Goal: Task Accomplishment & Management: Manage account settings

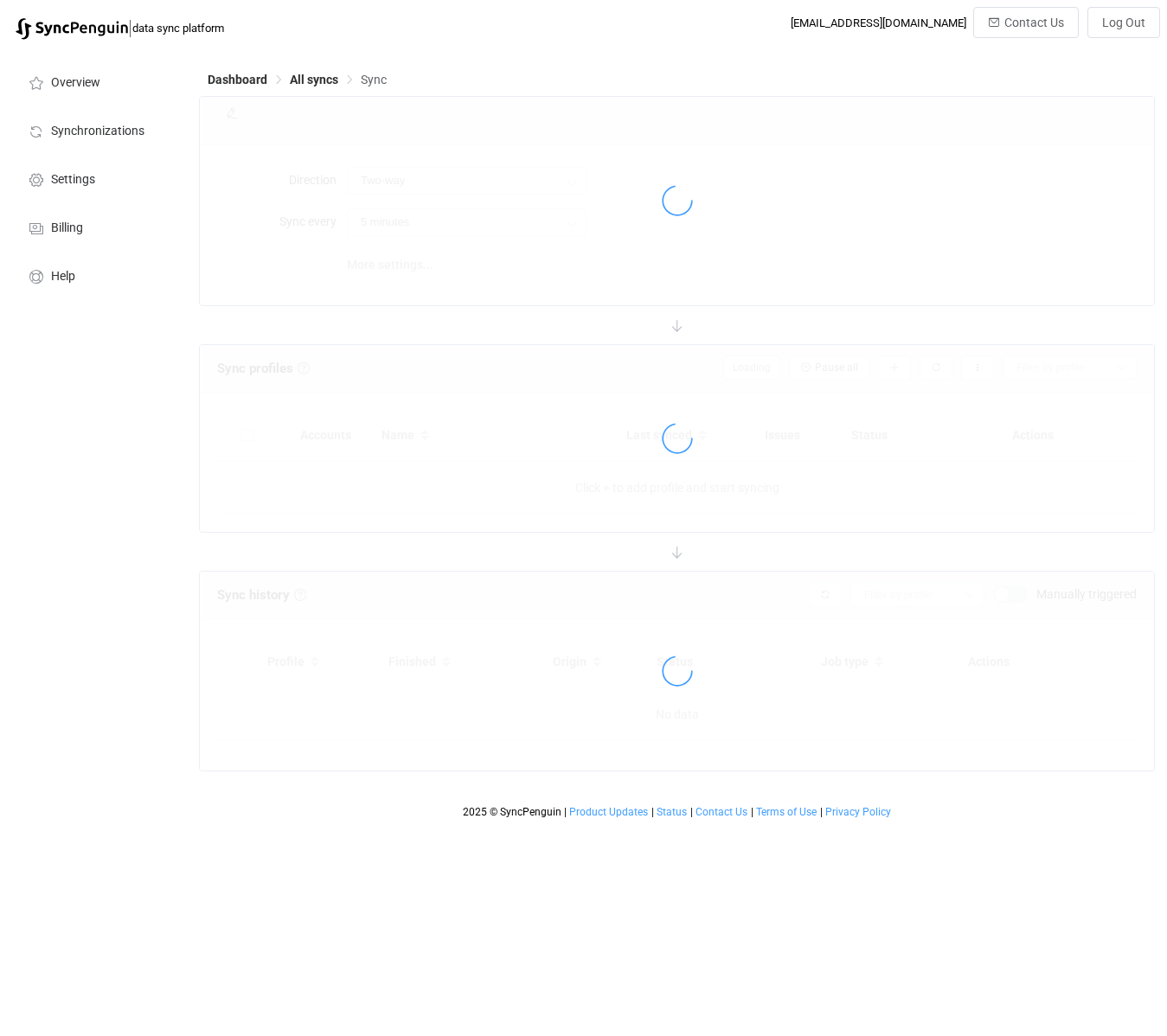
type input "30 minutes"
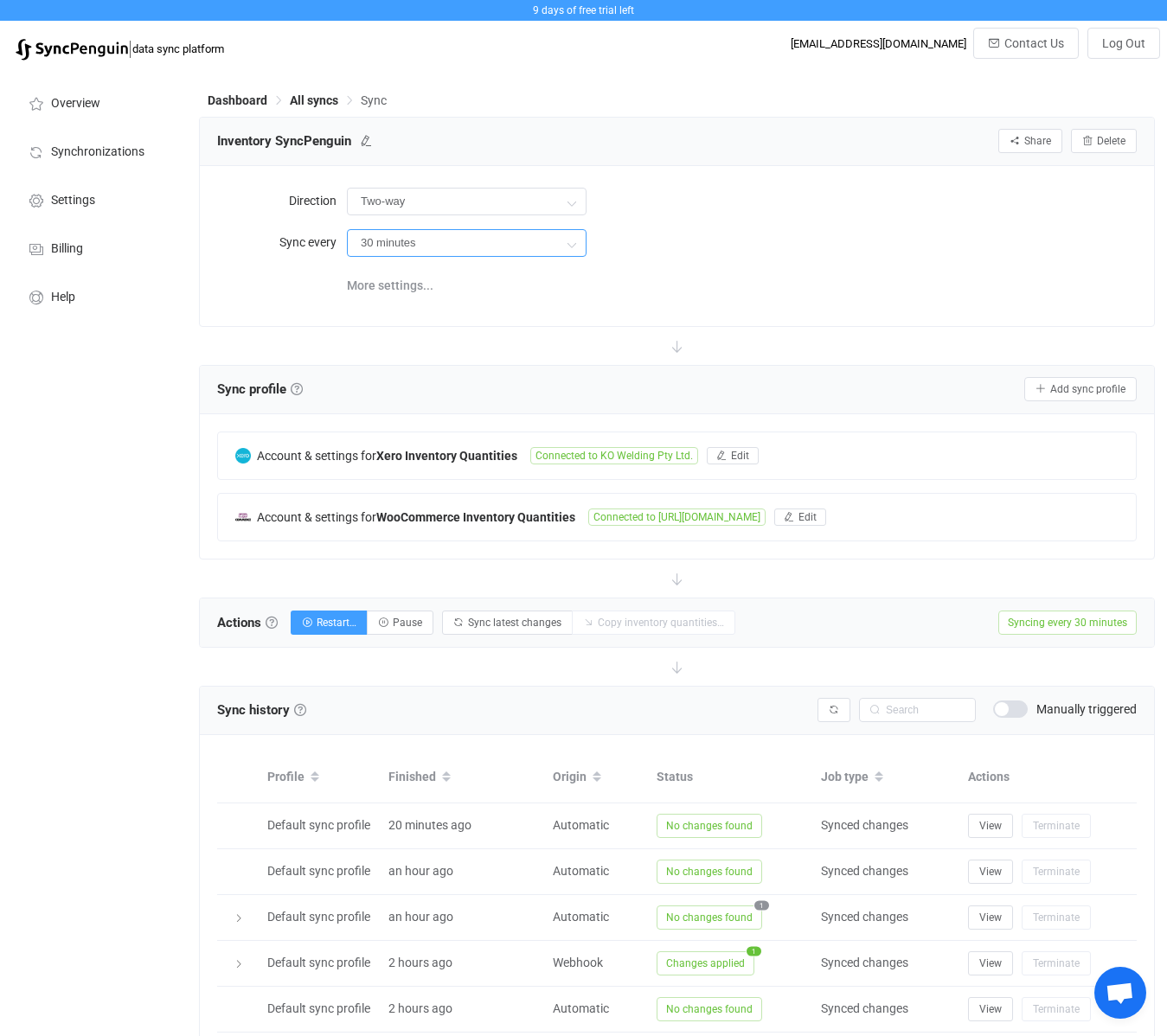
click at [541, 242] on input "30 minutes" at bounding box center [467, 243] width 239 height 28
click at [750, 279] on div "More settings..." at bounding box center [742, 284] width 790 height 36
click at [425, 287] on span "More settings..." at bounding box center [391, 286] width 87 height 35
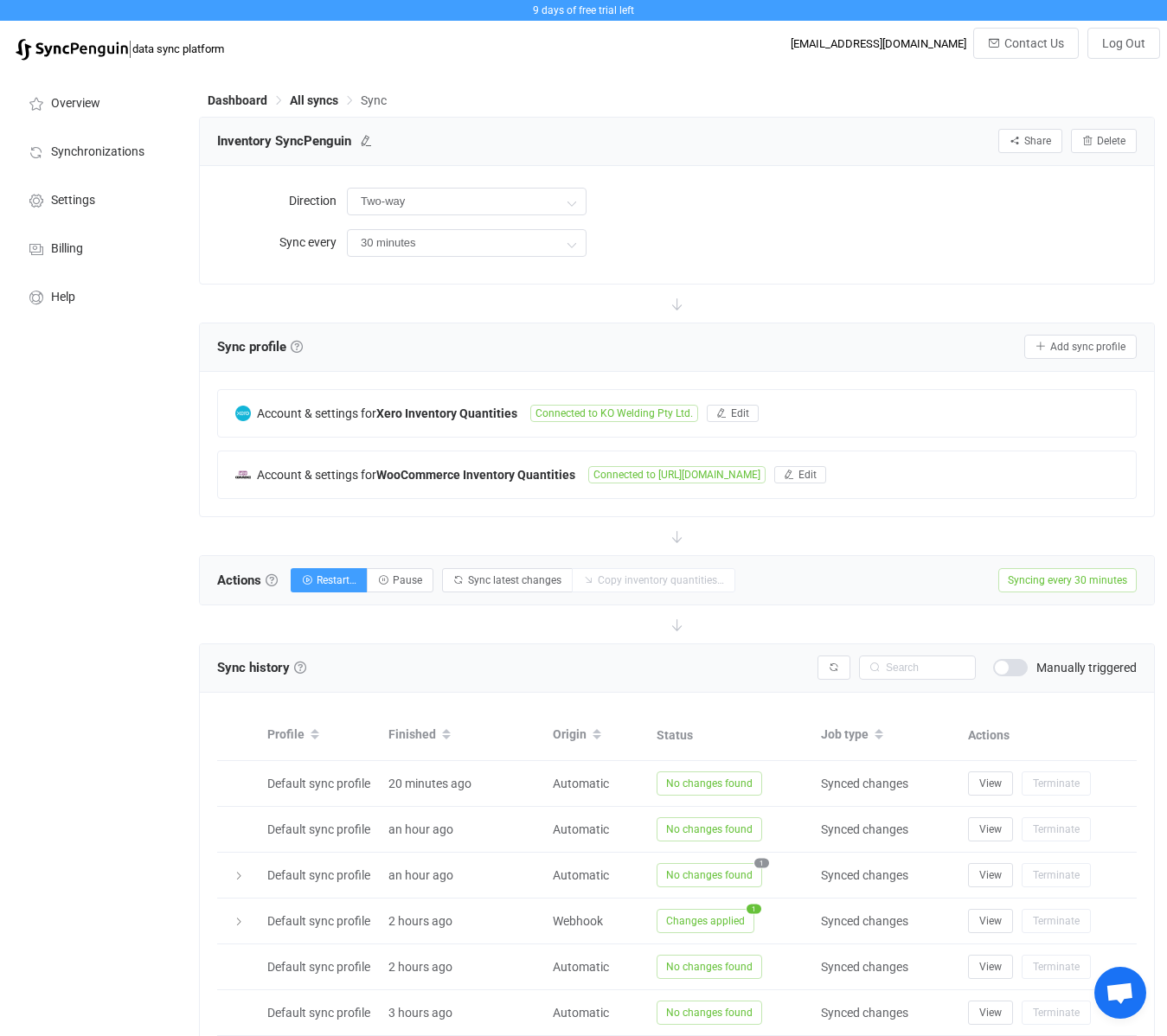
click at [687, 279] on div "Direction Two-way Two-way Xero WooCommerce WooCommerce Xero Sync every 30 minut…" at bounding box center [676, 225] width 954 height 118
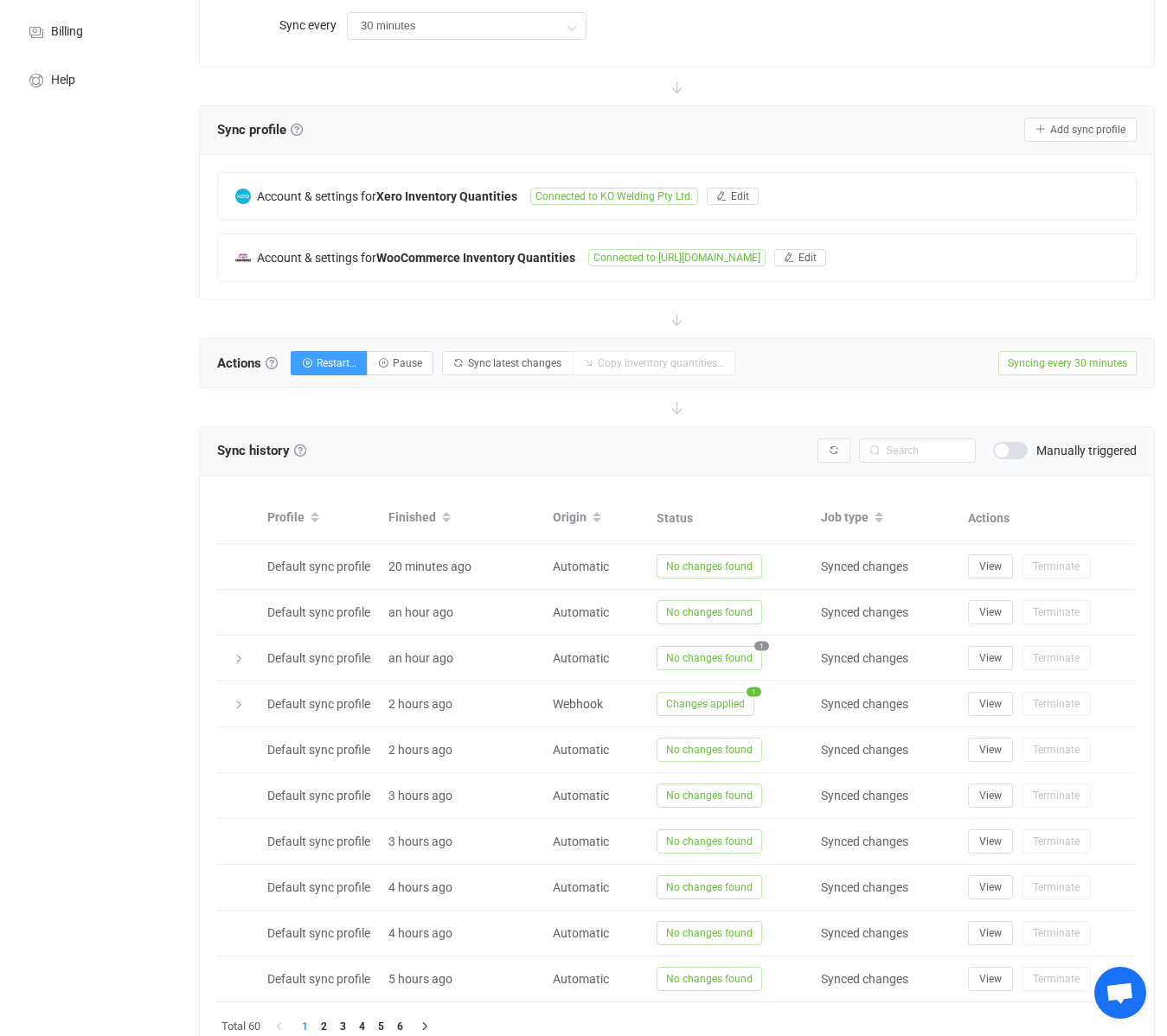
scroll to position [295, 0]
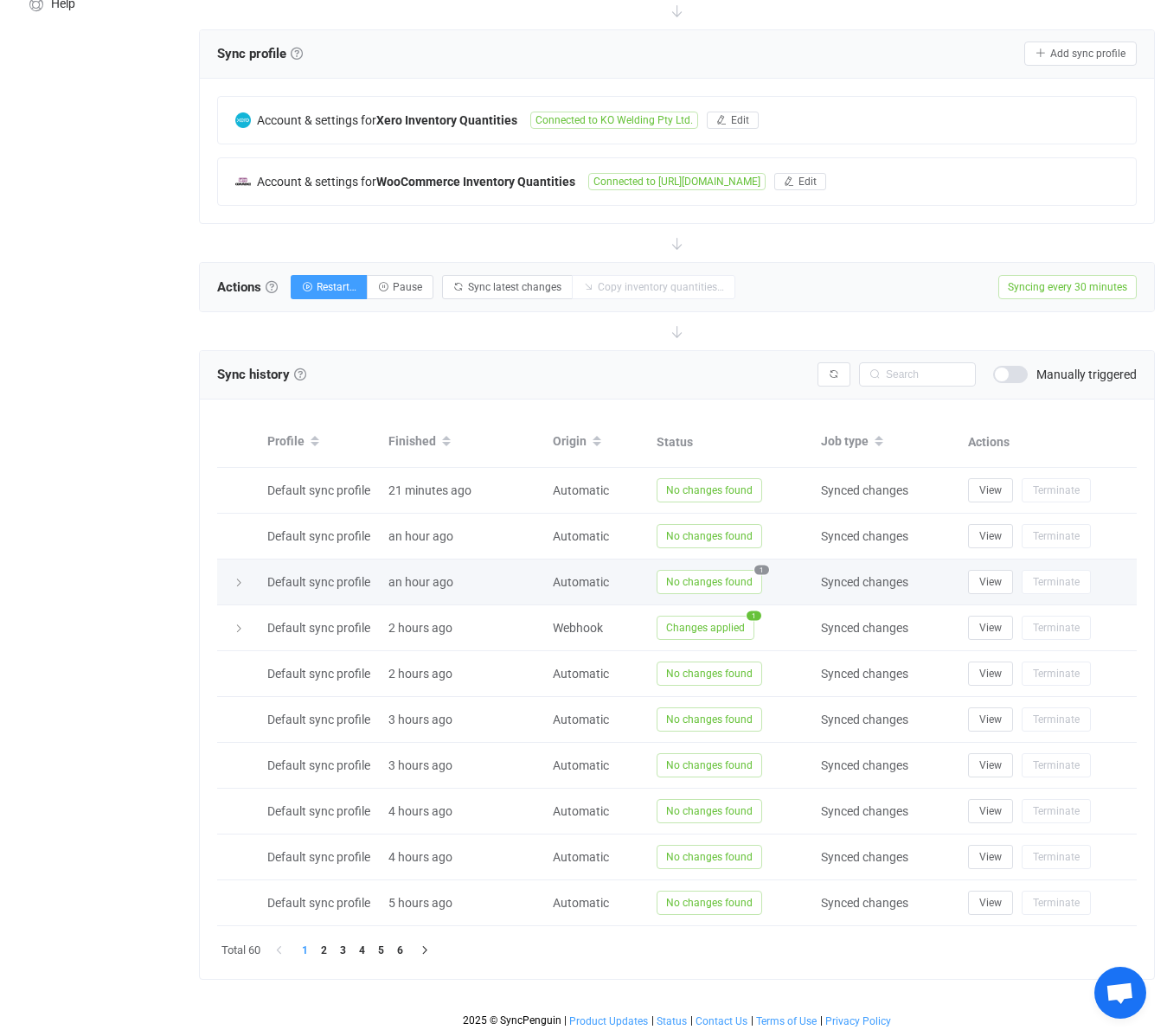
click at [759, 571] on span "1" at bounding box center [761, 571] width 14 height 10
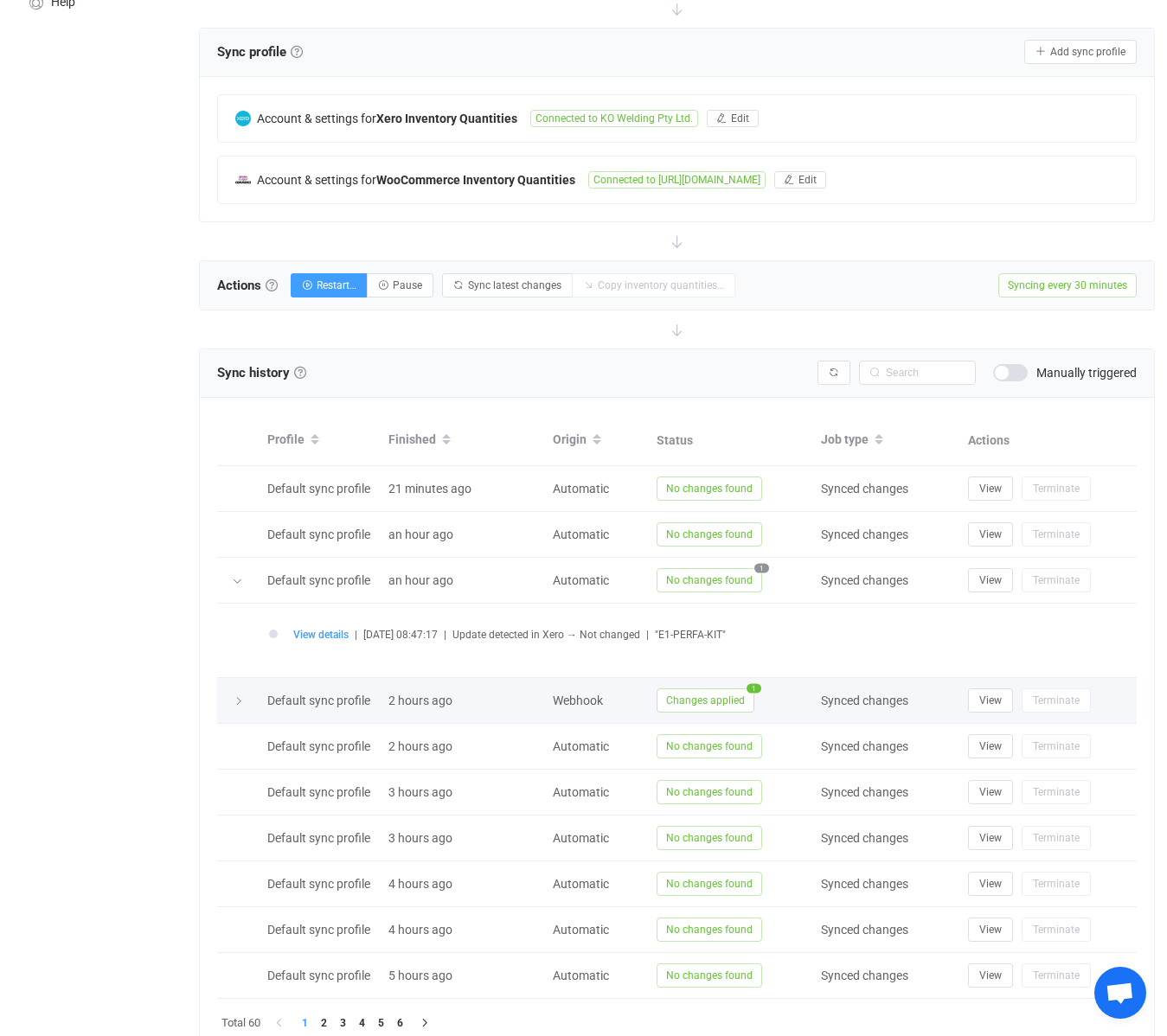
click at [751, 689] on span "1" at bounding box center [753, 689] width 14 height 10
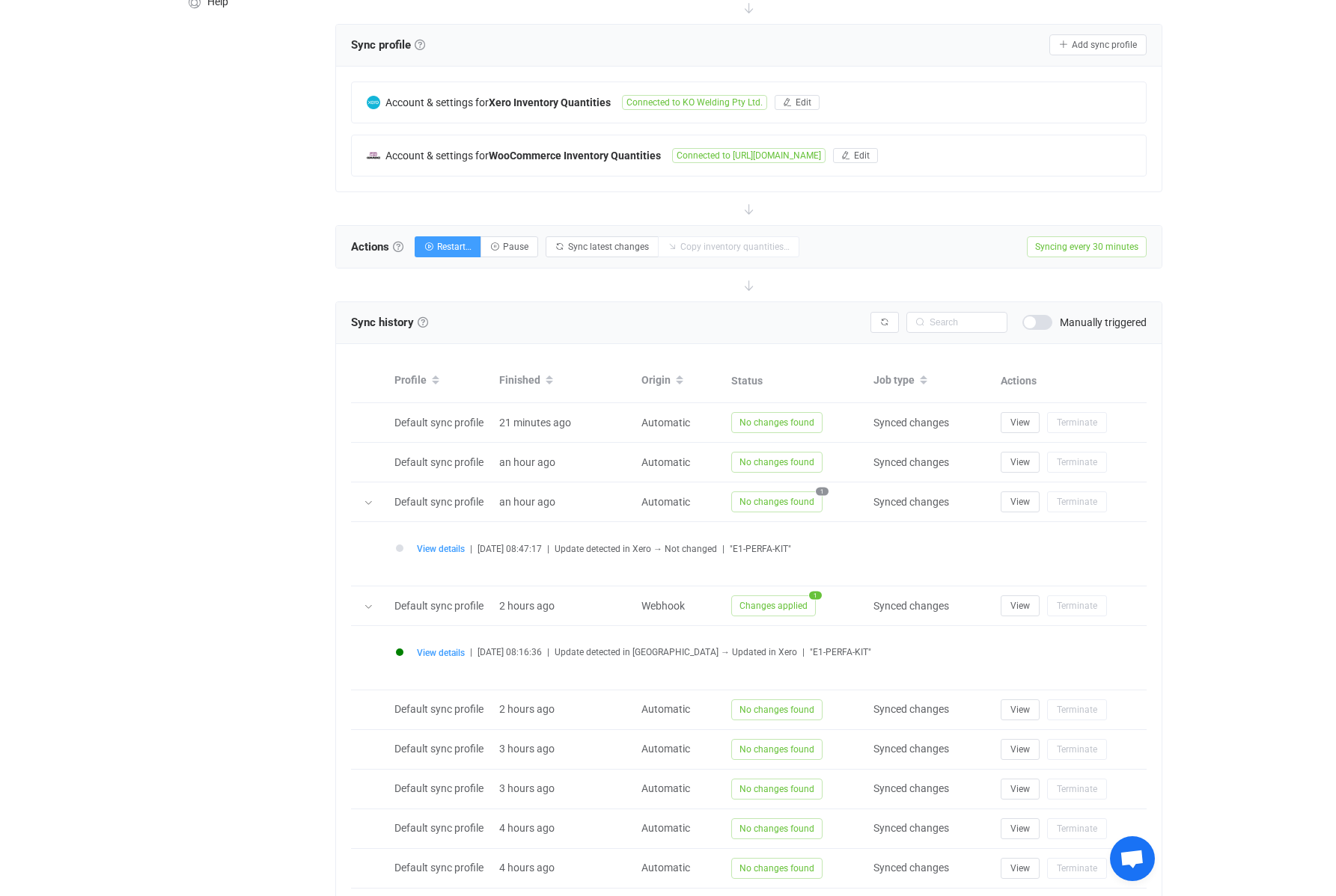
scroll to position [281, 0]
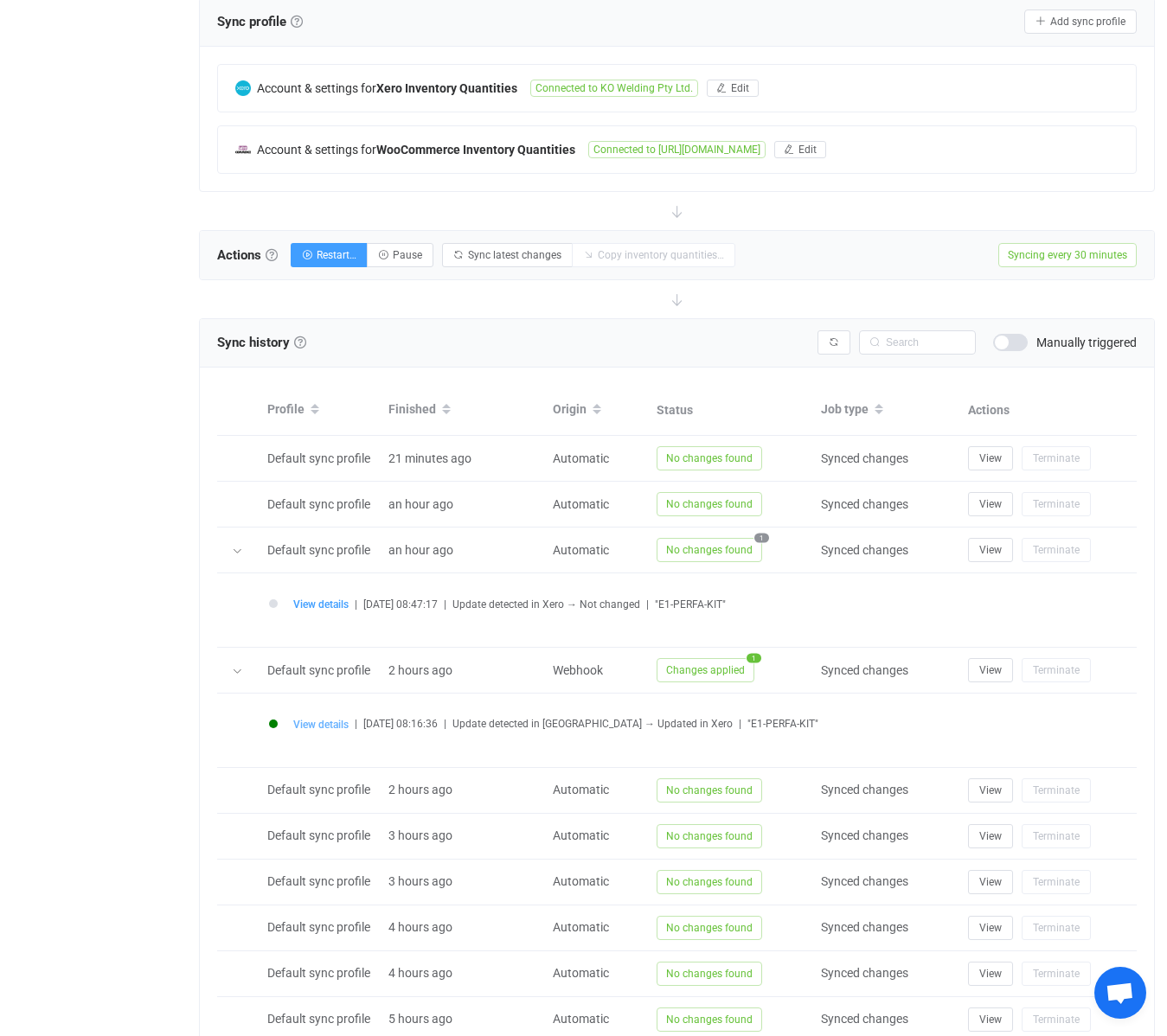
click at [324, 726] on span "View details" at bounding box center [320, 724] width 55 height 13
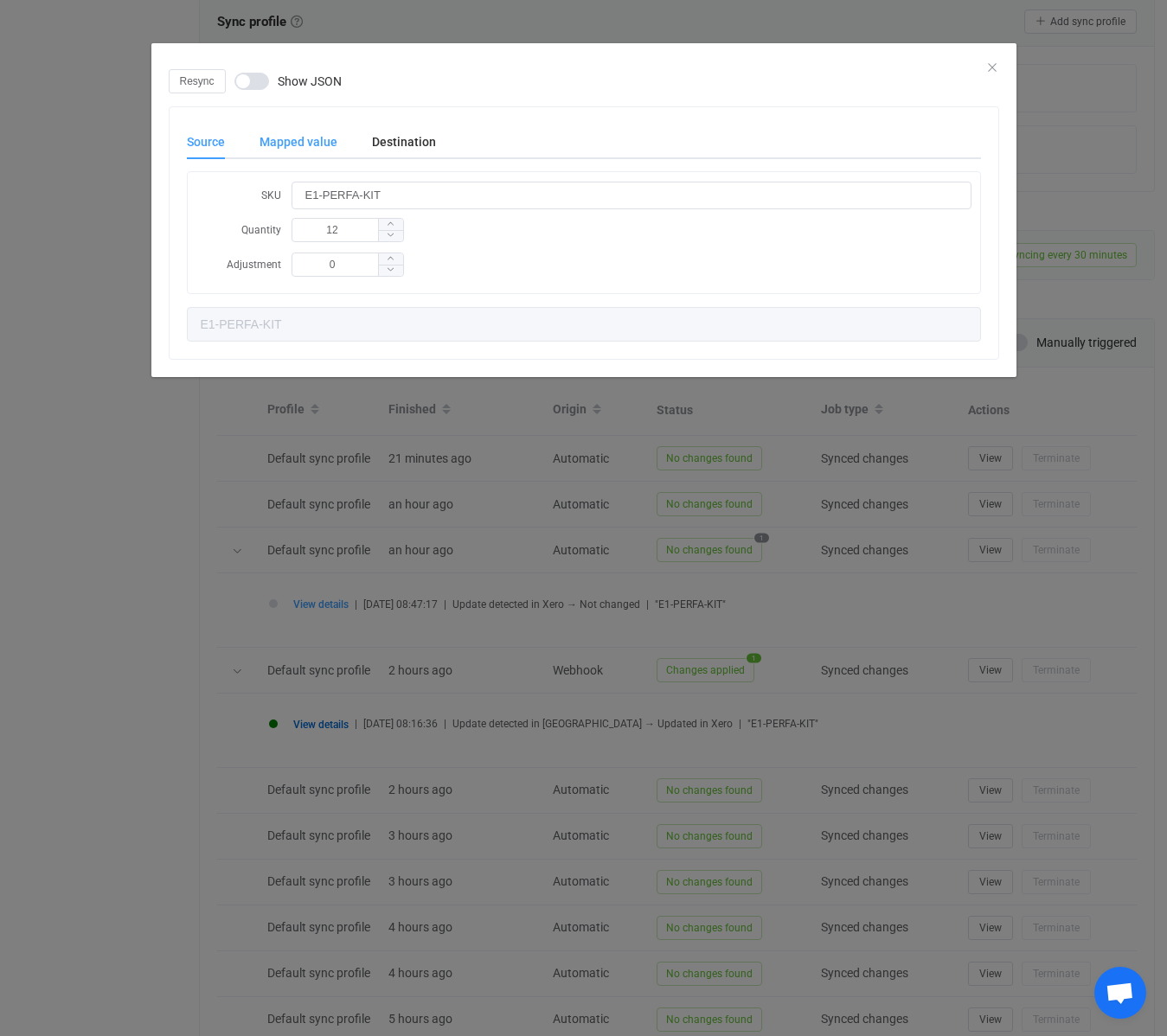
click at [299, 138] on div "Mapped value" at bounding box center [298, 142] width 113 height 35
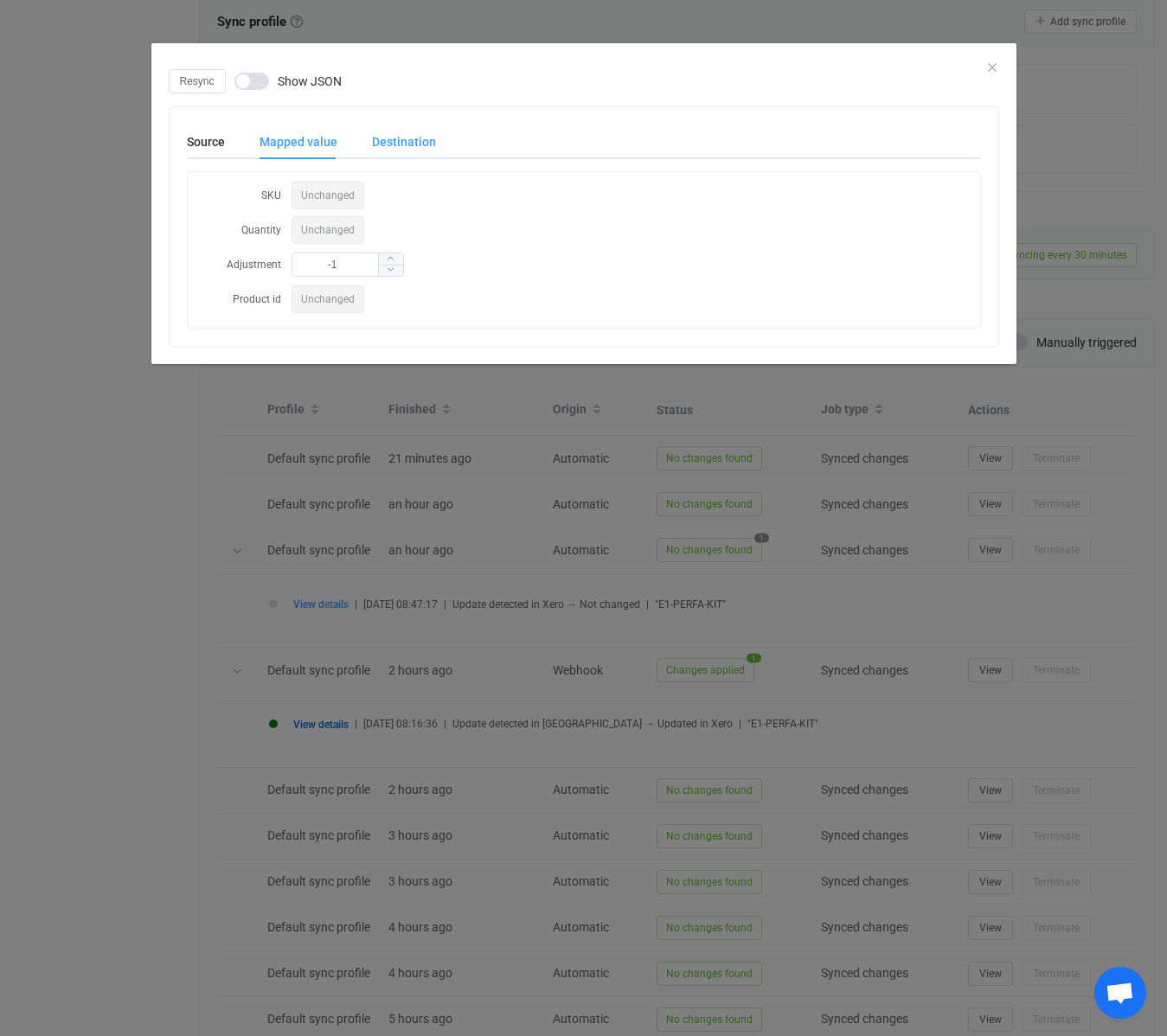
click at [415, 139] on div "Destination" at bounding box center [395, 142] width 81 height 35
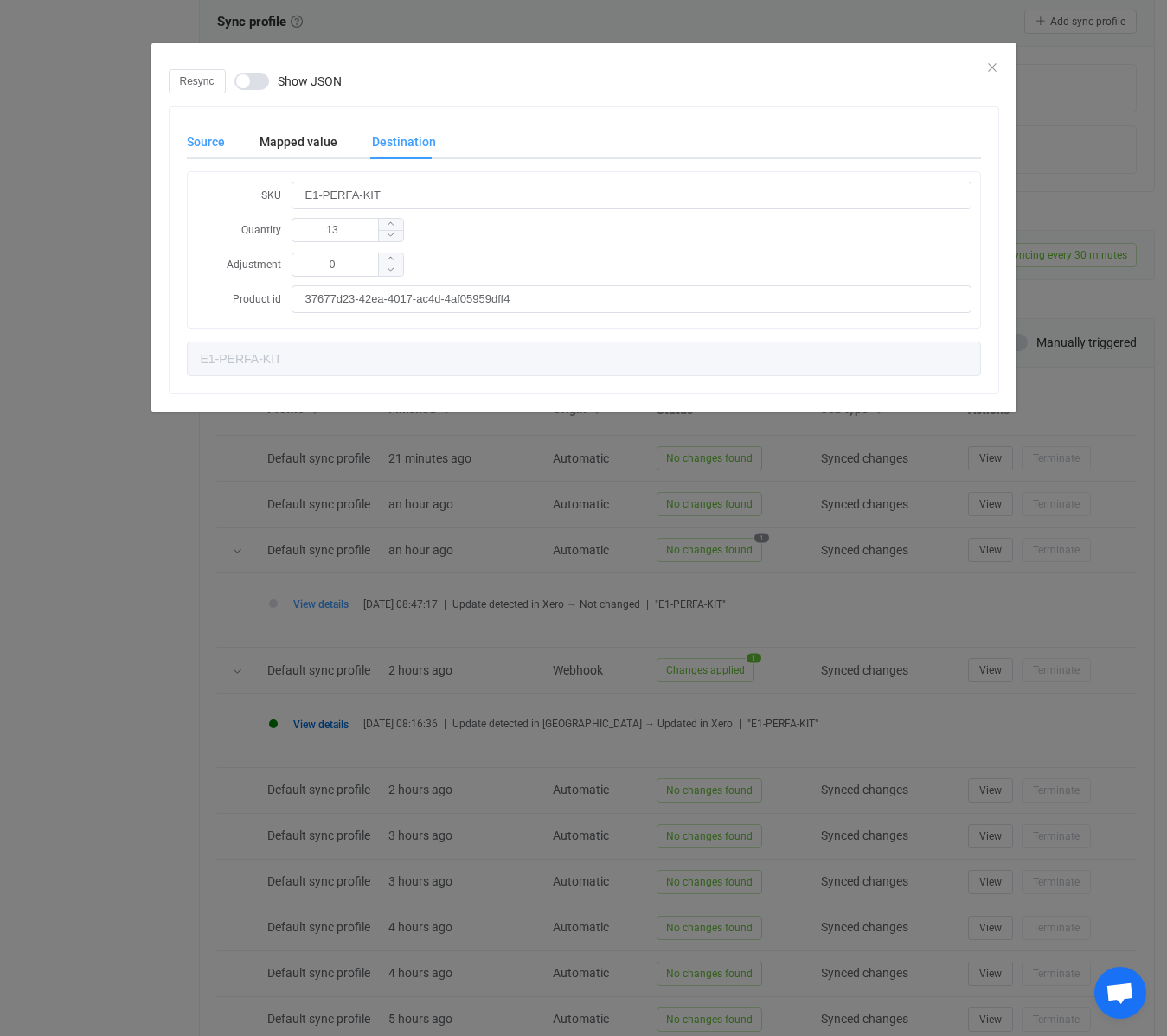
click at [215, 144] on div "Source" at bounding box center [214, 142] width 55 height 35
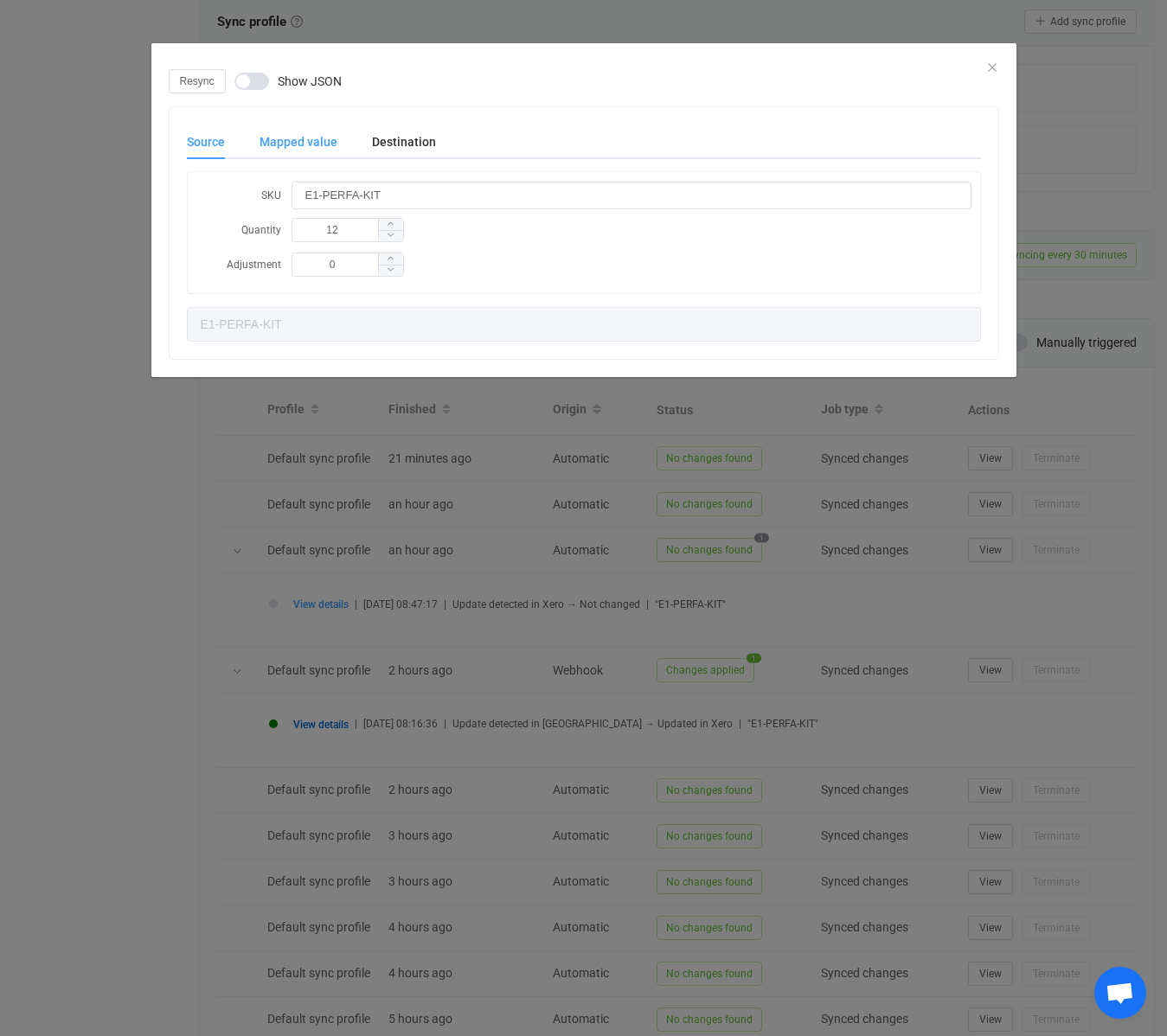
click at [327, 145] on div "Mapped value" at bounding box center [298, 142] width 113 height 35
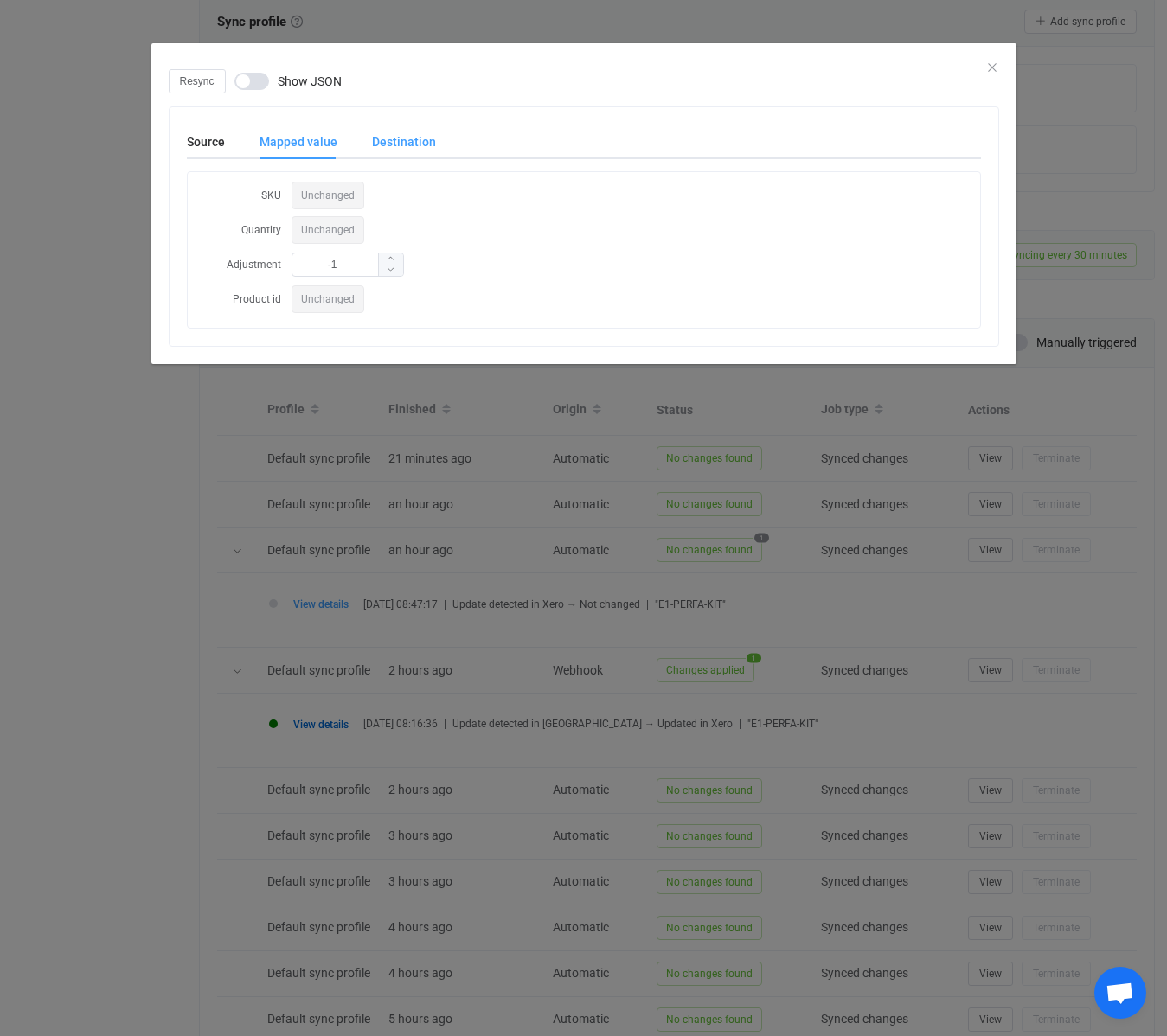
click at [390, 143] on div "Destination" at bounding box center [395, 142] width 81 height 35
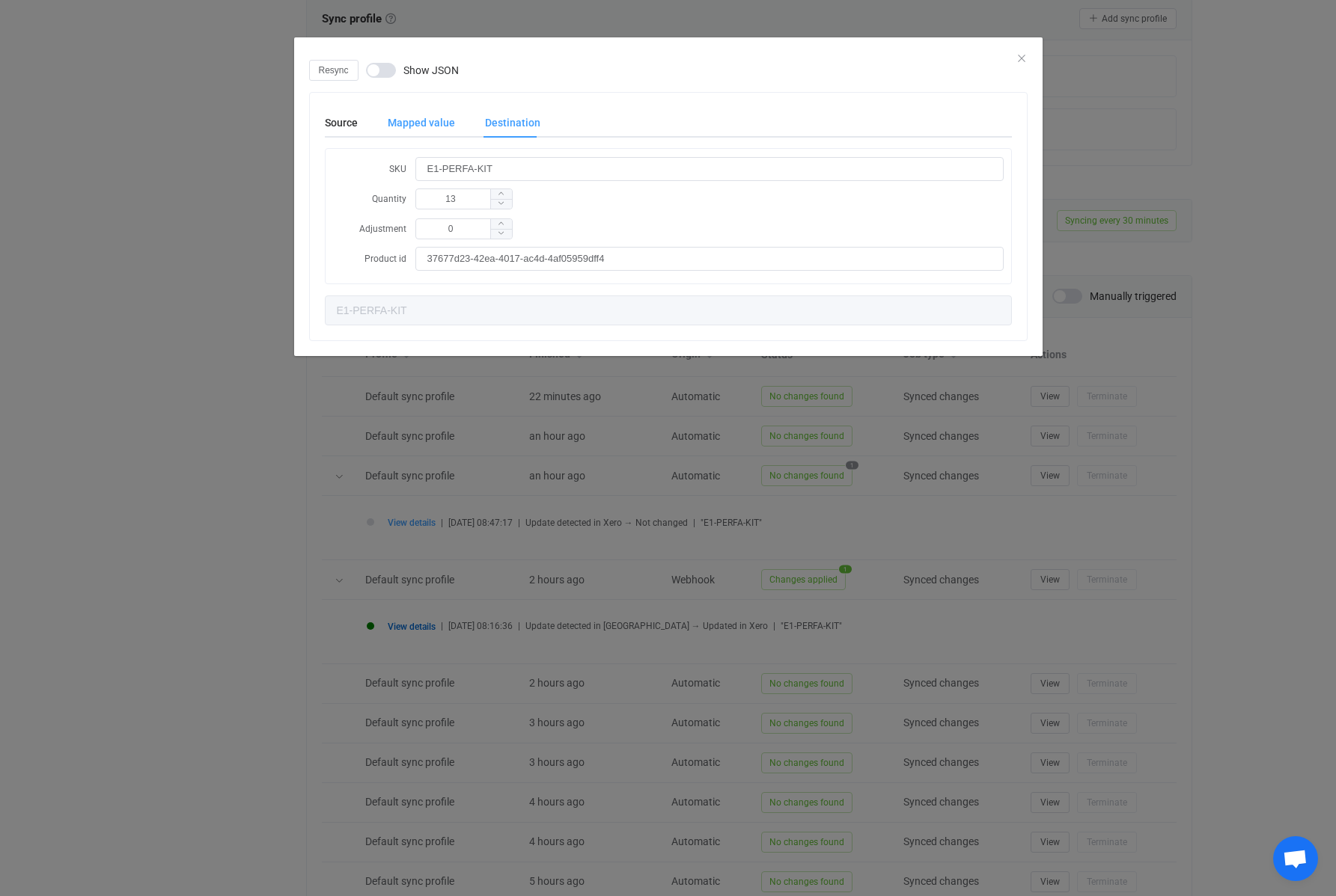
click at [419, 127] on div "Mapped value" at bounding box center [421, 123] width 98 height 30
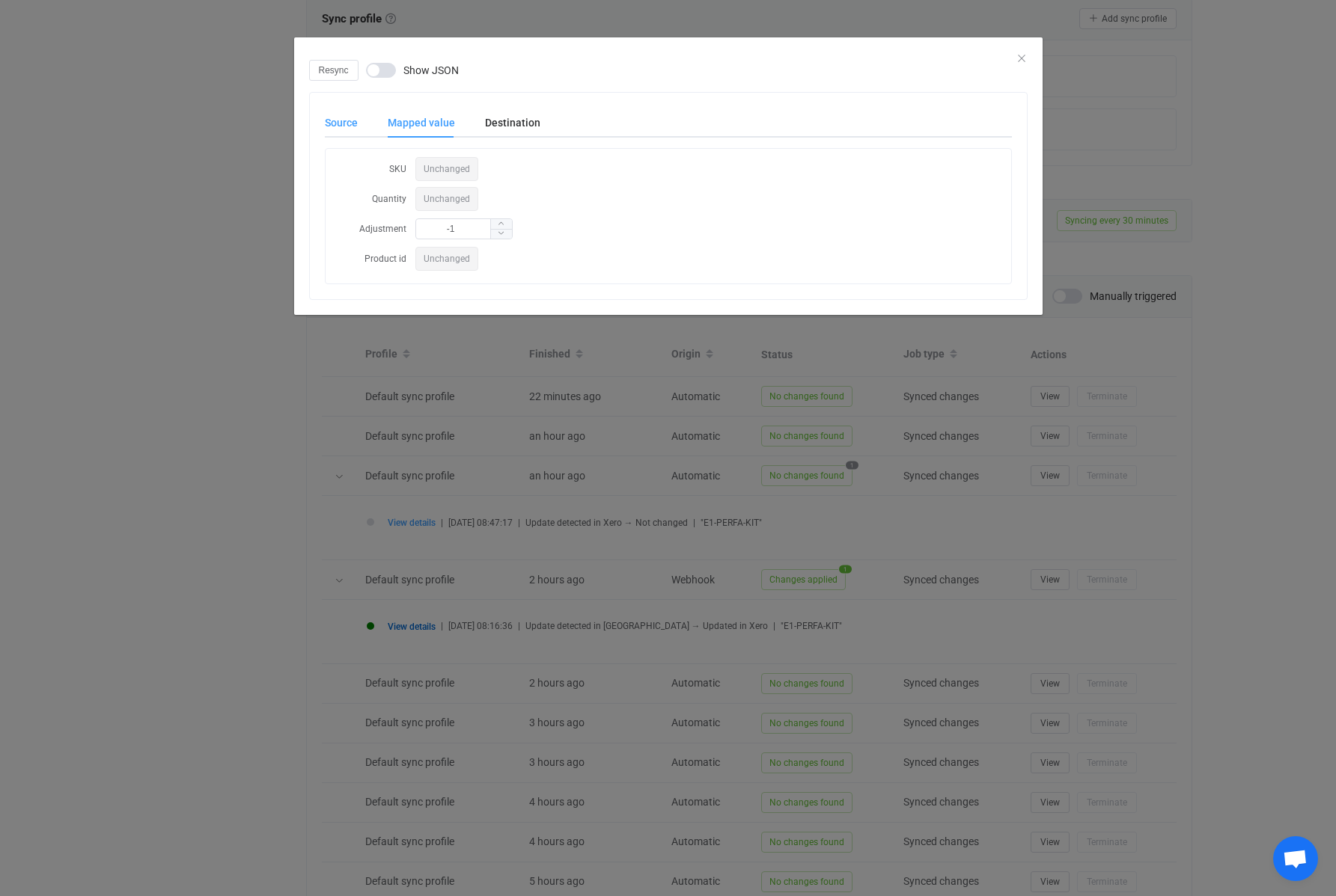
click at [347, 123] on div "Source" at bounding box center [348, 123] width 48 height 30
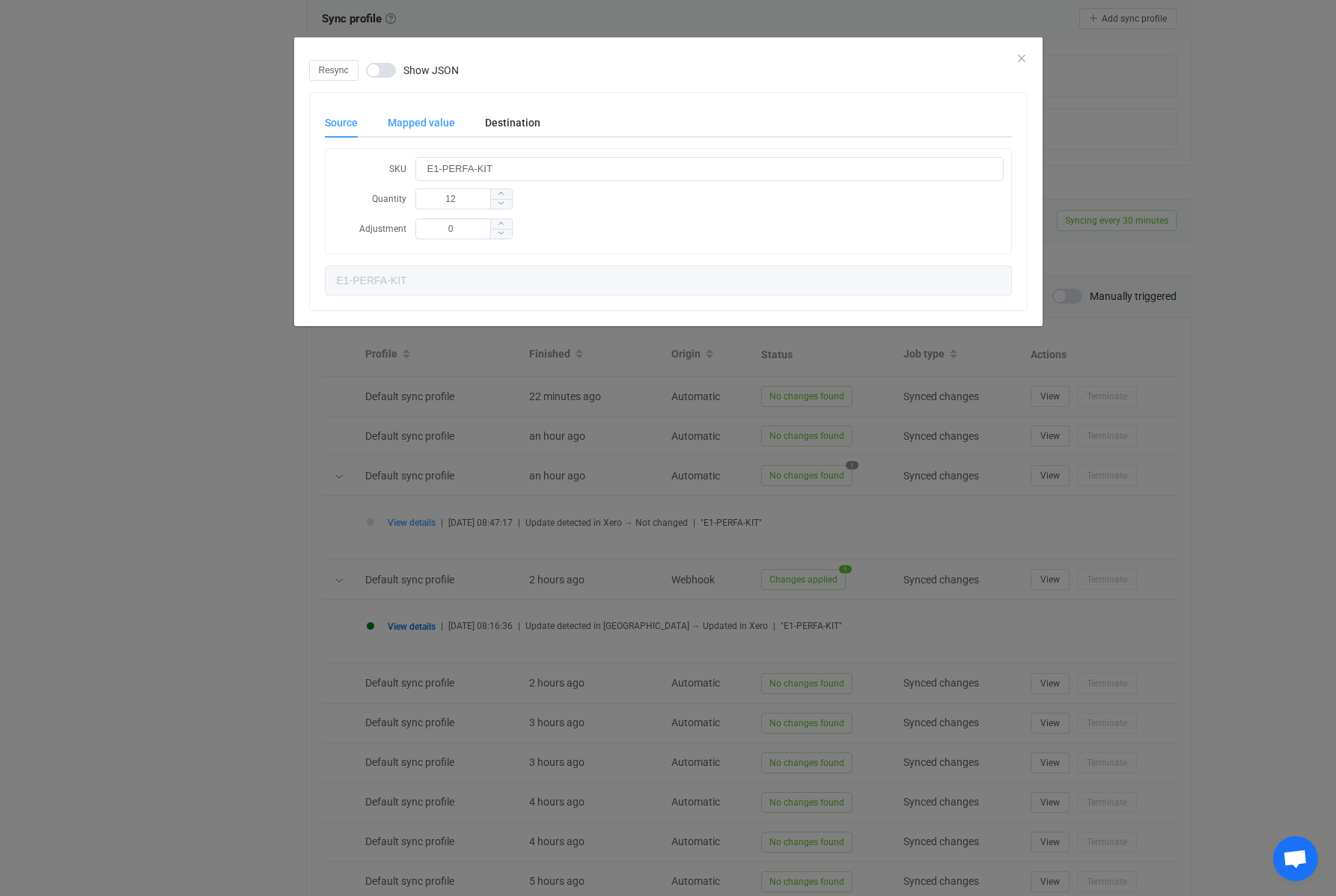
click at [433, 119] on div "Mapped value" at bounding box center [421, 123] width 98 height 30
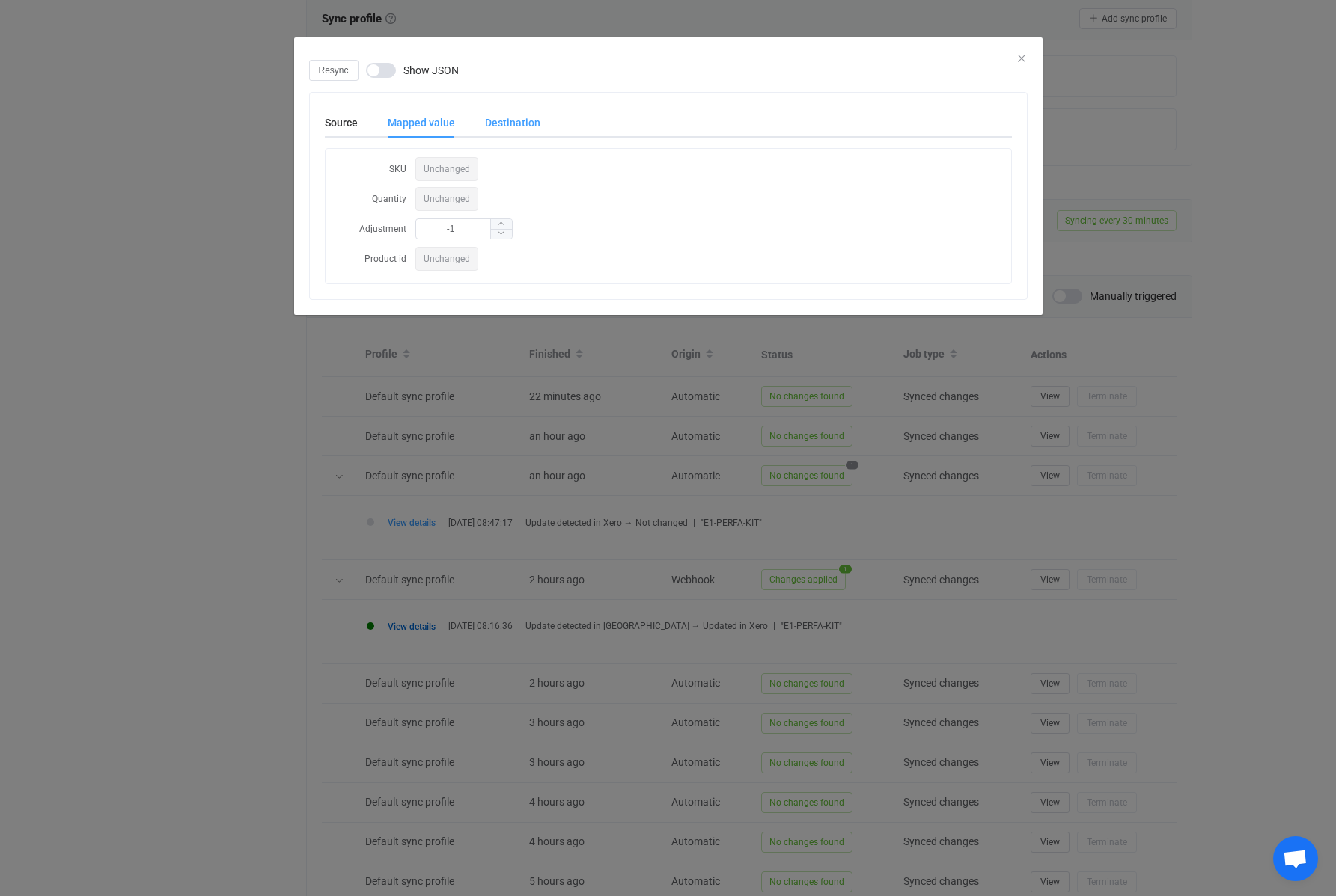
click at [501, 131] on div "Destination" at bounding box center [505, 123] width 70 height 30
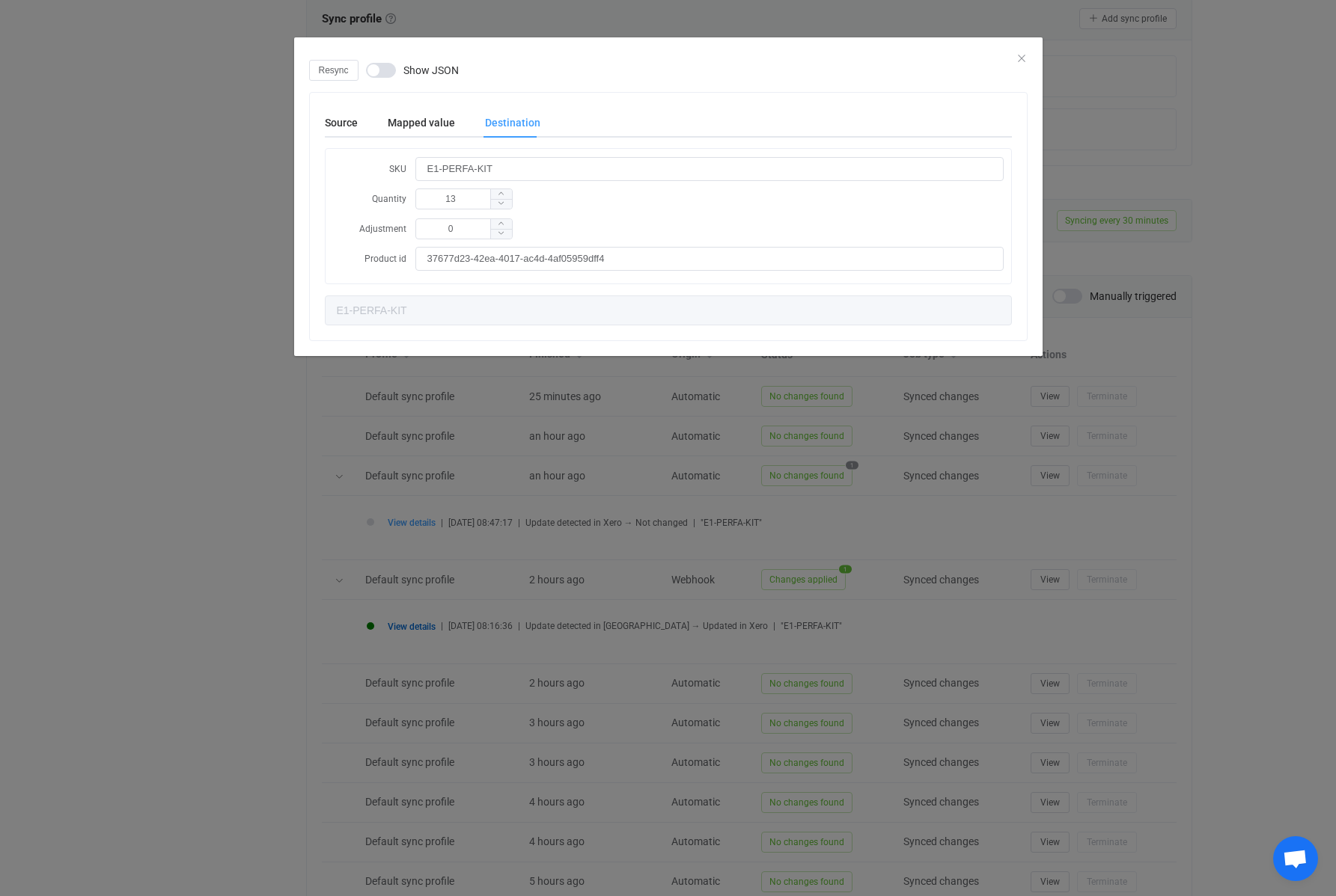
click at [230, 184] on div "Resync Show JSON Source Mapped value Destination SKU E1-PERFA-KIT Quantity 12 A…" at bounding box center [668, 448] width 1336 height 896
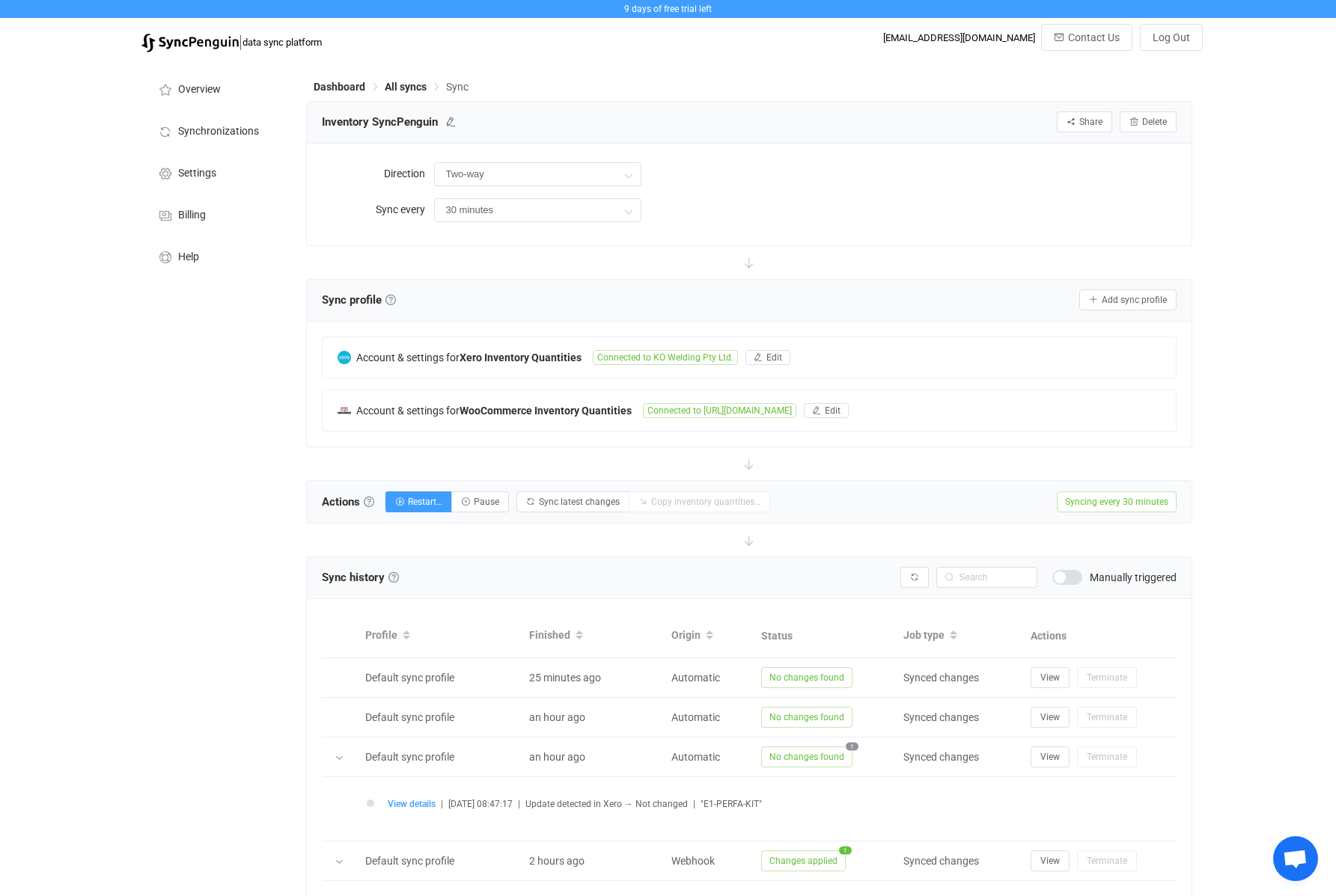
scroll to position [8, 0]
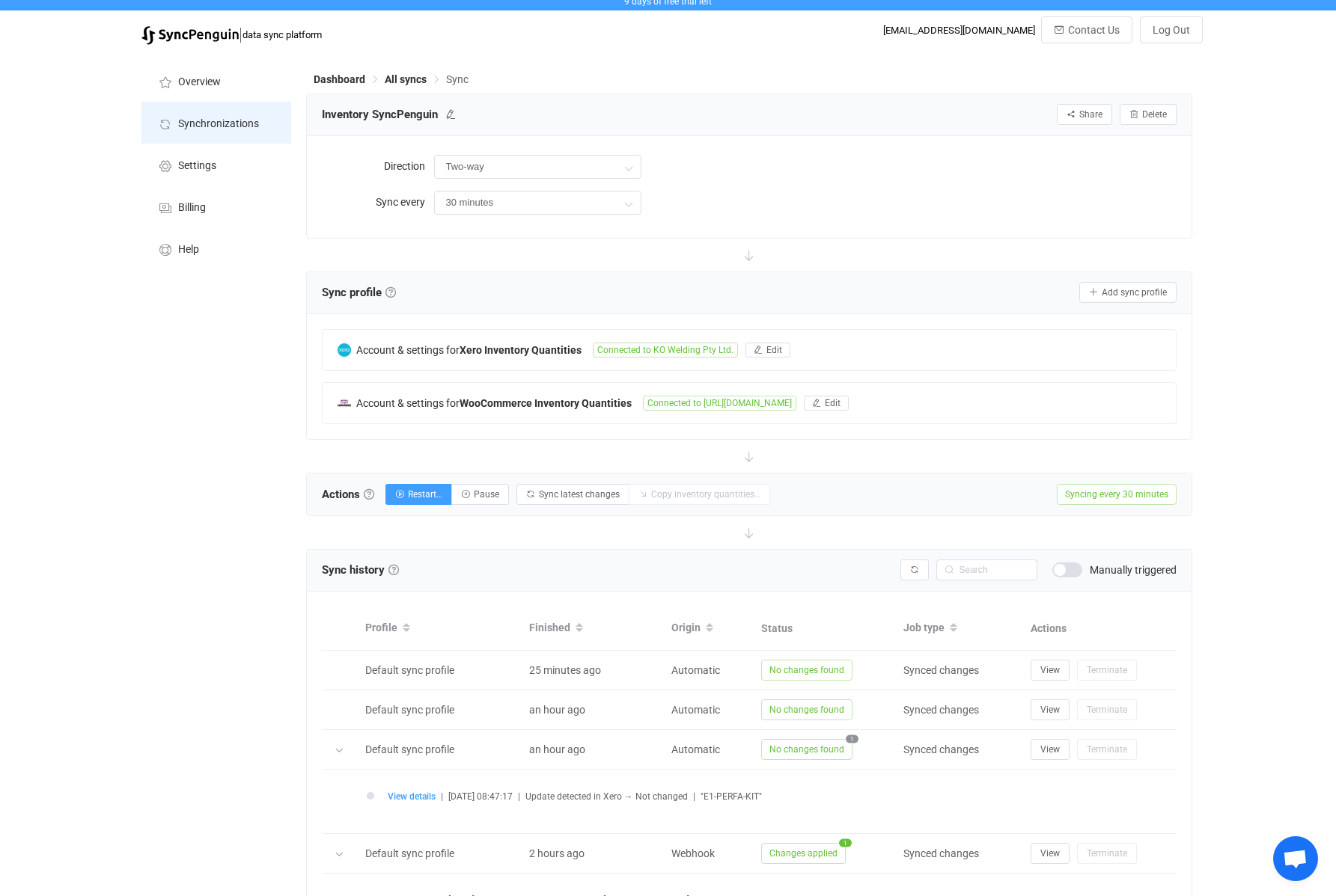
click at [227, 127] on span "Synchronizations" at bounding box center [218, 124] width 81 height 12
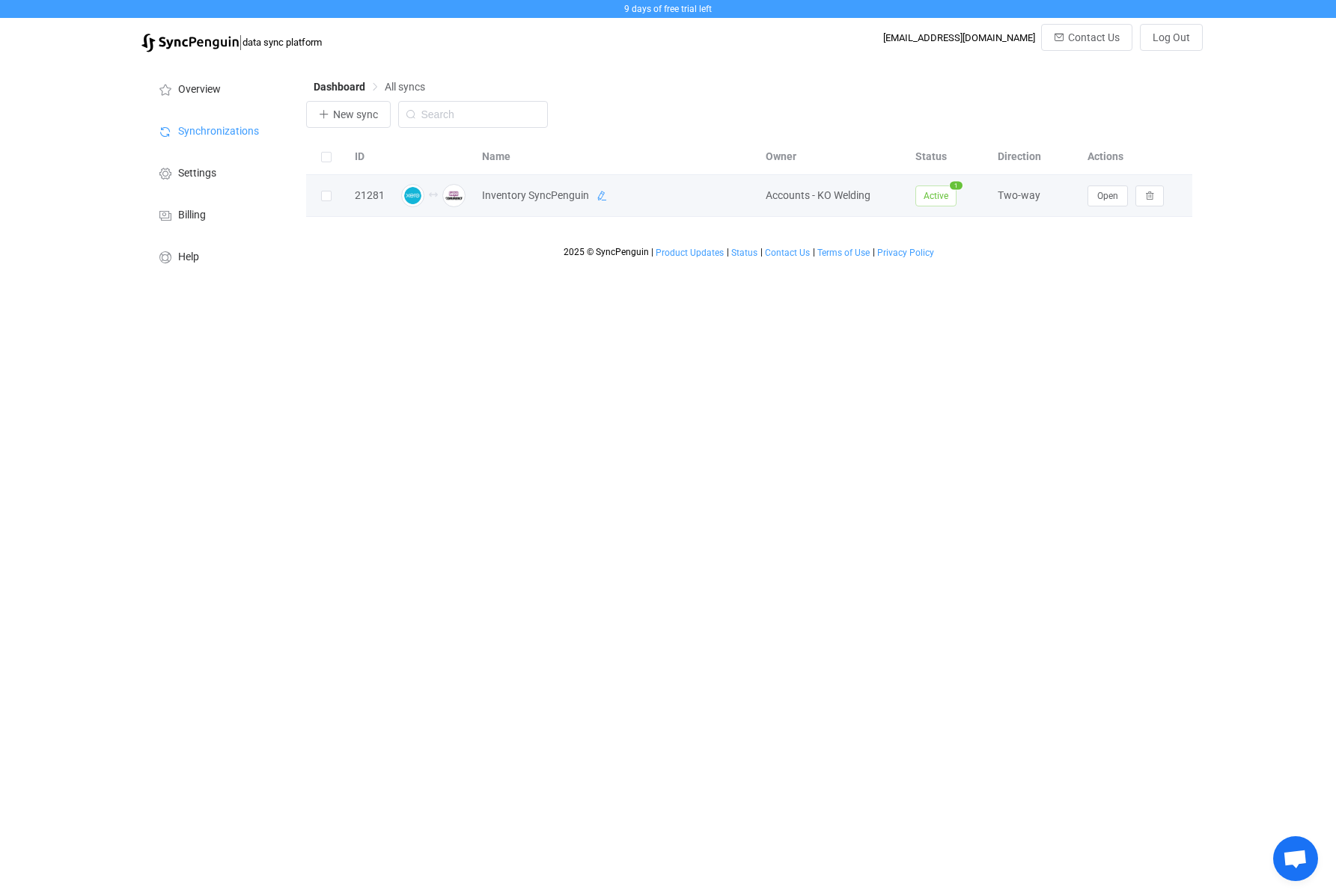
click at [602, 199] on icon at bounding box center [602, 196] width 11 height 11
click at [1009, 272] on div "Dashboard All syncs New sync ID Name Owner Status Direction Actions 21281 Inven…" at bounding box center [750, 172] width 904 height 224
click at [1009, 201] on span "Open" at bounding box center [1107, 196] width 21 height 11
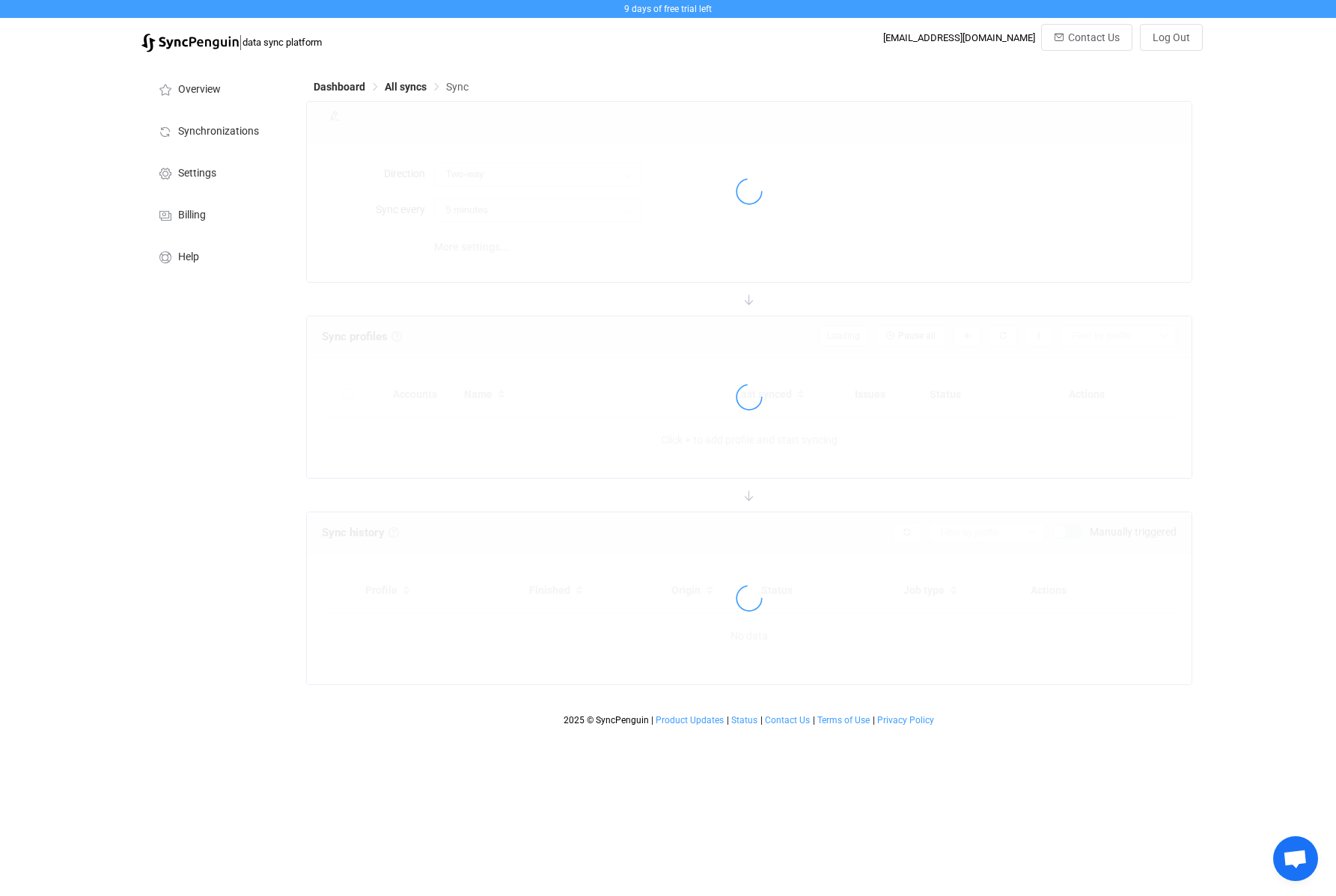
type input "30 minutes"
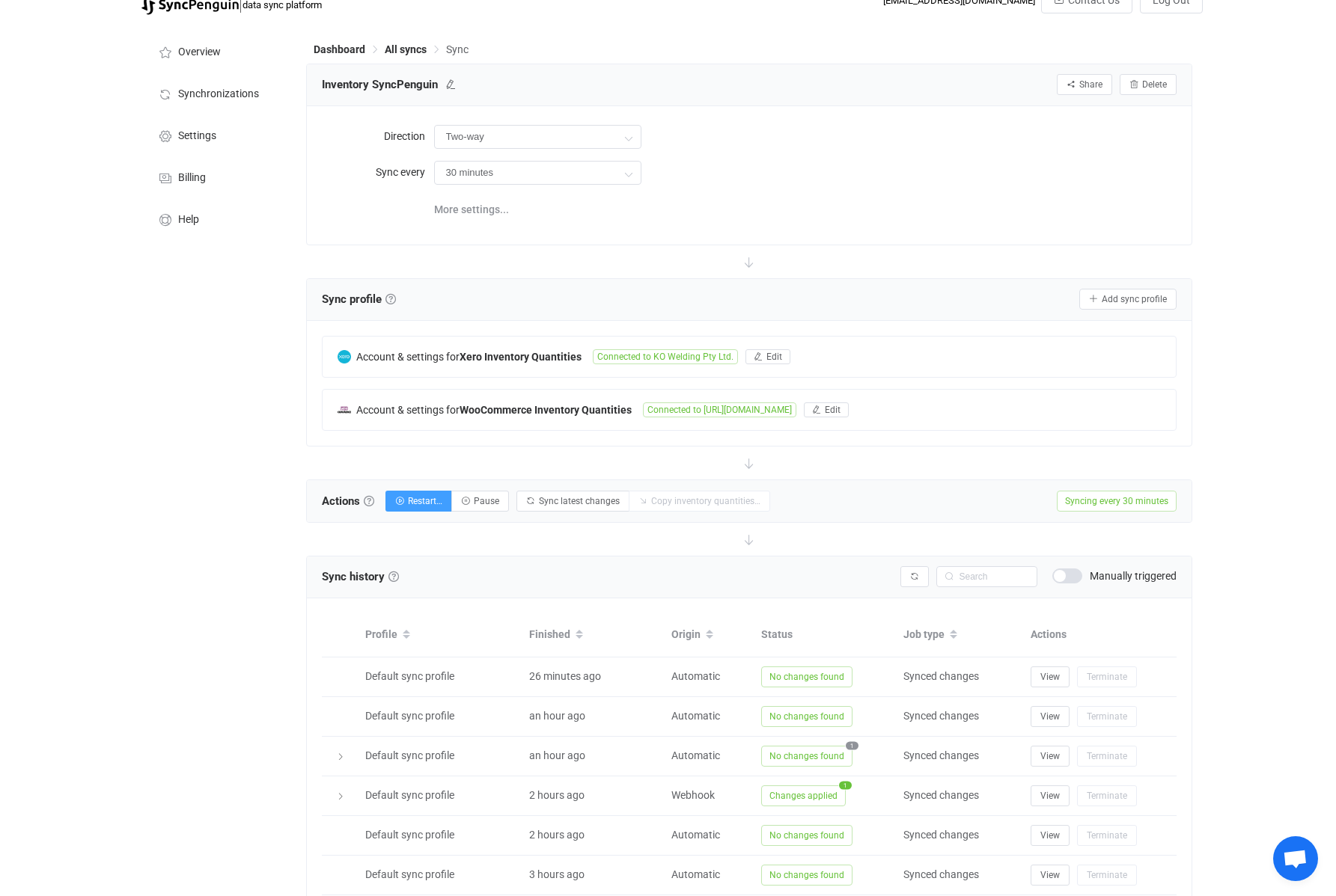
scroll to position [64, 0]
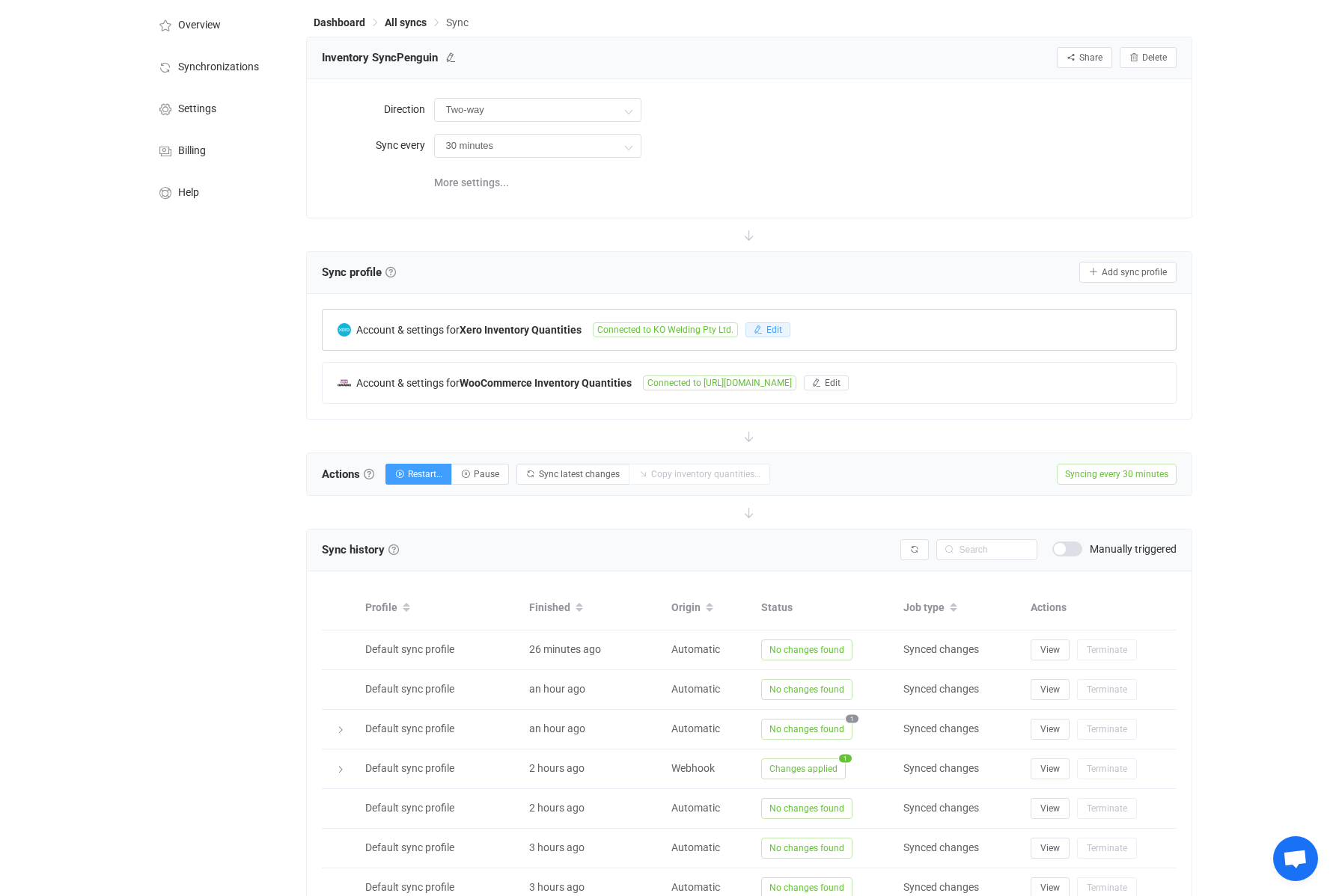
click at [774, 328] on span "Edit" at bounding box center [774, 330] width 16 height 11
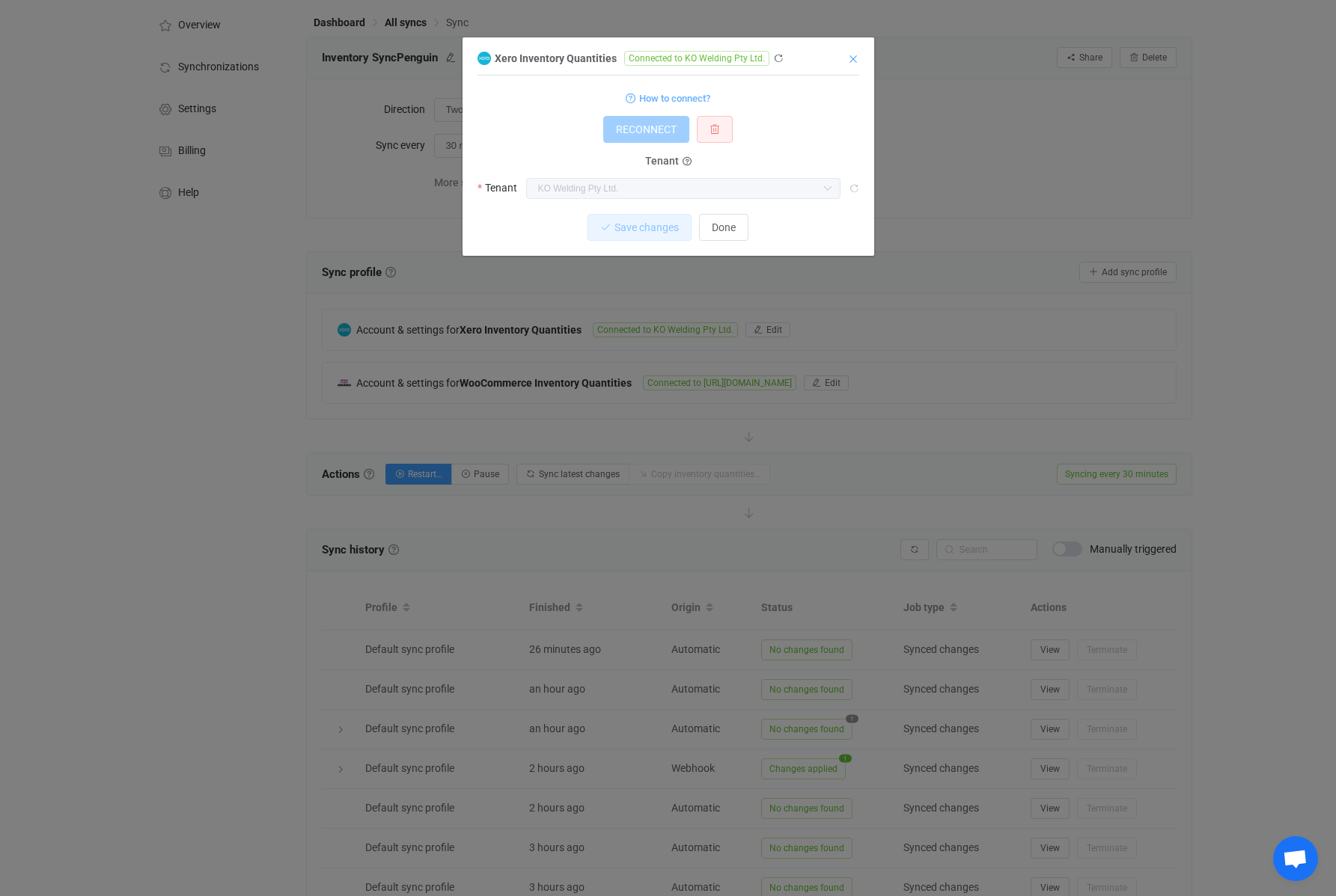
click at [857, 61] on icon "Close" at bounding box center [853, 59] width 12 height 12
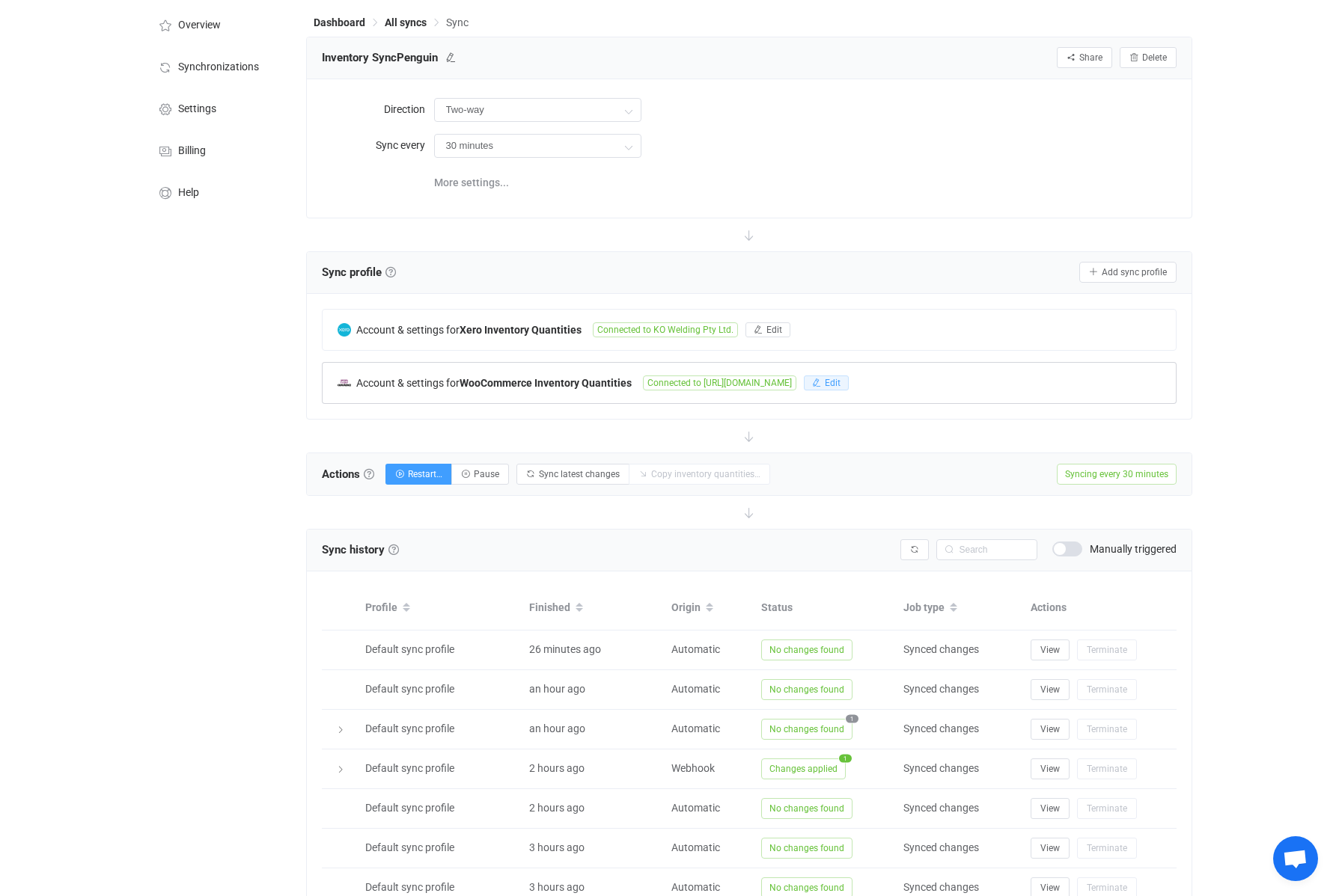
click at [840, 378] on span "Edit" at bounding box center [832, 383] width 16 height 11
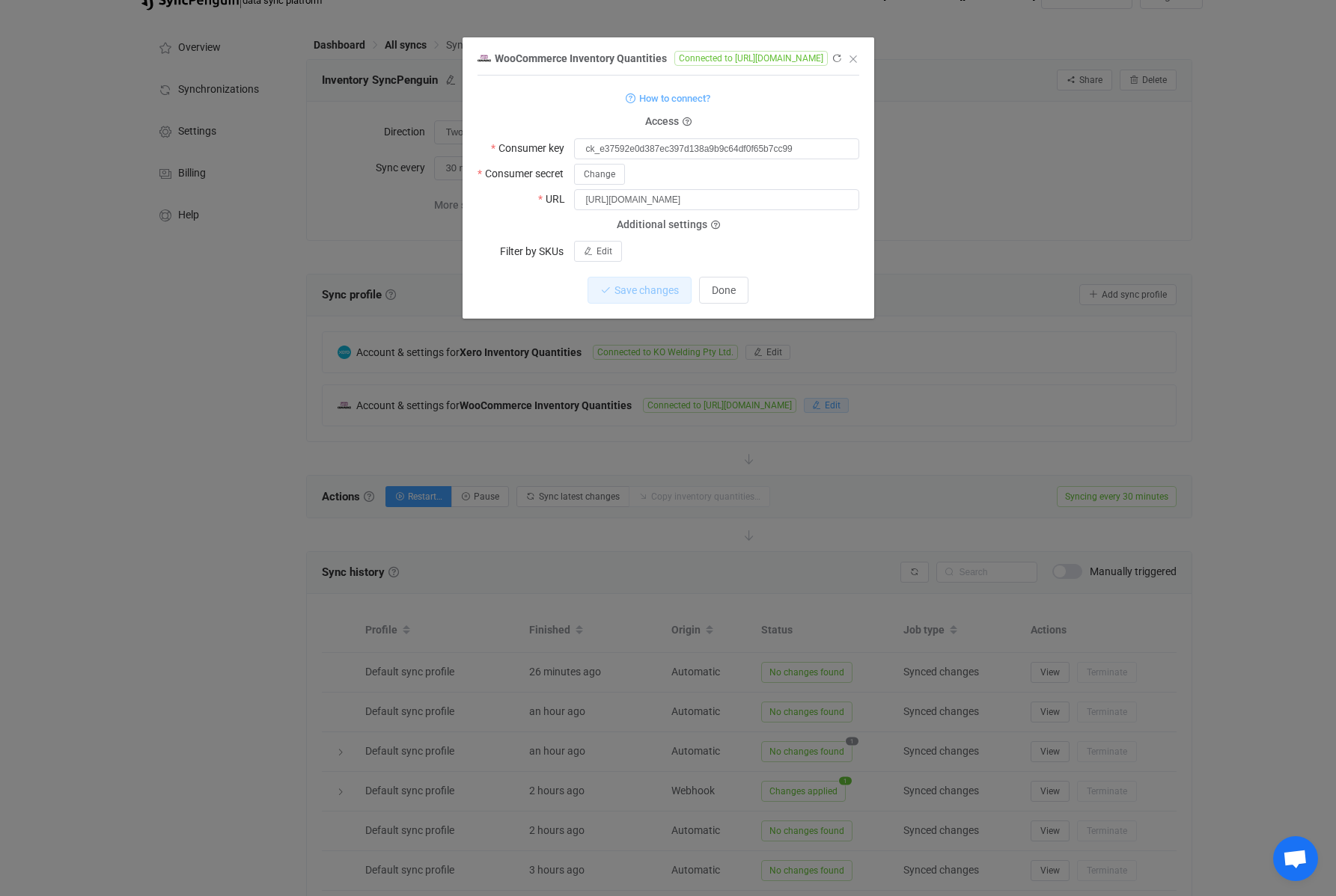
scroll to position [33, 0]
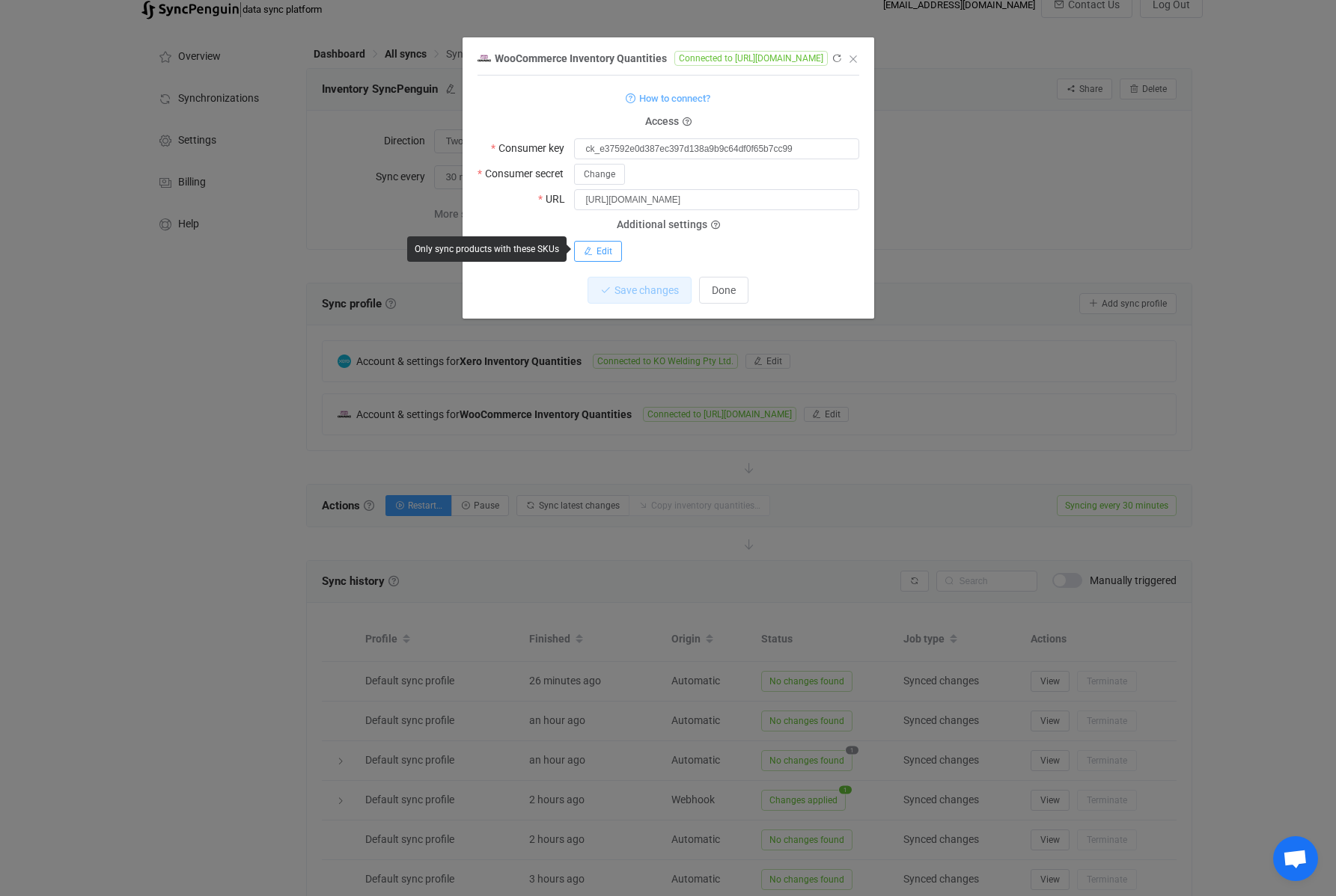
click at [608, 253] on span "Edit" at bounding box center [604, 251] width 16 height 11
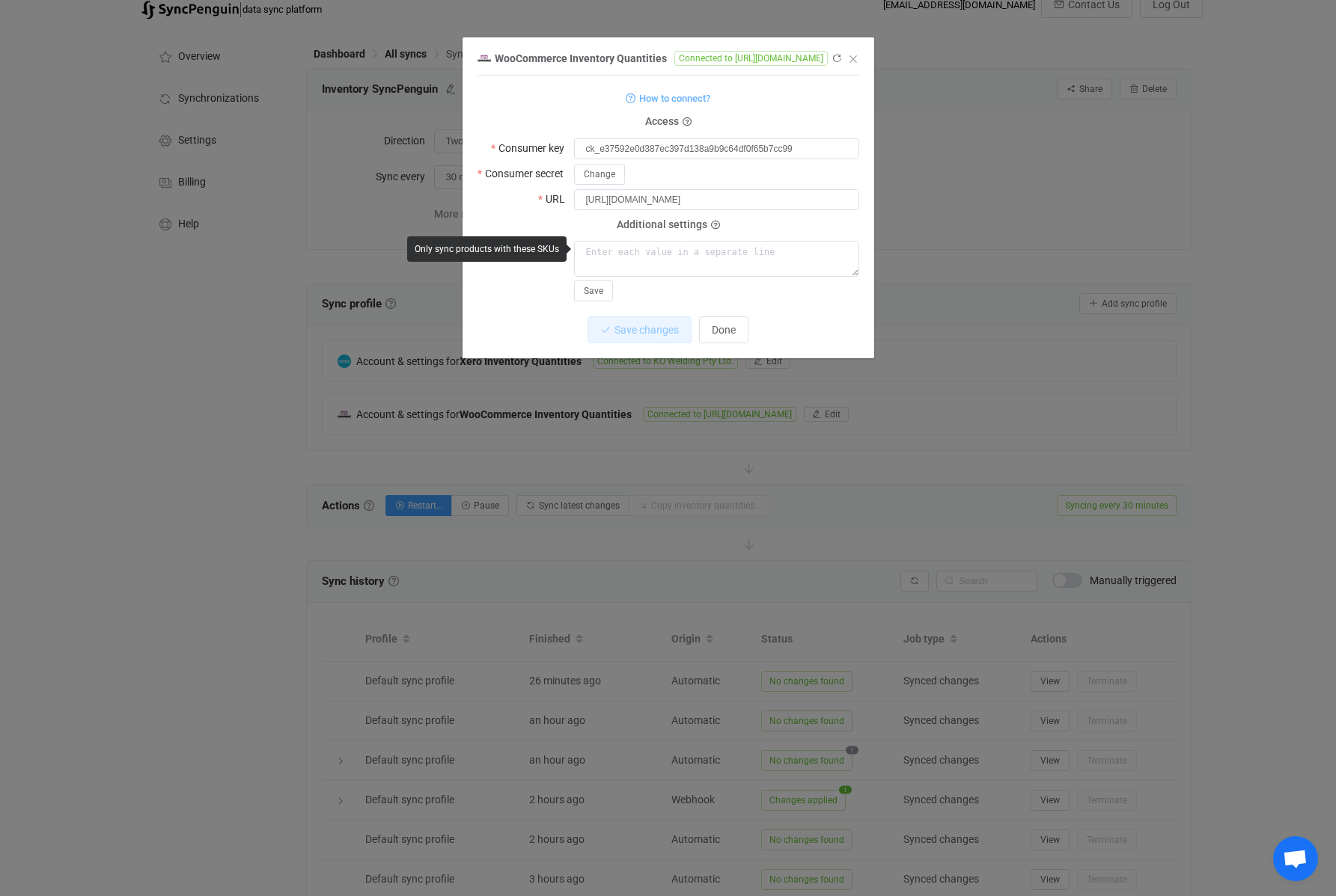
click at [772, 294] on div "Save" at bounding box center [717, 271] width 285 height 61
click at [859, 61] on icon "Close" at bounding box center [853, 59] width 12 height 12
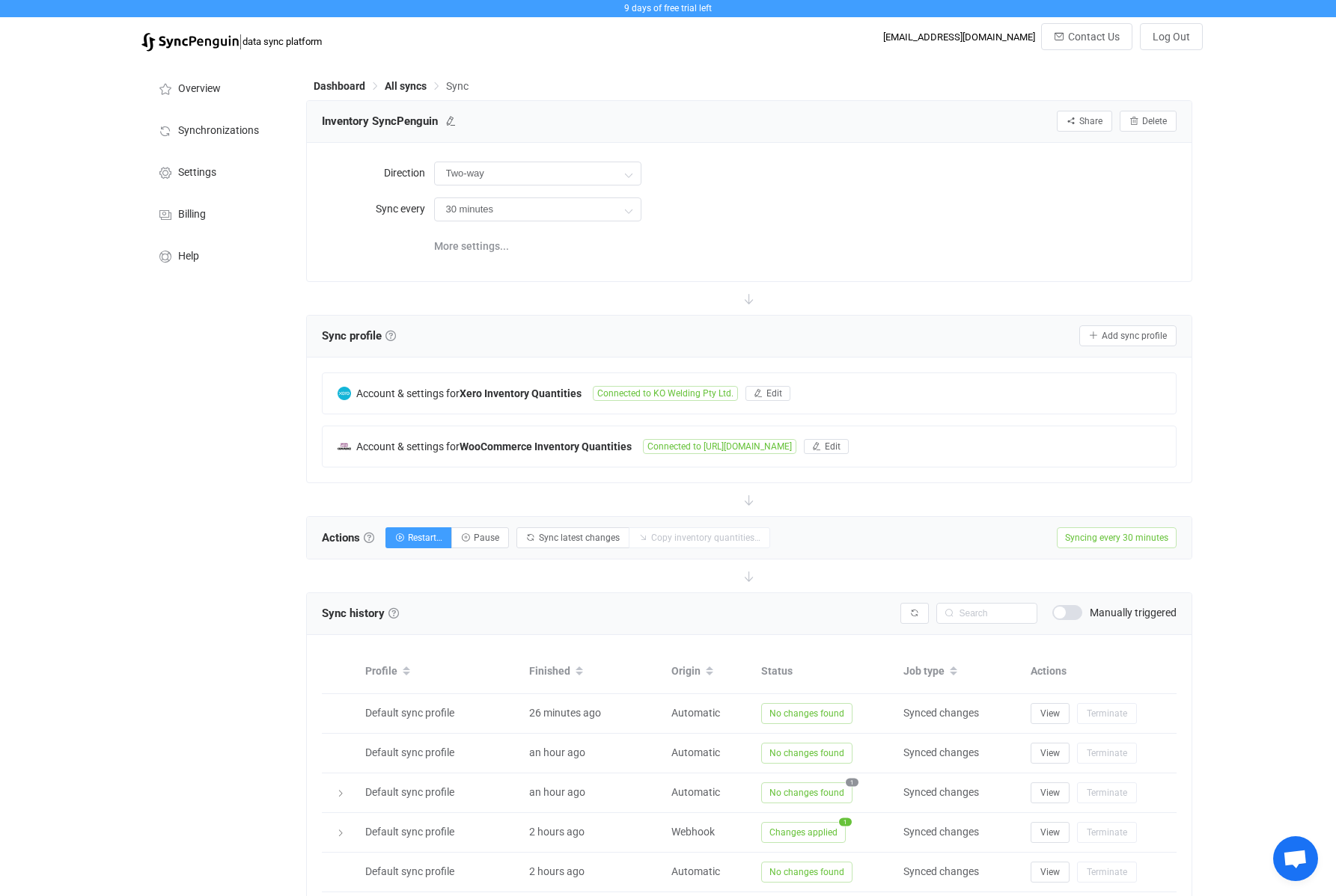
scroll to position [0, 0]
click at [184, 168] on li "Settings" at bounding box center [215, 172] width 149 height 42
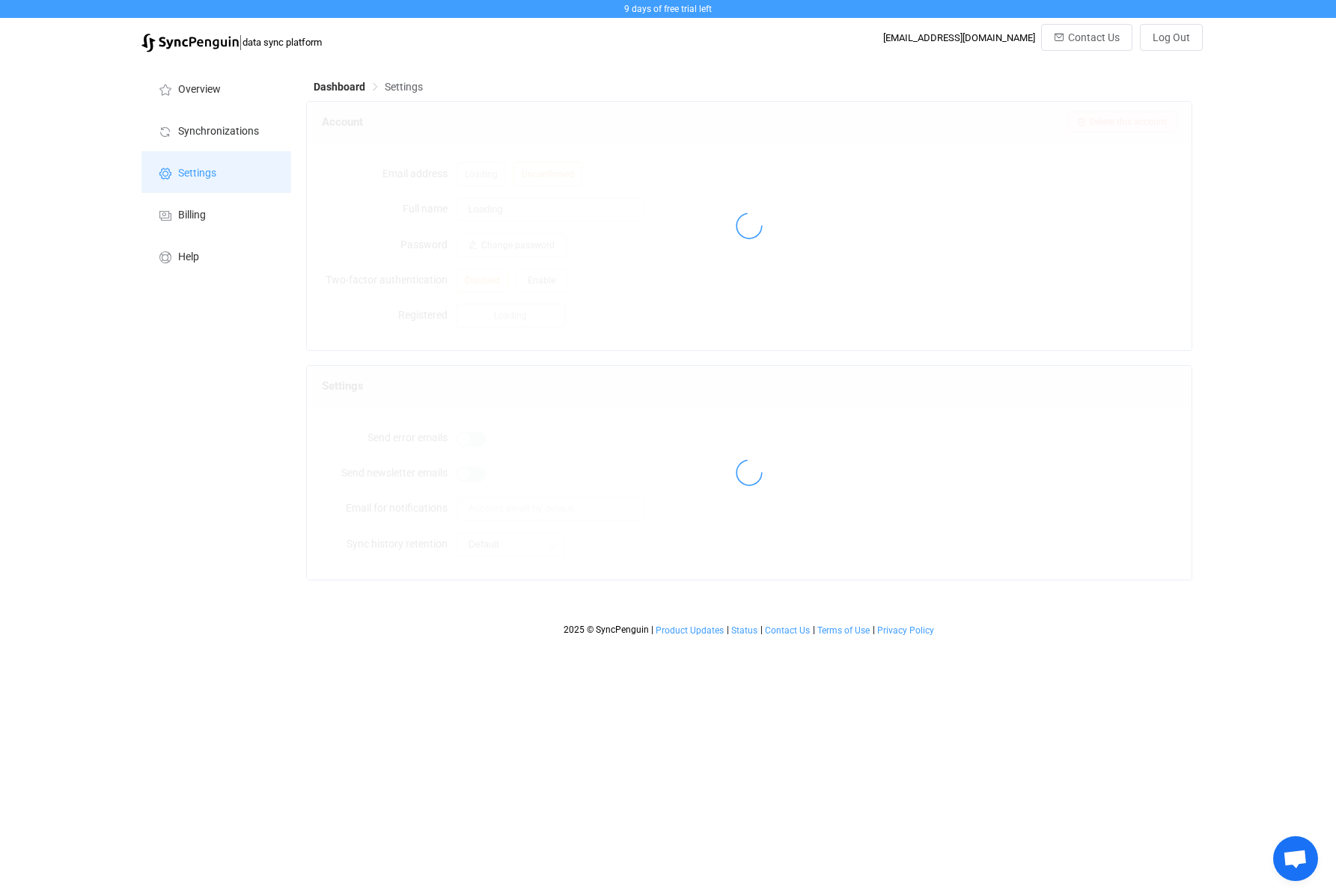
type input "Accounts - KO Welding"
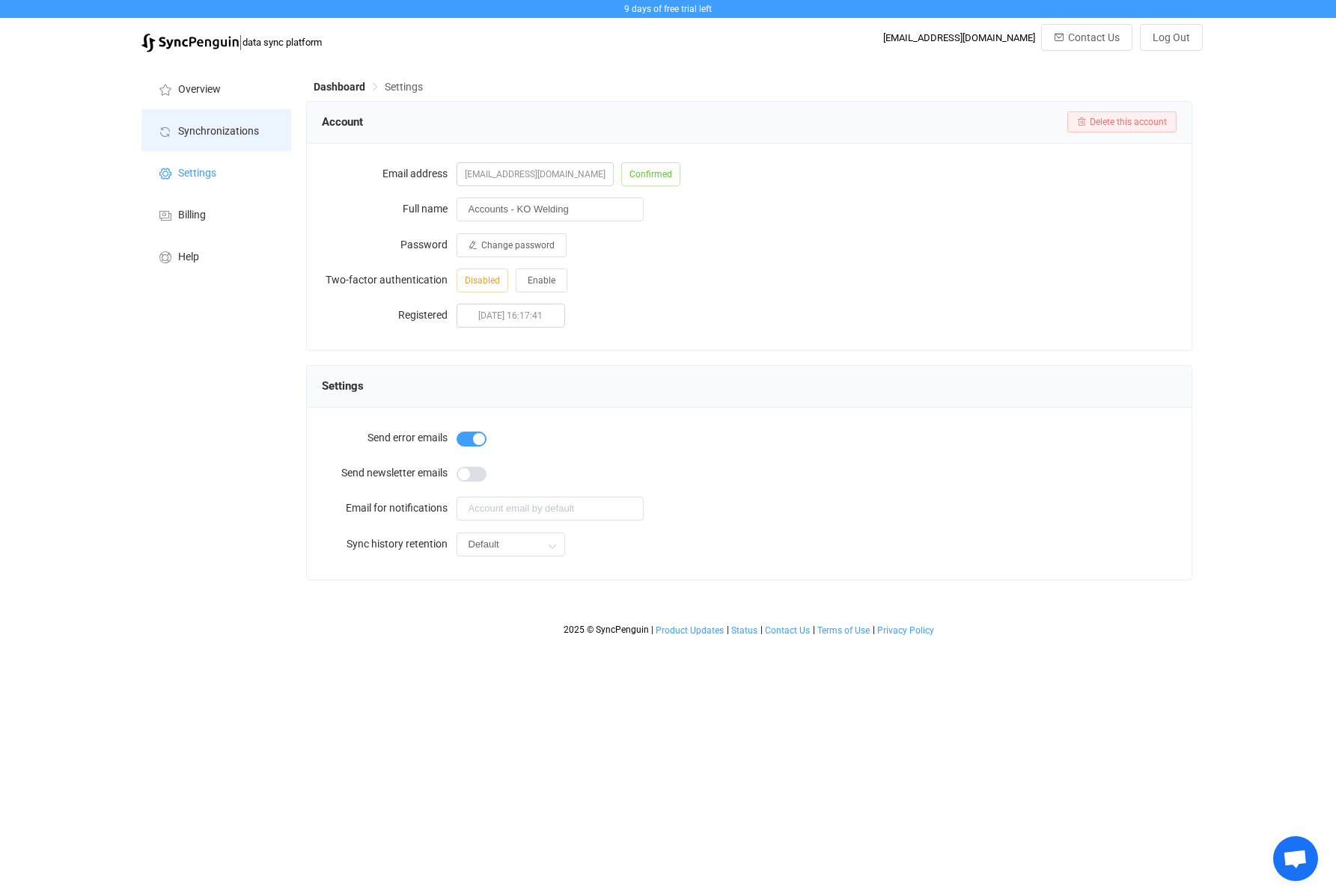
click at [212, 127] on span "Synchronizations" at bounding box center [218, 132] width 81 height 12
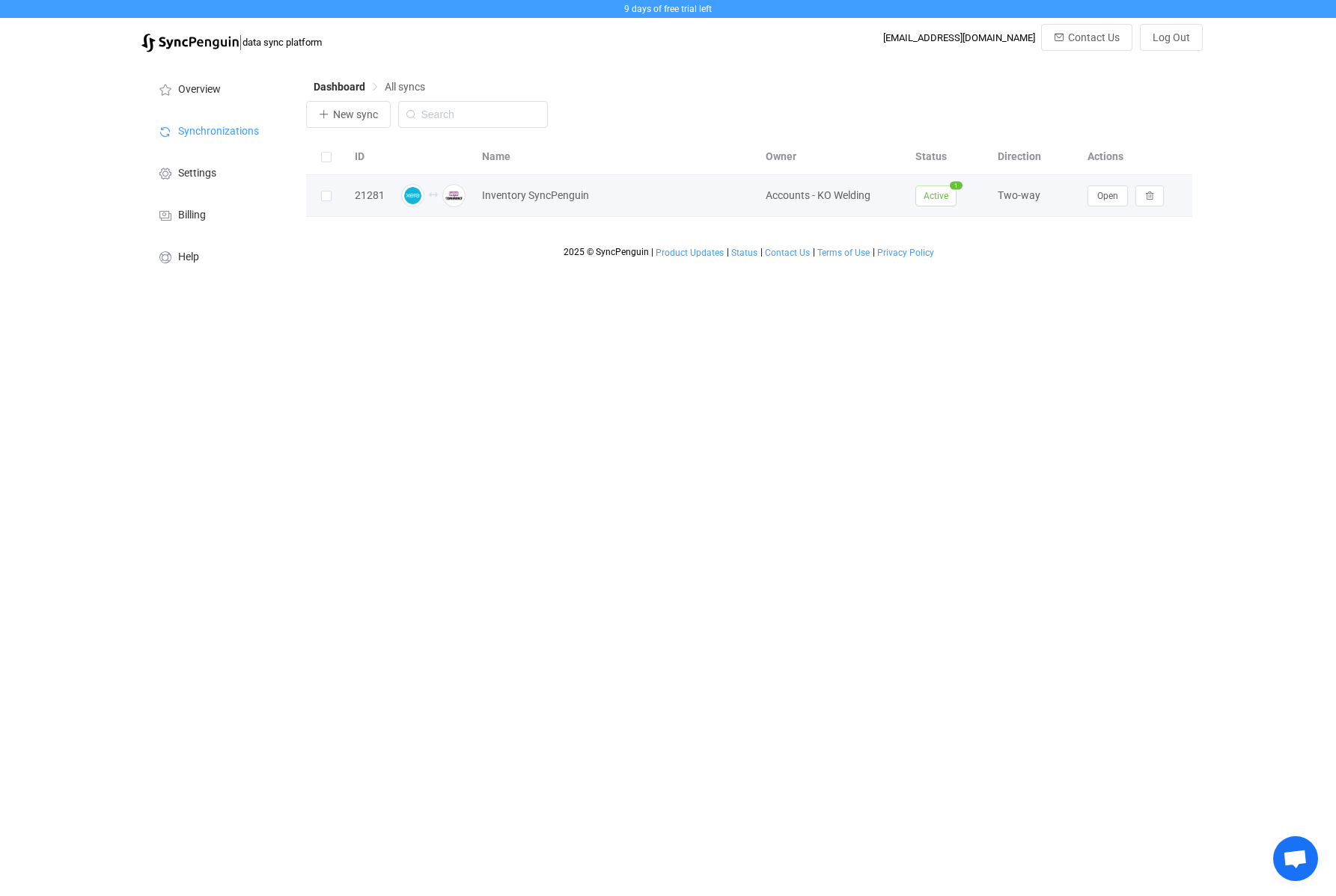
click at [439, 199] on div at bounding box center [433, 196] width 68 height 23
click at [414, 194] on img at bounding box center [413, 196] width 23 height 23
click at [450, 199] on img at bounding box center [454, 196] width 23 height 23
click at [1009, 198] on div "Two-way" at bounding box center [1035, 195] width 90 height 18
click at [925, 196] on span "Active" at bounding box center [935, 195] width 41 height 21
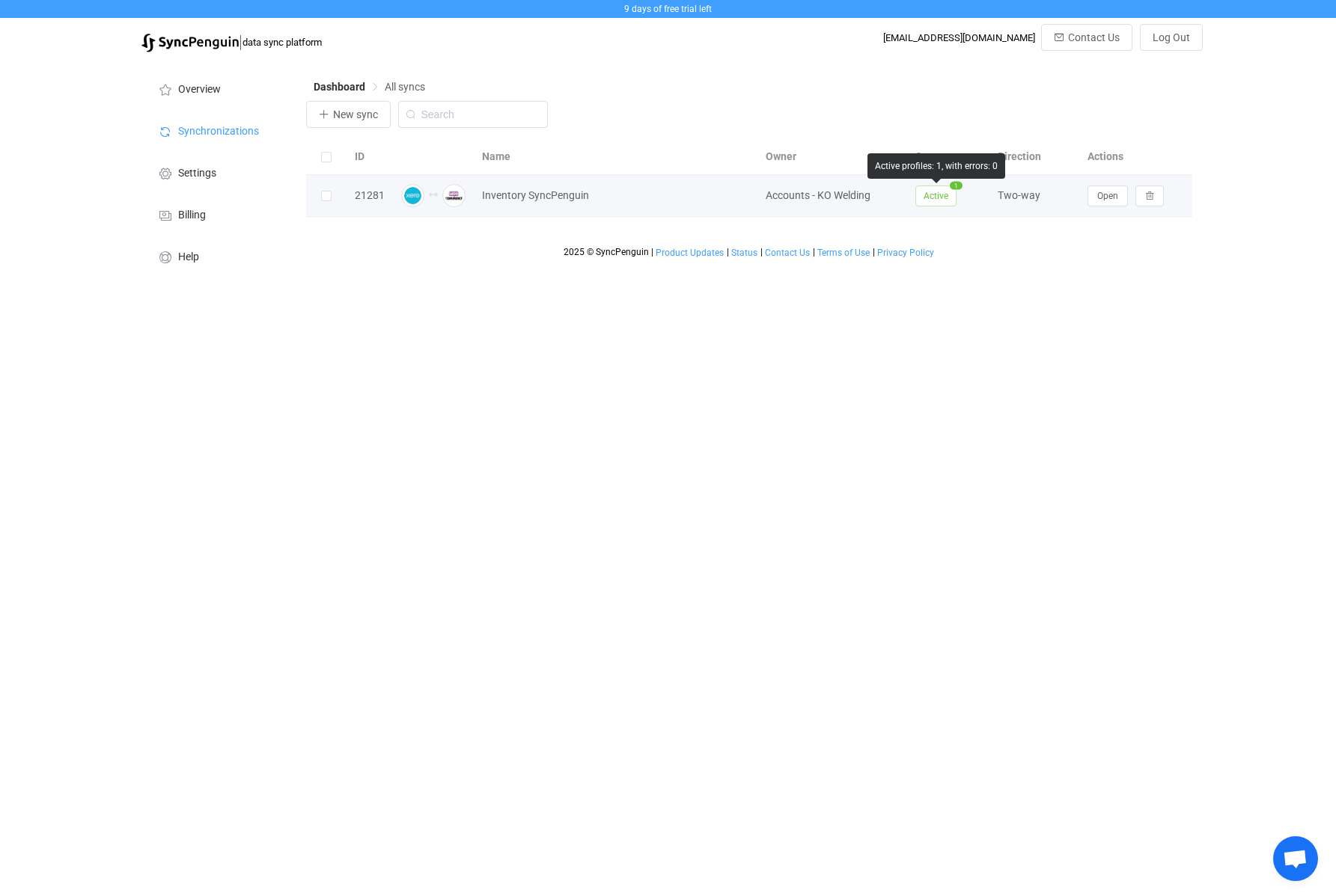
click at [935, 199] on span "Active" at bounding box center [935, 195] width 41 height 21
click at [357, 194] on div "21281" at bounding box center [370, 195] width 45 height 18
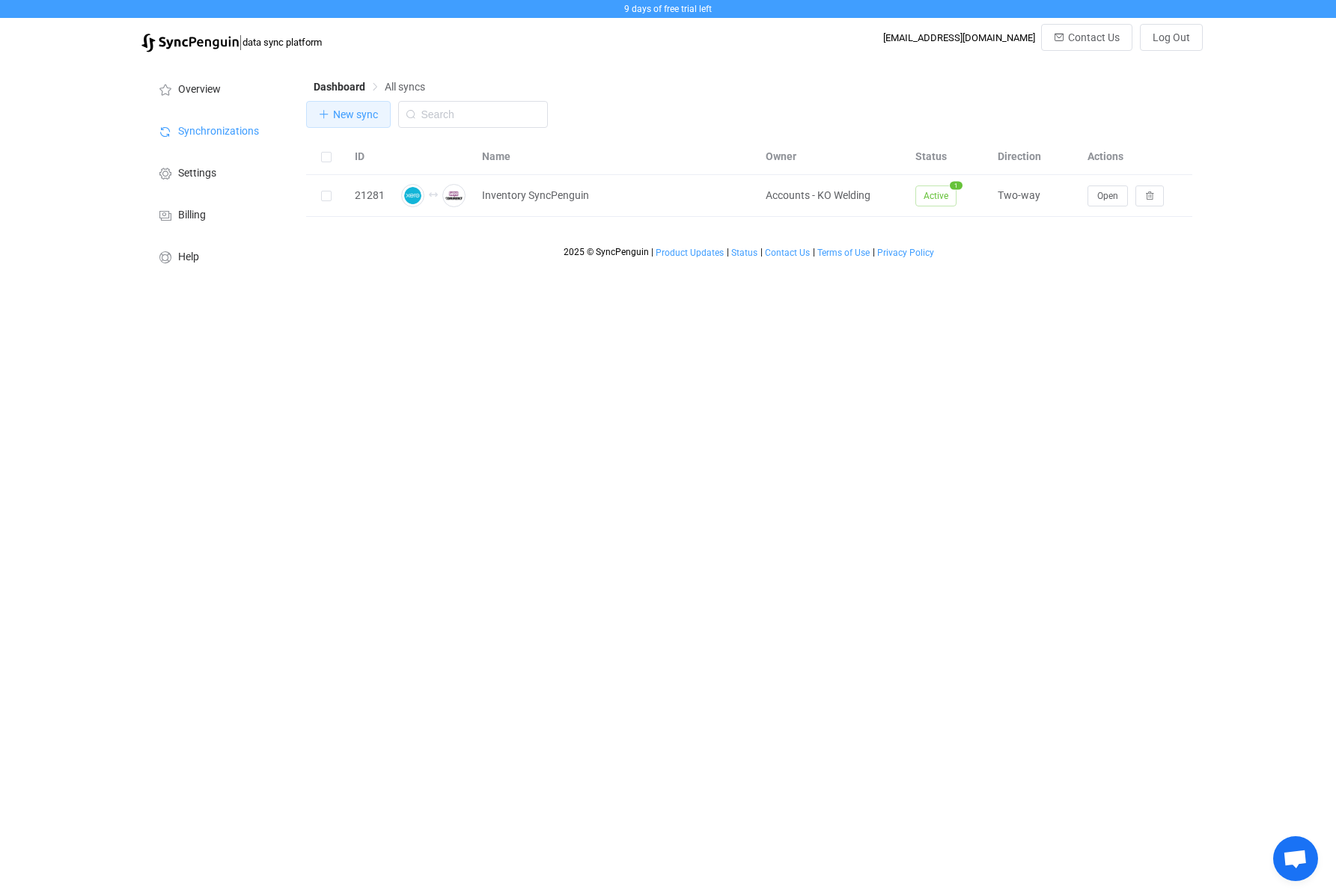
click at [356, 126] on button "New sync" at bounding box center [348, 114] width 84 height 27
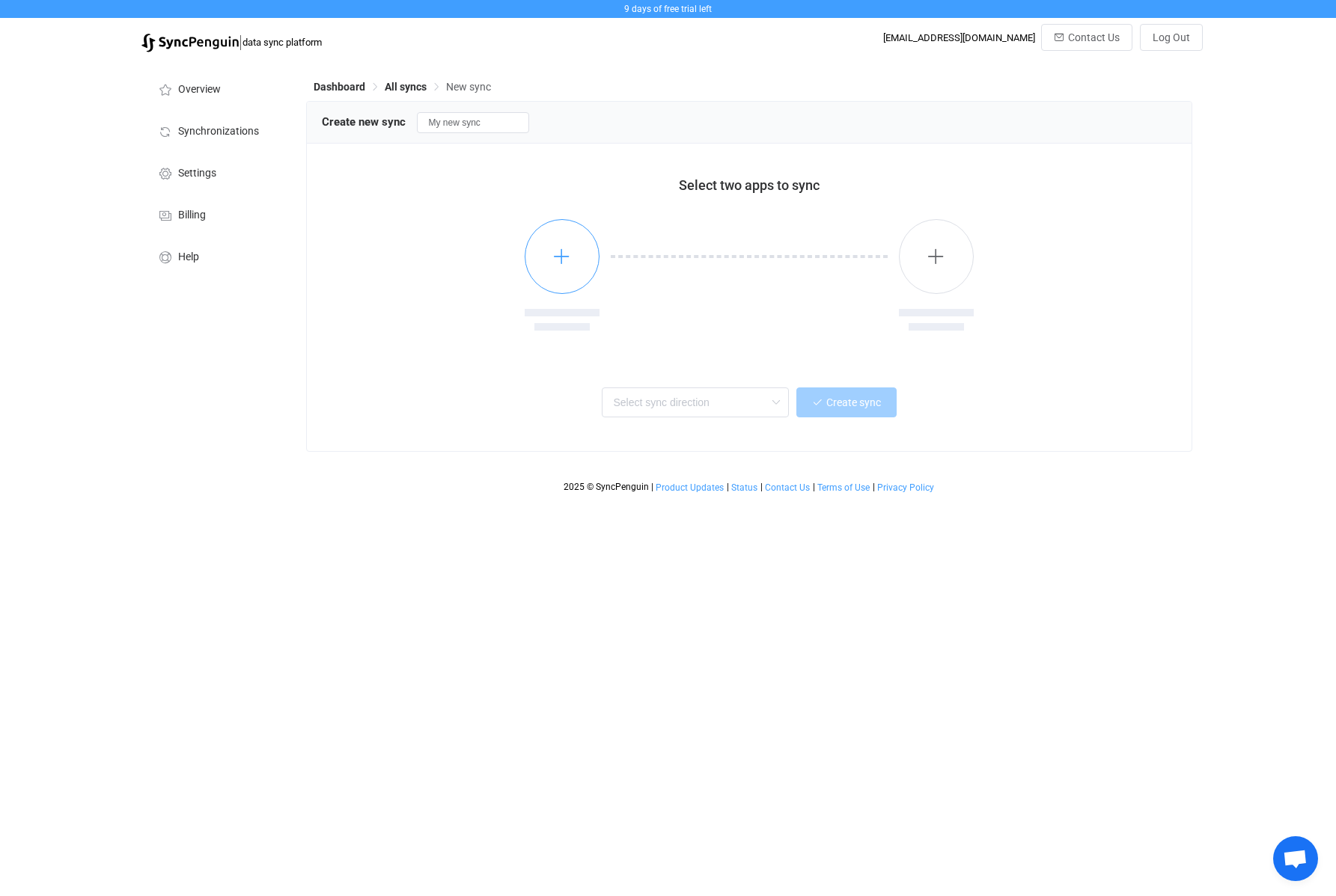
click at [565, 269] on button "button" at bounding box center [562, 257] width 75 height 75
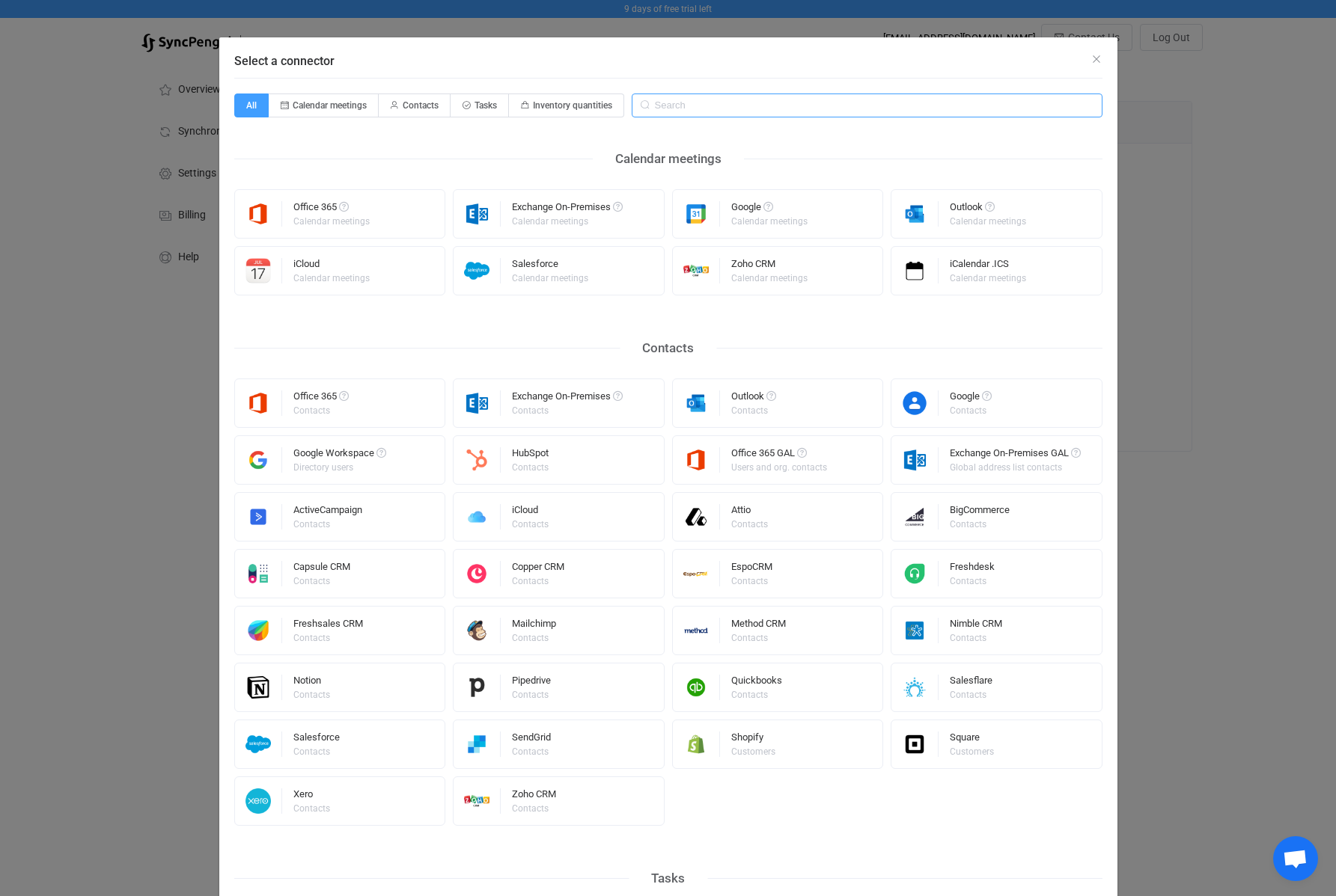
click at [668, 95] on input "Select a connector" at bounding box center [867, 105] width 471 height 24
click at [565, 108] on span "Inventory quantities" at bounding box center [572, 105] width 79 height 11
click at [522, 105] on input "Inventory quantities" at bounding box center [517, 101] width 10 height 10
radio input "true"
radio input "false"
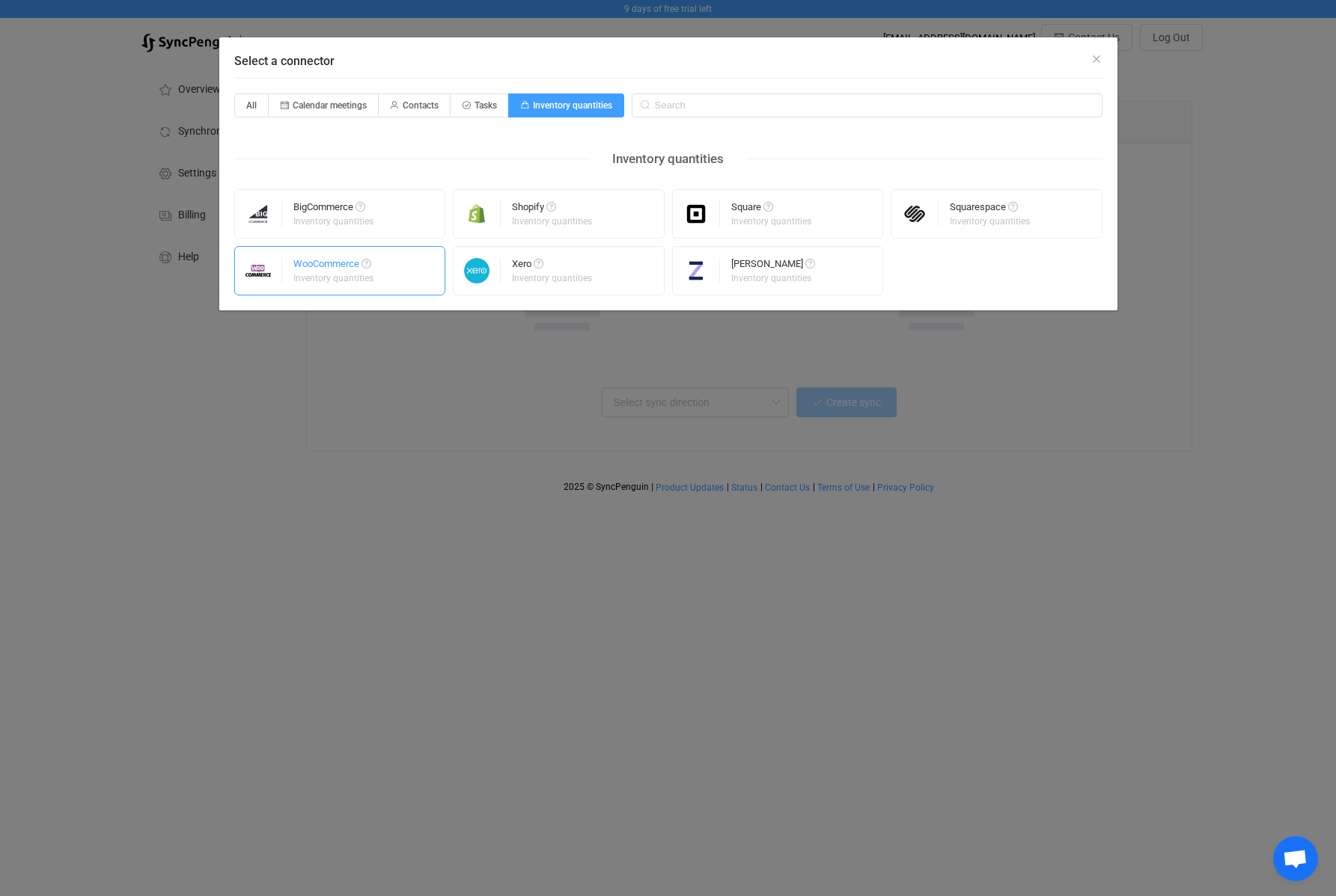
click at [392, 277] on div "WooCommerce Inventory quantities" at bounding box center [340, 270] width 212 height 49
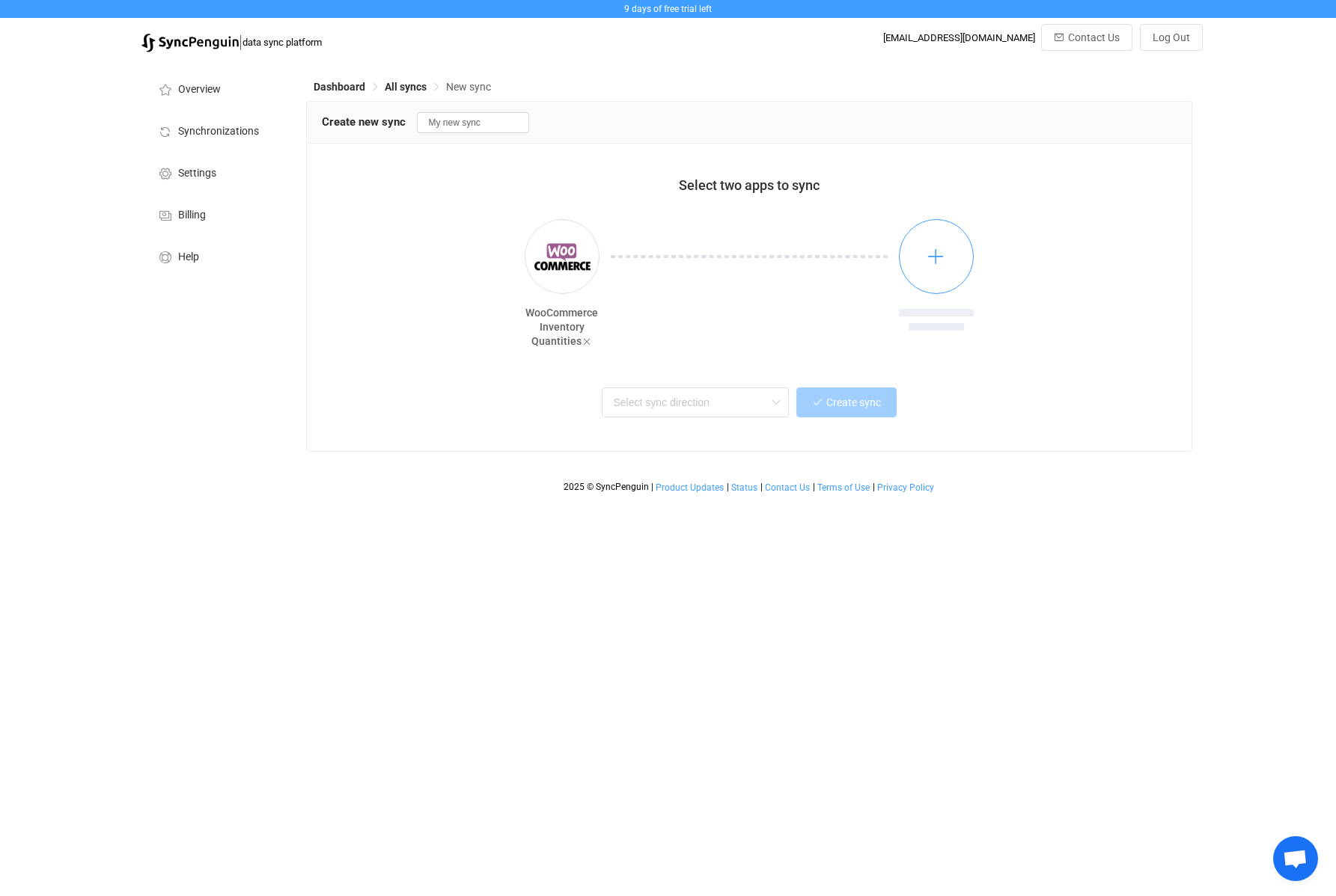
click at [915, 272] on button "button" at bounding box center [936, 257] width 75 height 75
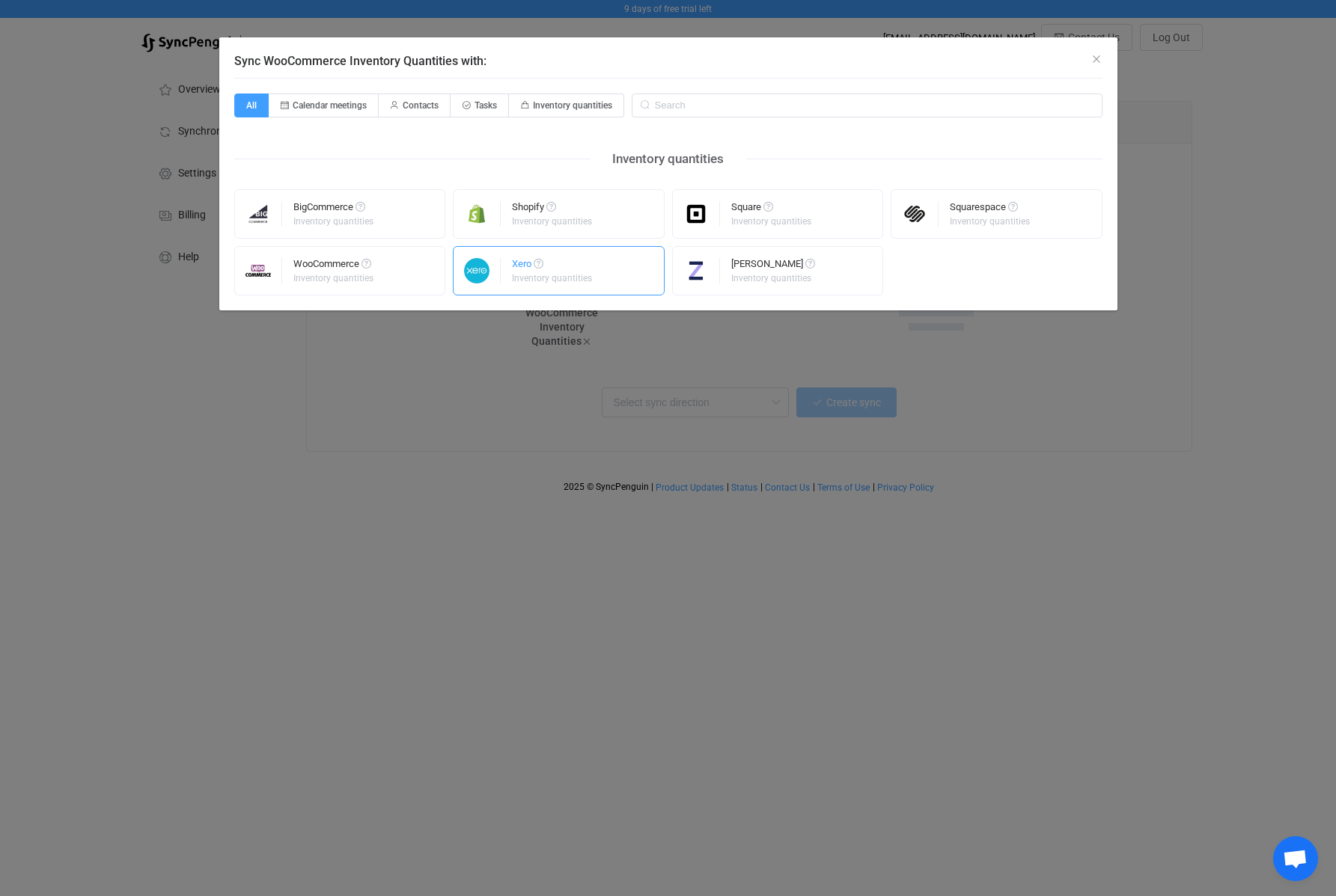
click at [545, 284] on div "Xero Inventory quantities" at bounding box center [552, 270] width 83 height 39
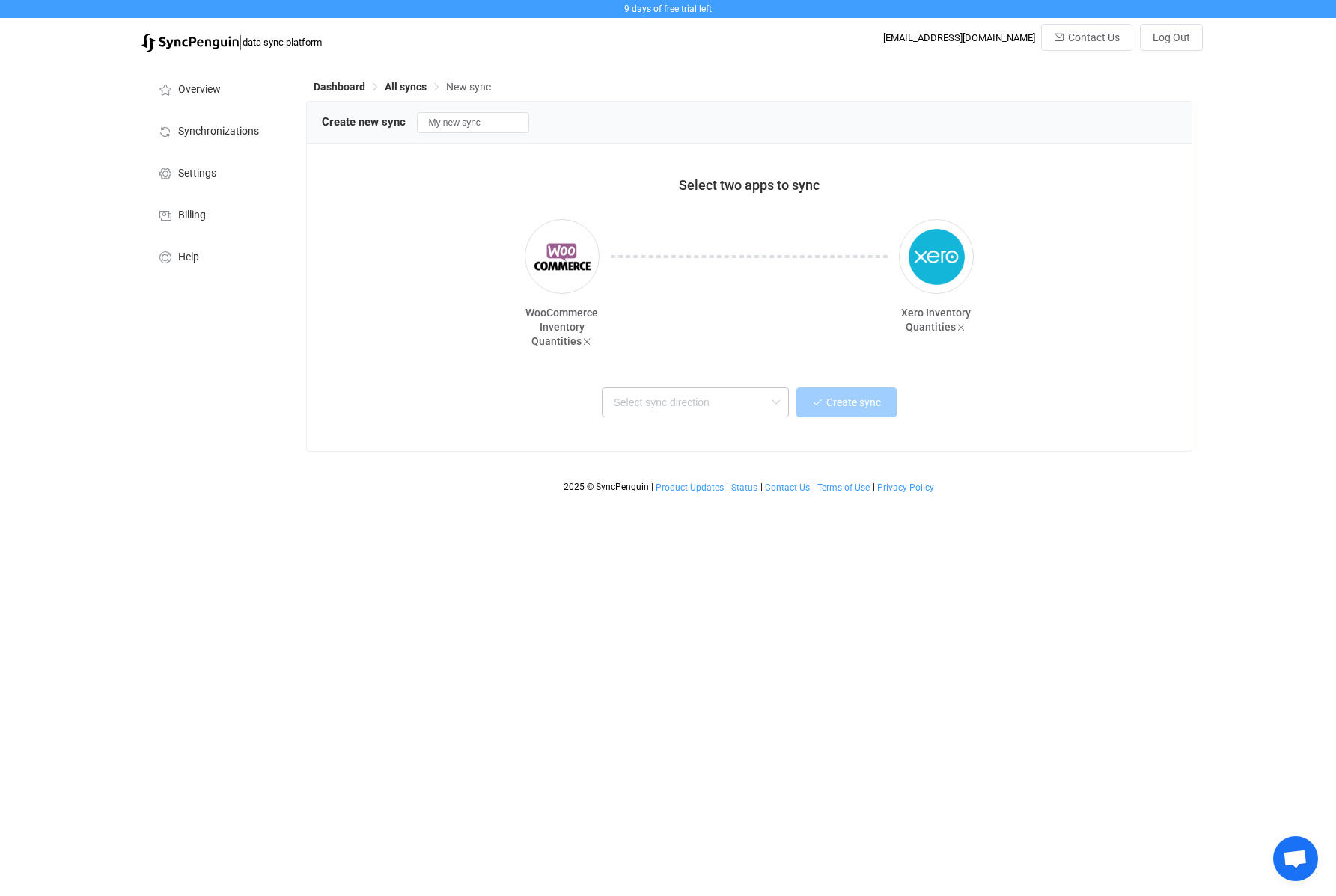
click at [779, 399] on icon at bounding box center [775, 403] width 18 height 30
click at [770, 495] on div "WooCommerce → Xero" at bounding box center [700, 485] width 167 height 20
type input "WooCommerce → Xero"
click at [846, 406] on span "Create sync" at bounding box center [853, 402] width 54 height 12
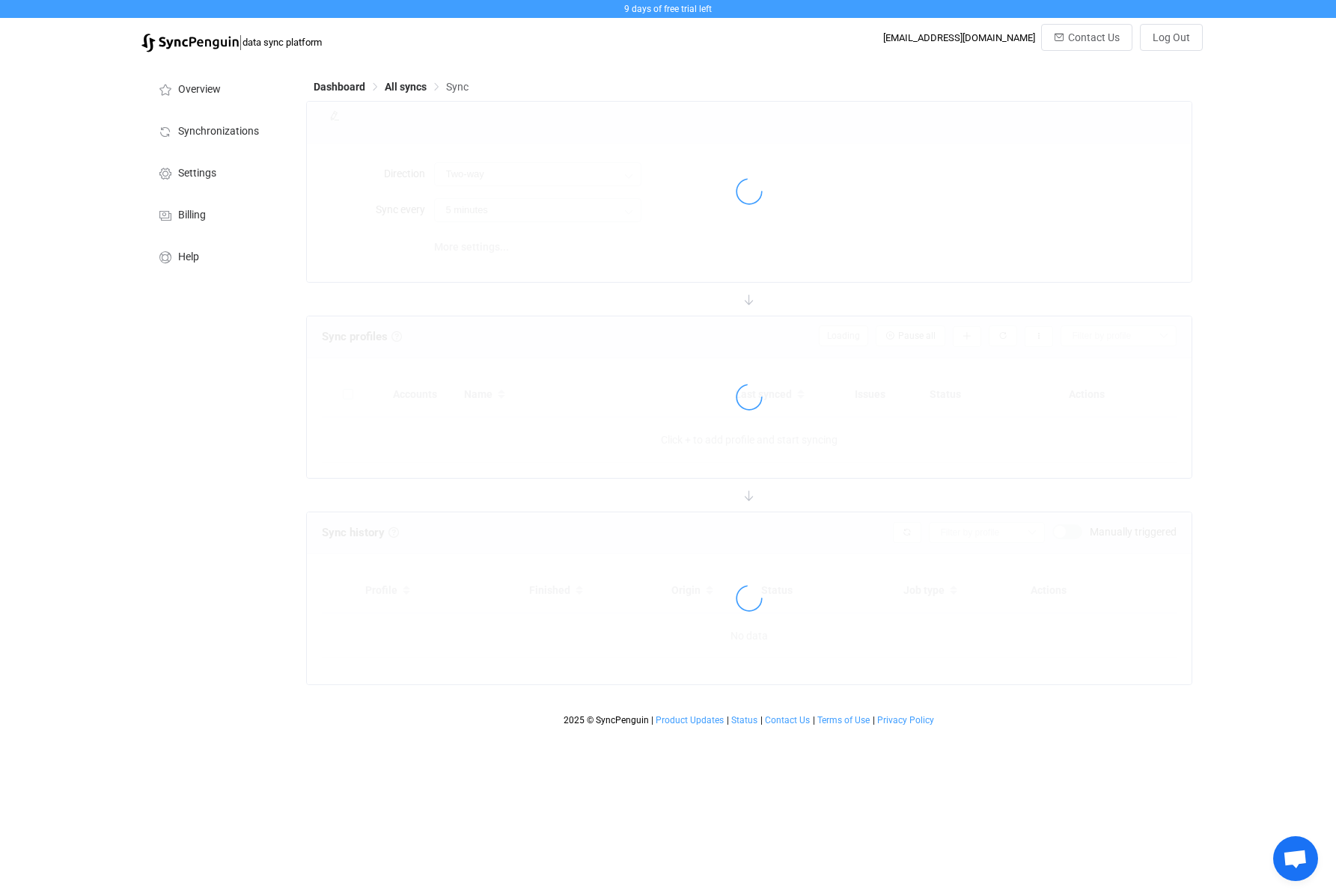
type input "WooCommerce → Xero"
type input "10 minutes"
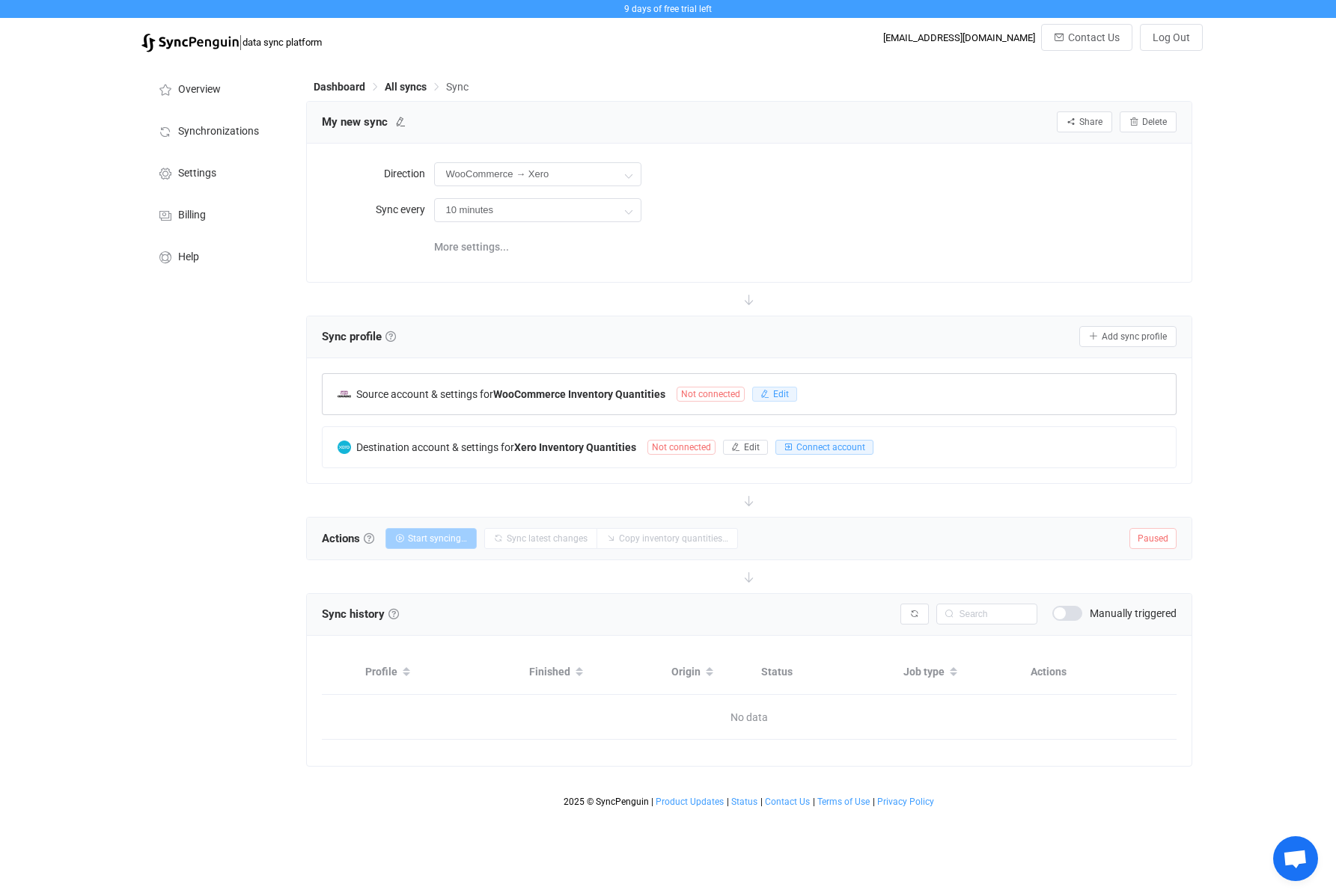
click at [787, 395] on span "Edit" at bounding box center [780, 394] width 16 height 11
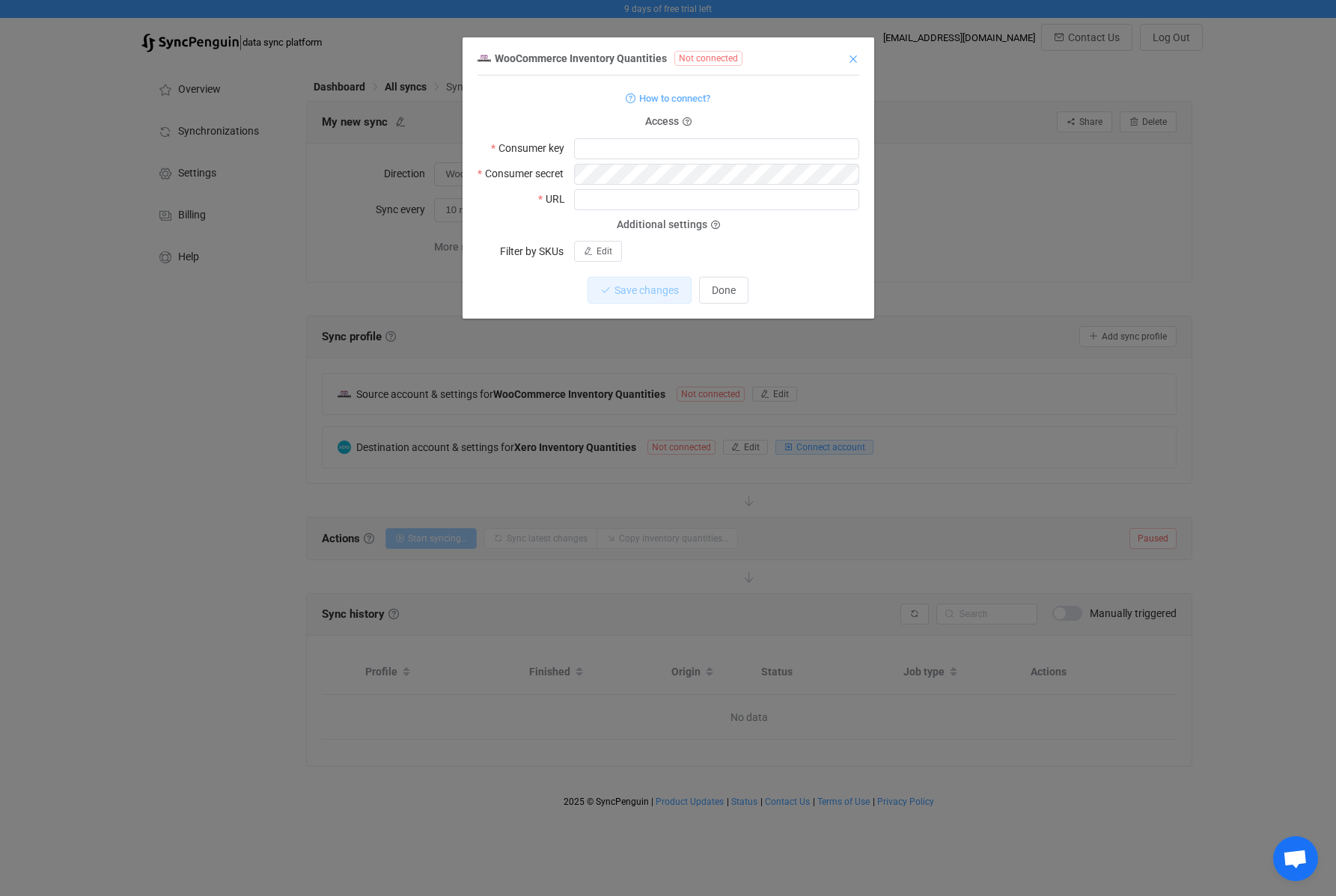
click at [855, 58] on icon "Close" at bounding box center [853, 59] width 12 height 12
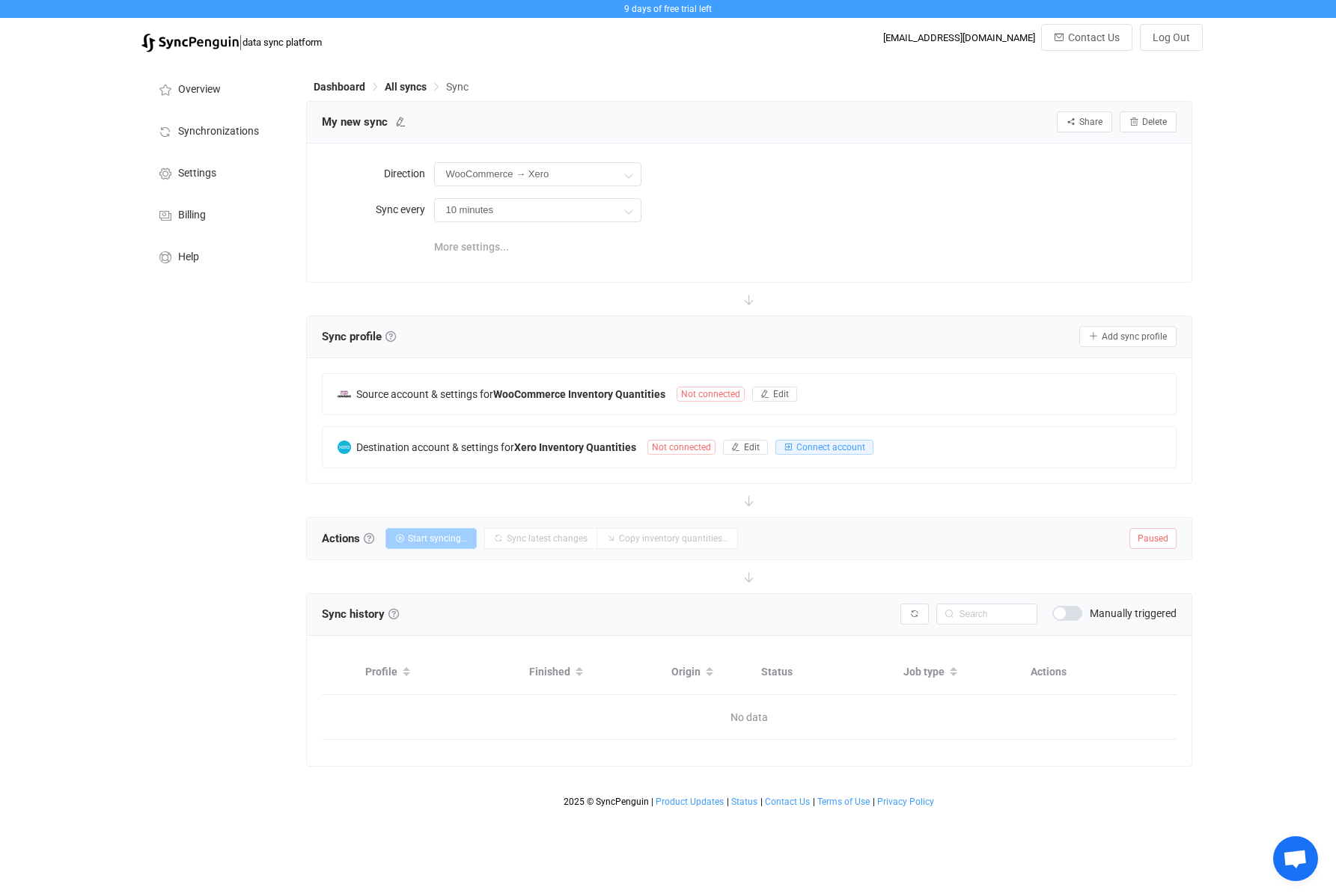
click at [484, 249] on span "More settings..." at bounding box center [471, 247] width 75 height 30
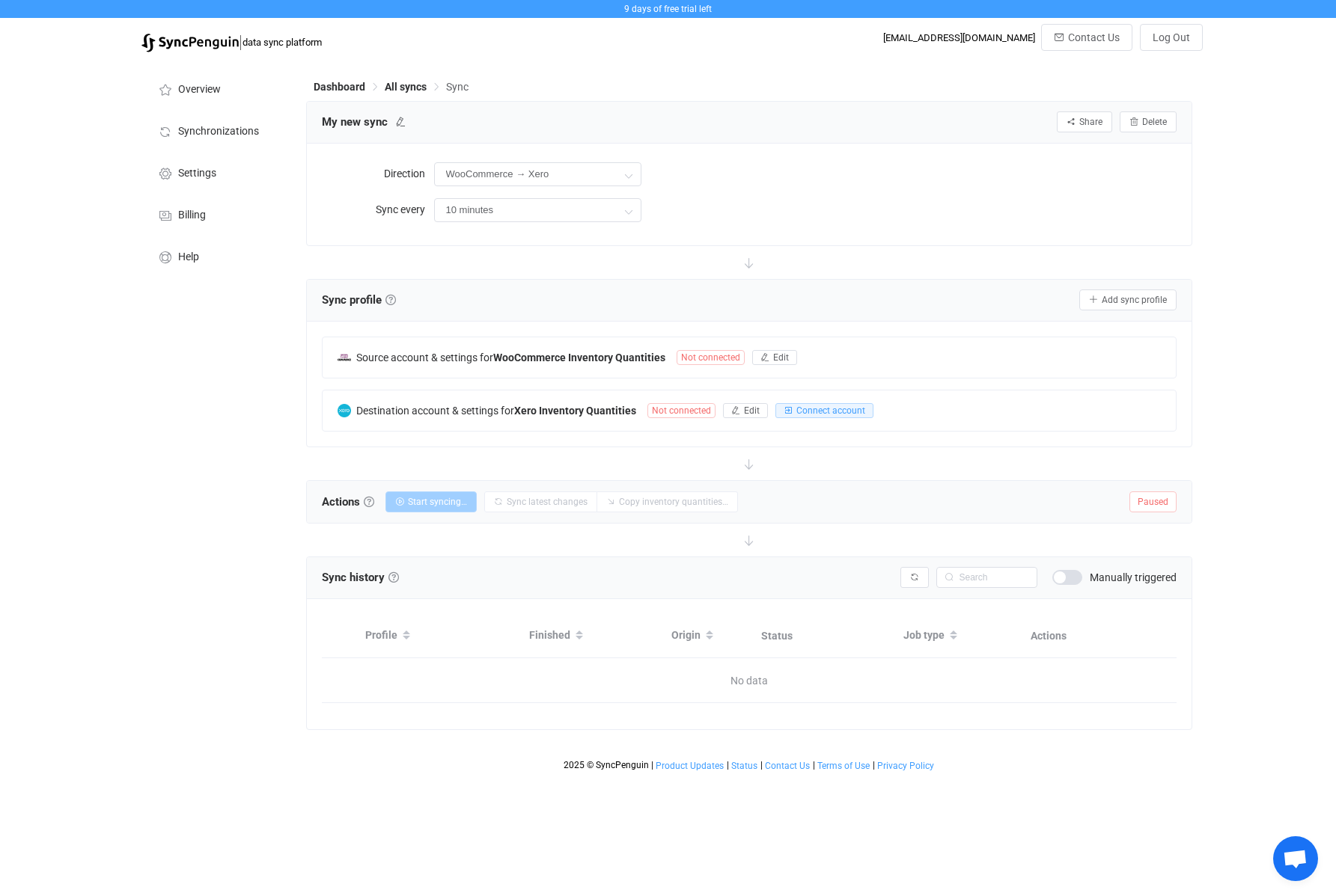
click at [537, 235] on div "Direction WooCommerce → Xero Two-way Xero WooCommerce WooCommerce Xero Sync eve…" at bounding box center [749, 194] width 885 height 102
click at [244, 124] on li "Synchronizations" at bounding box center [215, 130] width 149 height 42
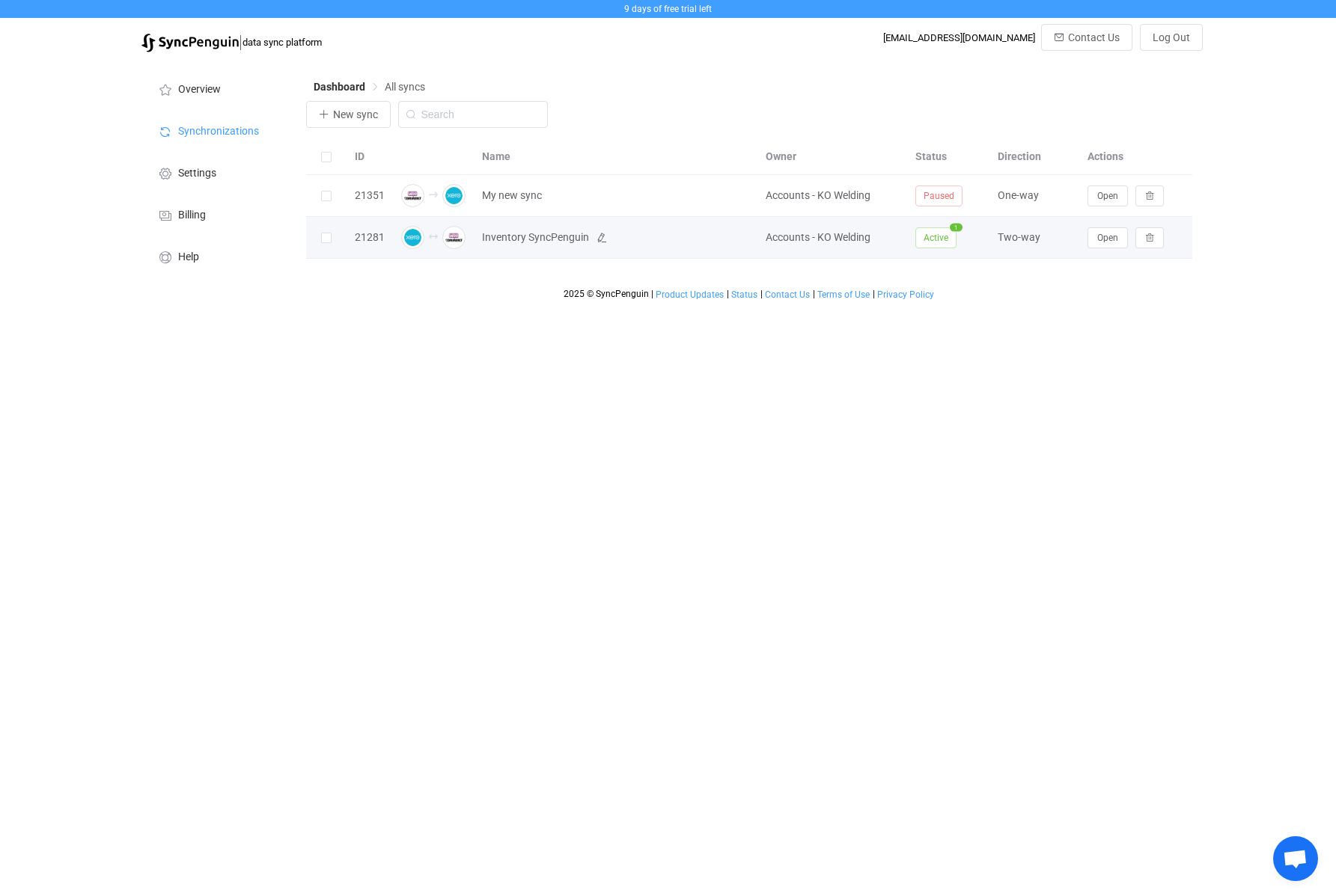
click at [632, 240] on span "Inventory SyncPenguin" at bounding box center [617, 237] width 269 height 18
click at [1009, 234] on button "Open" at bounding box center [1107, 238] width 40 height 21
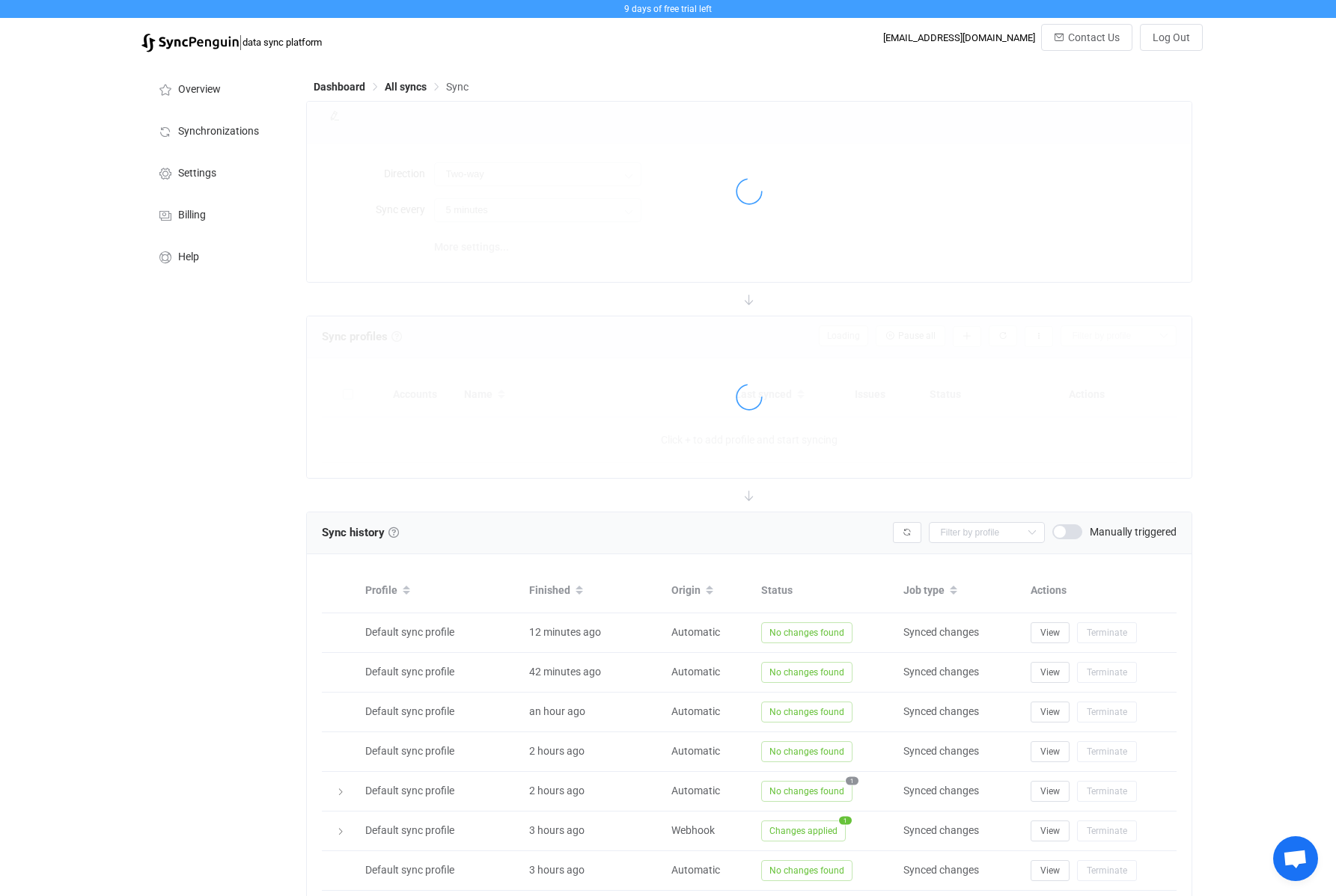
type input "30 minutes"
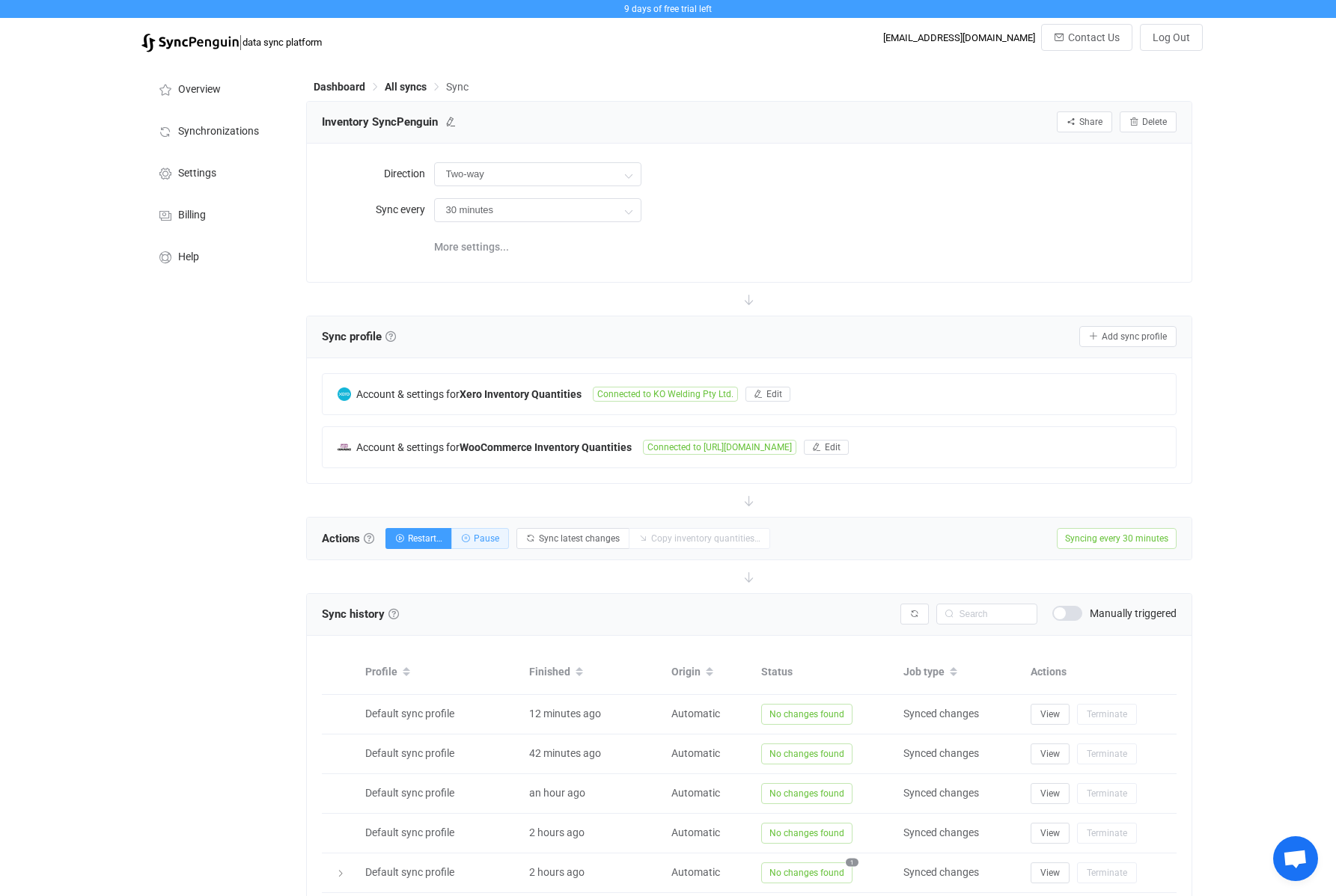
click at [487, 538] on span "Pause" at bounding box center [487, 538] width 25 height 11
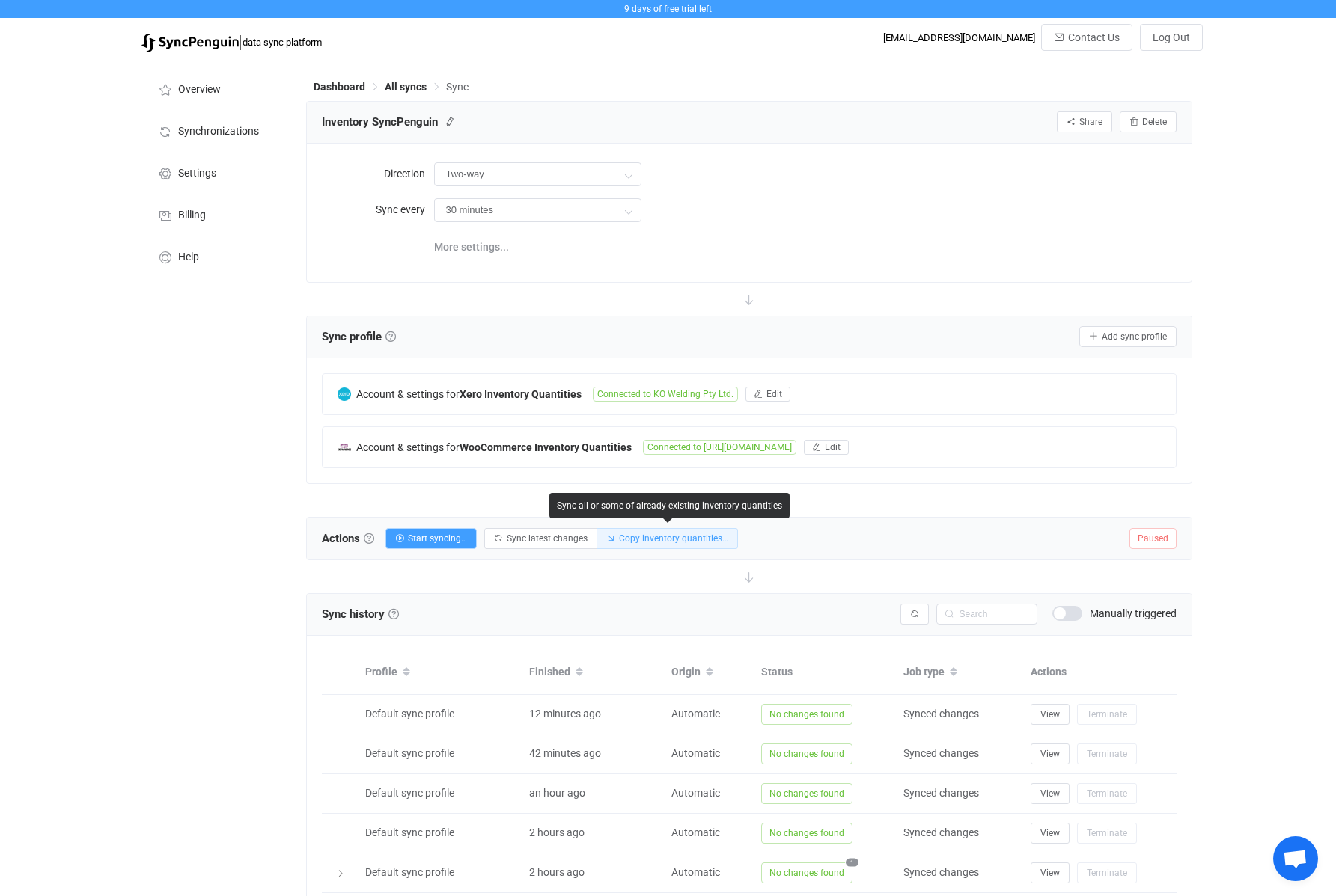
click at [665, 541] on span "Copy inventory quantities…" at bounding box center [673, 538] width 109 height 11
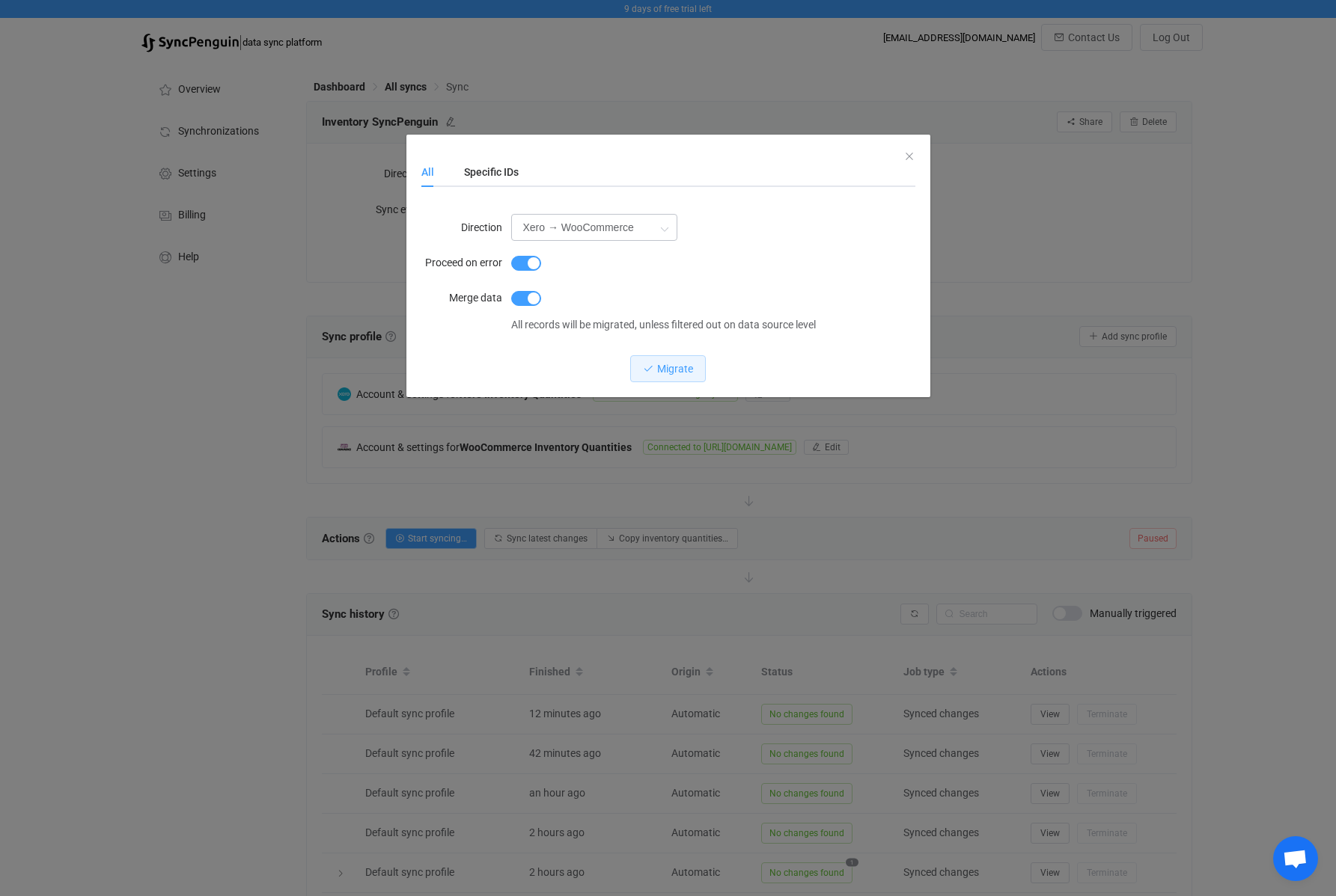
click at [668, 227] on icon "dialog" at bounding box center [664, 229] width 18 height 30
click at [647, 294] on li "WooCommerce → Xero" at bounding box center [605, 294] width 188 height 25
type input "WooCommerce → Xero"
click at [482, 169] on div "Specific IDs" at bounding box center [483, 172] width 69 height 30
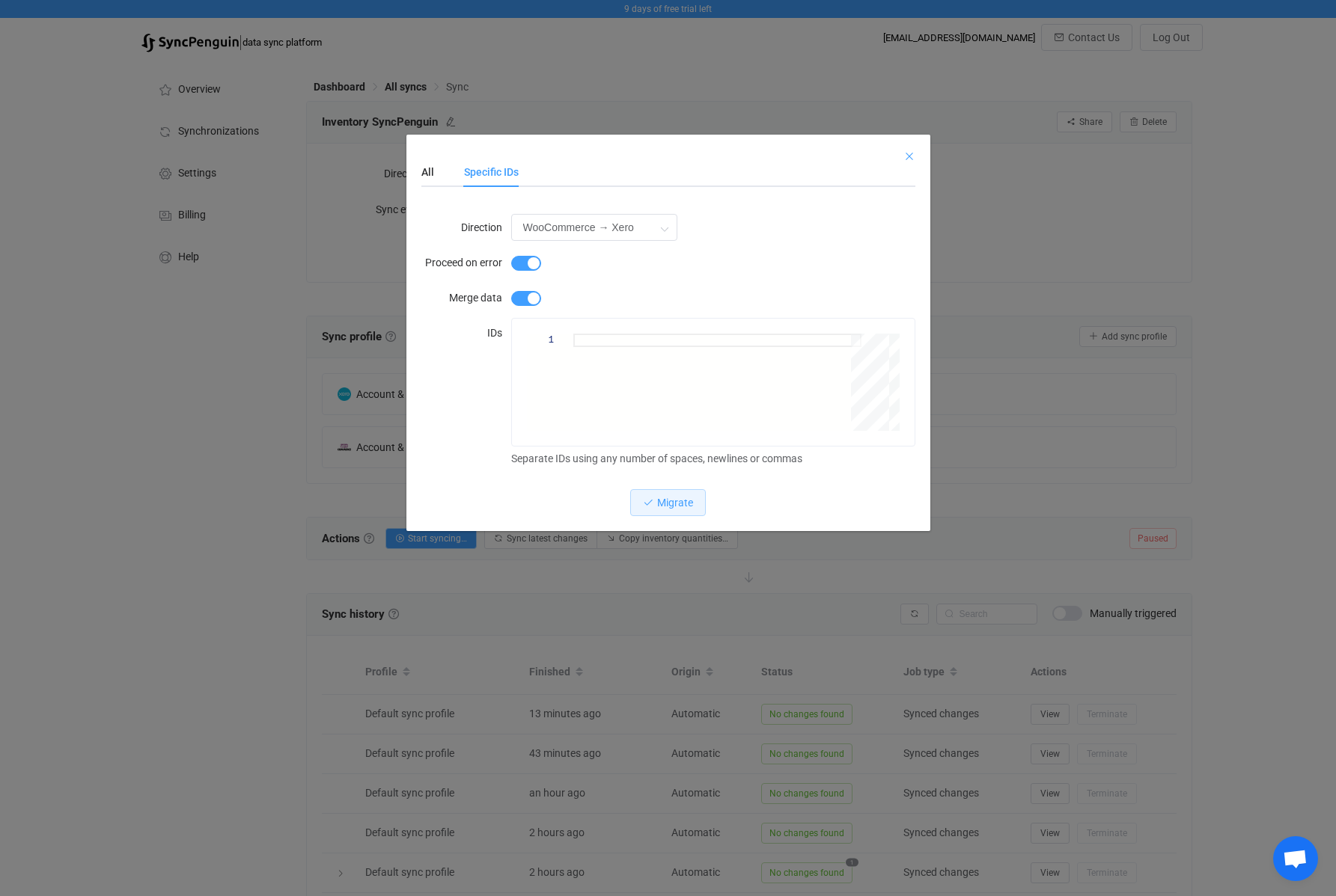
click at [915, 154] on icon "Close" at bounding box center [909, 156] width 12 height 12
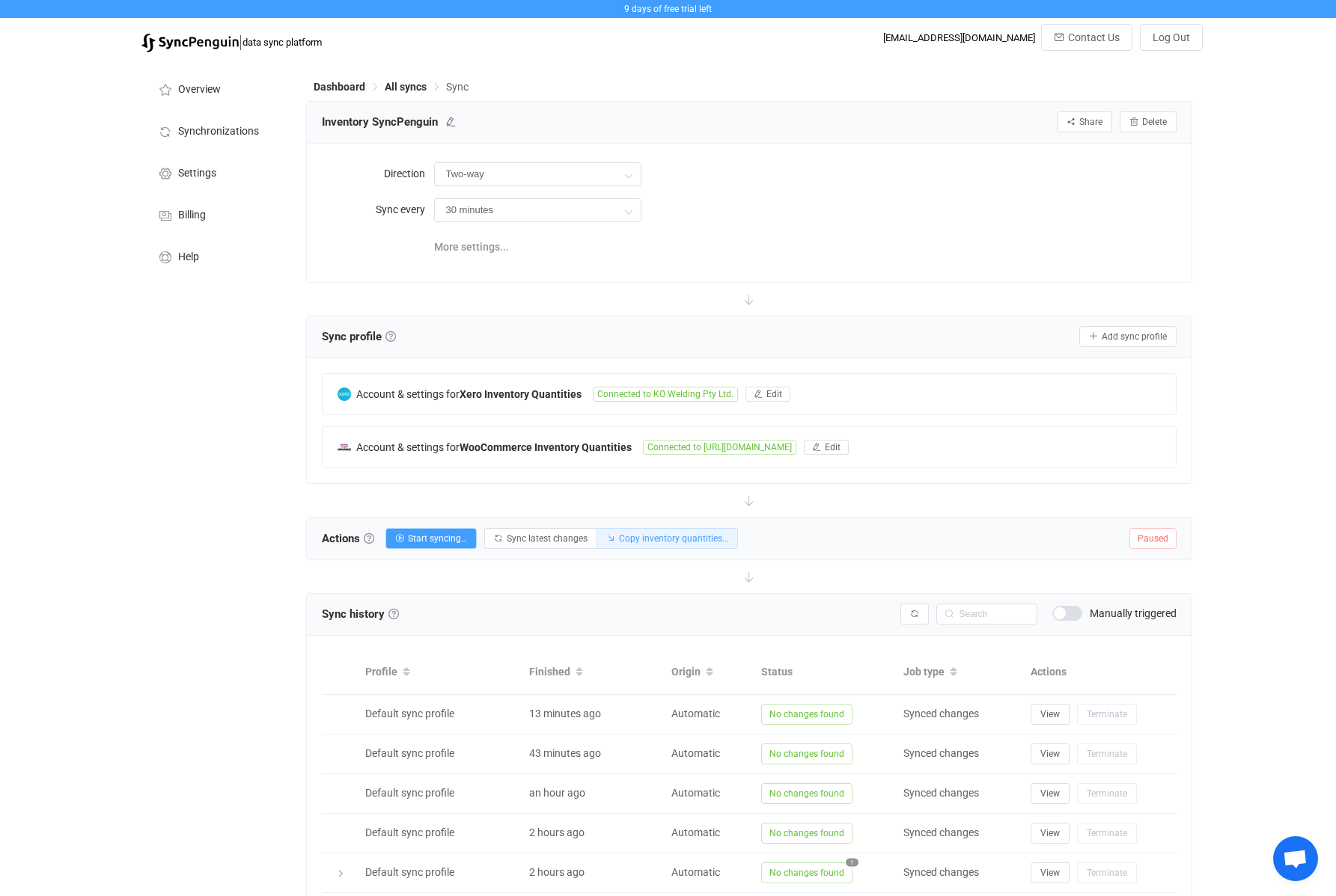
click at [686, 536] on span "Copy inventory quantities…" at bounding box center [673, 538] width 109 height 11
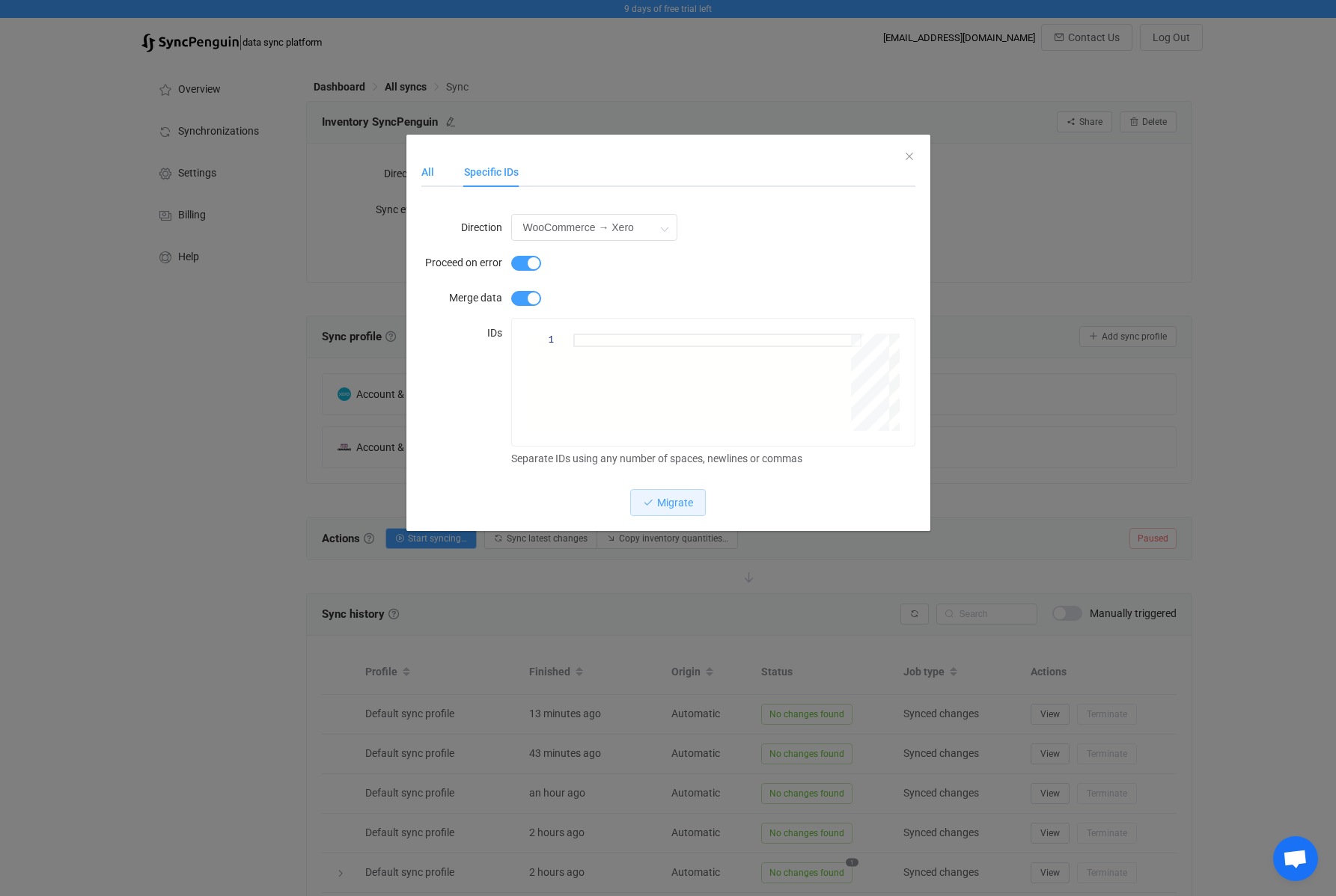
click at [436, 170] on div "All" at bounding box center [435, 172] width 28 height 30
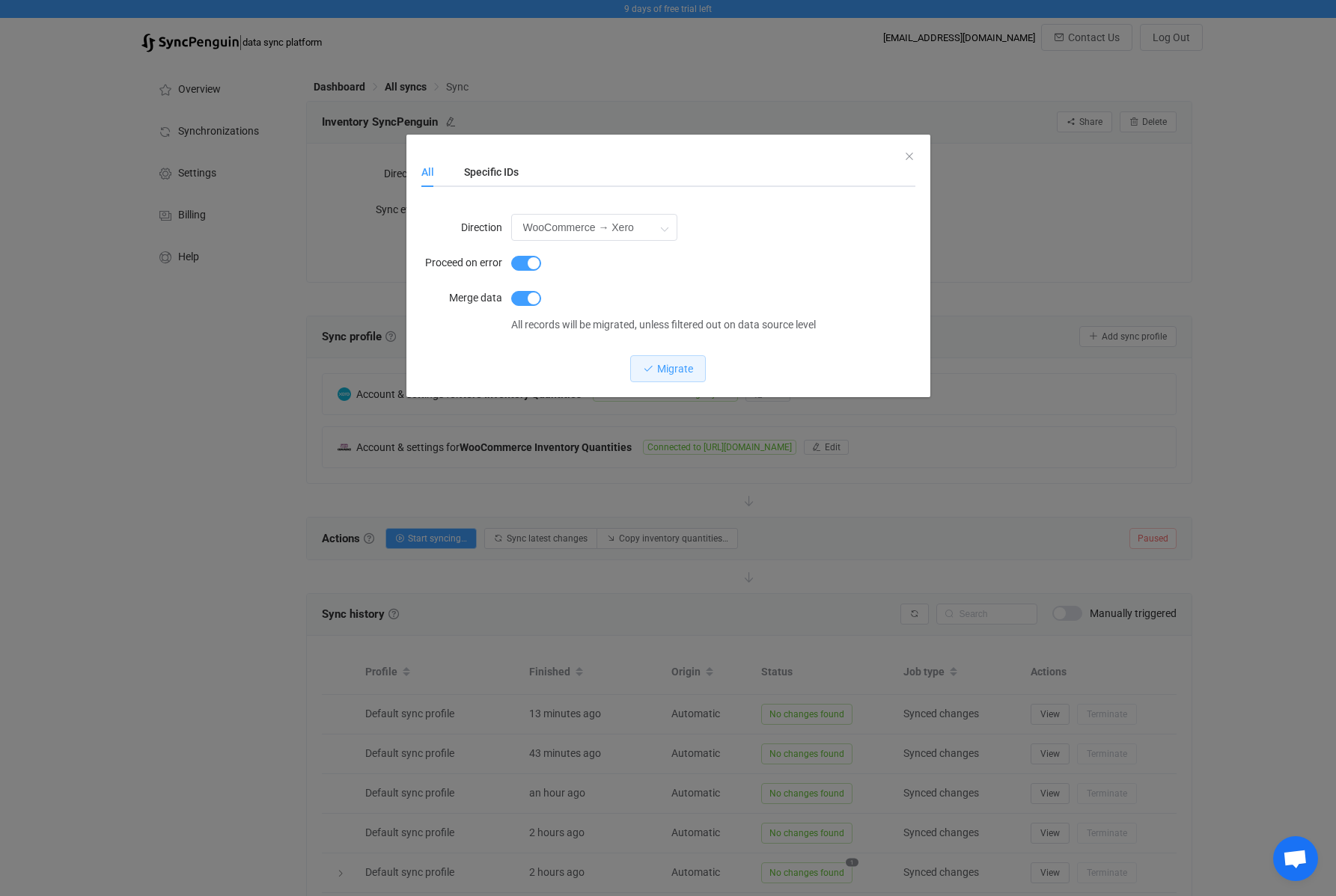
click at [907, 159] on div "All Specific IDs" at bounding box center [668, 172] width 494 height 30
click at [909, 156] on icon "Close" at bounding box center [909, 156] width 12 height 12
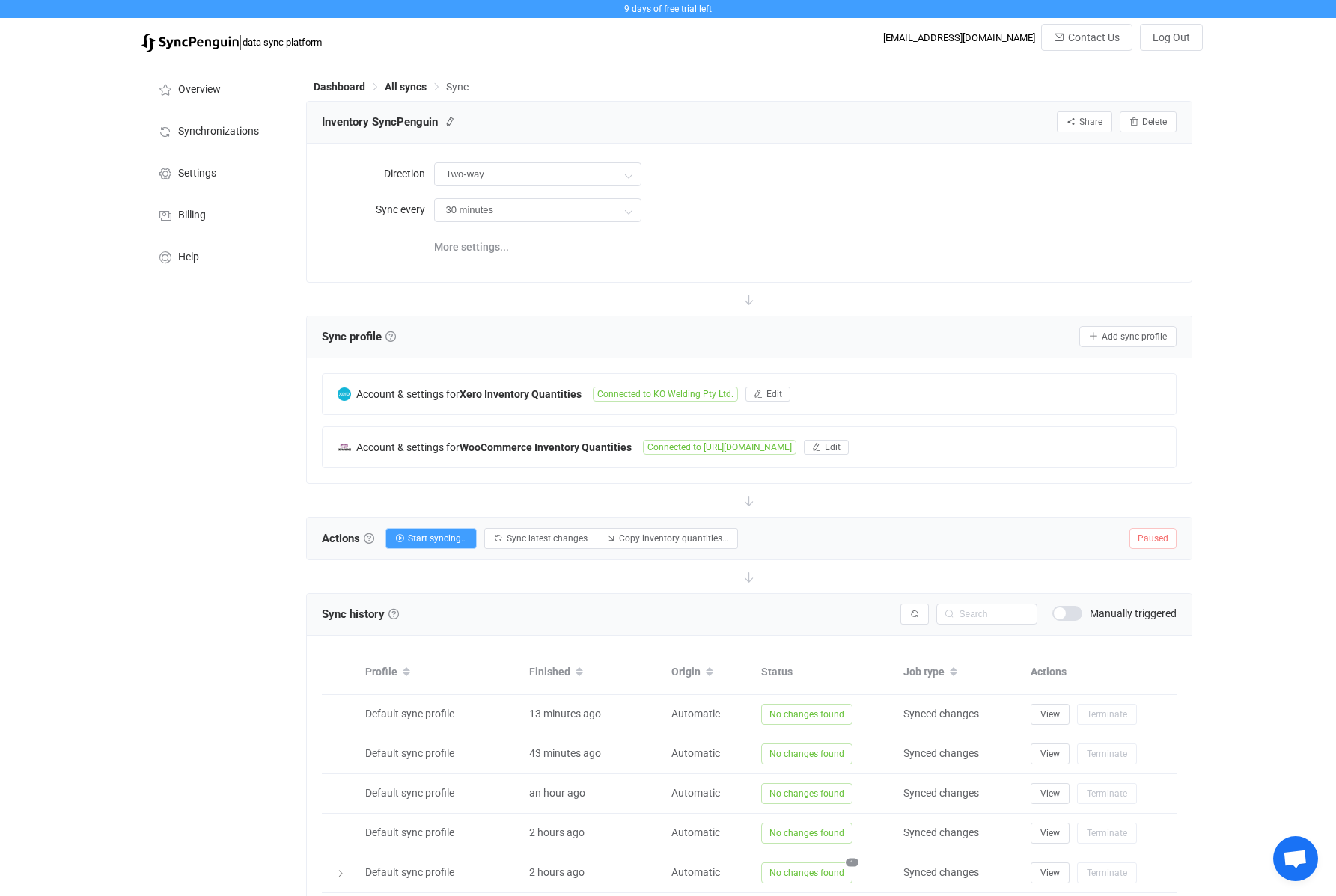
click at [213, 447] on div "Overview Synchronizations Settings Billing Help" at bounding box center [216, 623] width 164 height 1126
click at [219, 163] on li "Settings" at bounding box center [215, 172] width 149 height 42
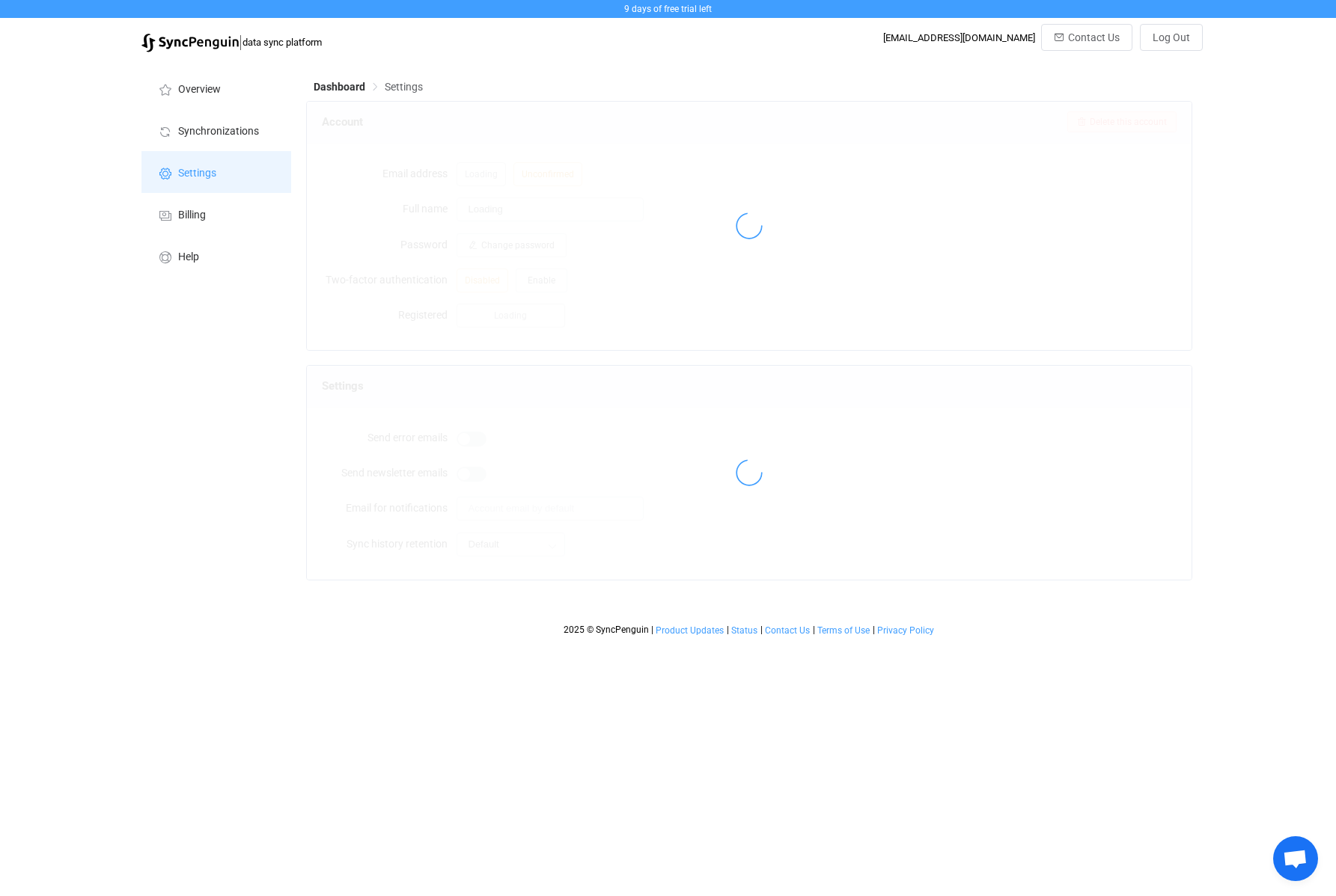
type input "Accounts - KO Welding"
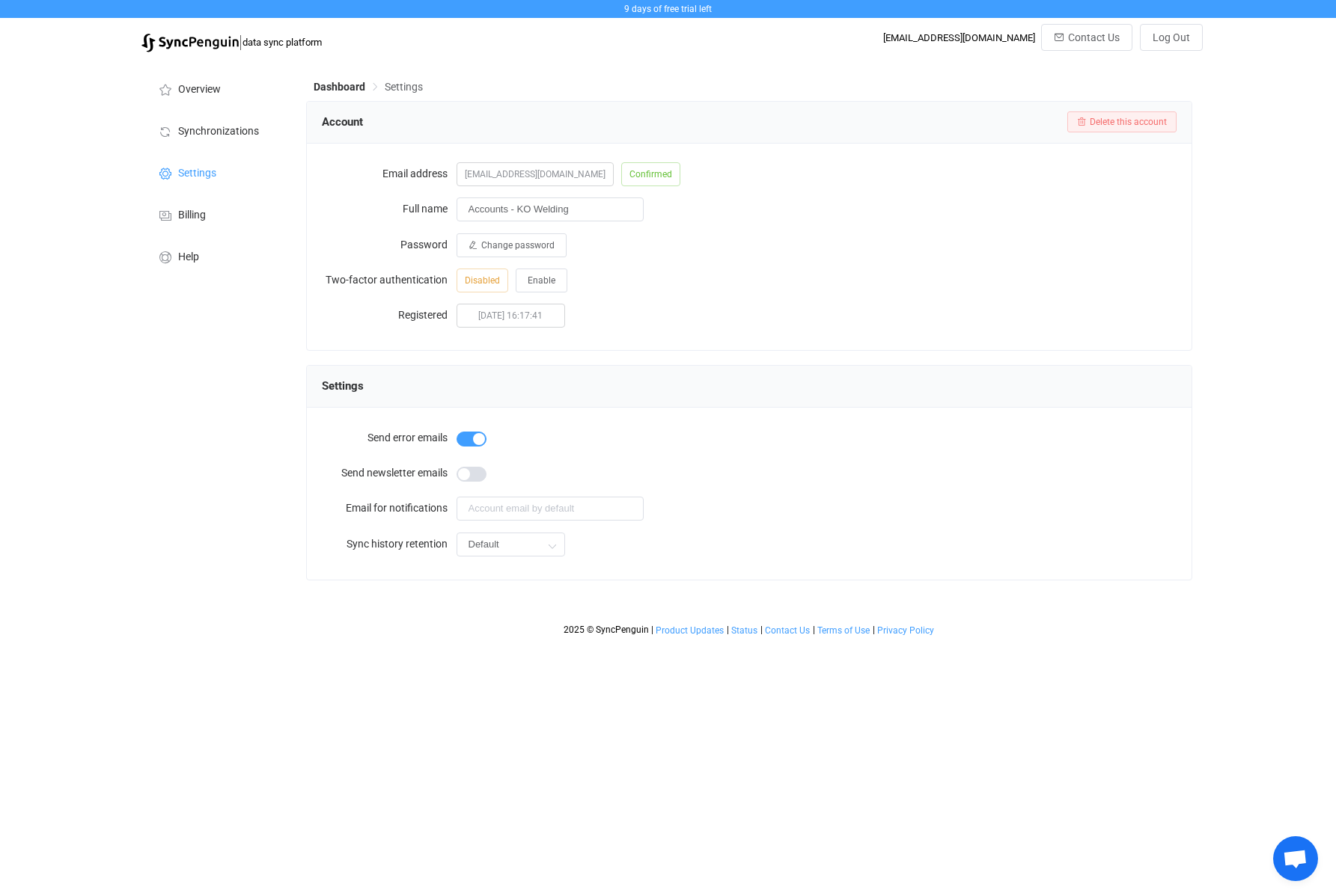
click at [402, 90] on span "Settings" at bounding box center [404, 87] width 38 height 12
click at [518, 538] on input "Default" at bounding box center [511, 545] width 108 height 24
click at [713, 550] on div "Default" at bounding box center [816, 544] width 720 height 31
click at [209, 246] on li "Help" at bounding box center [215, 256] width 149 height 42
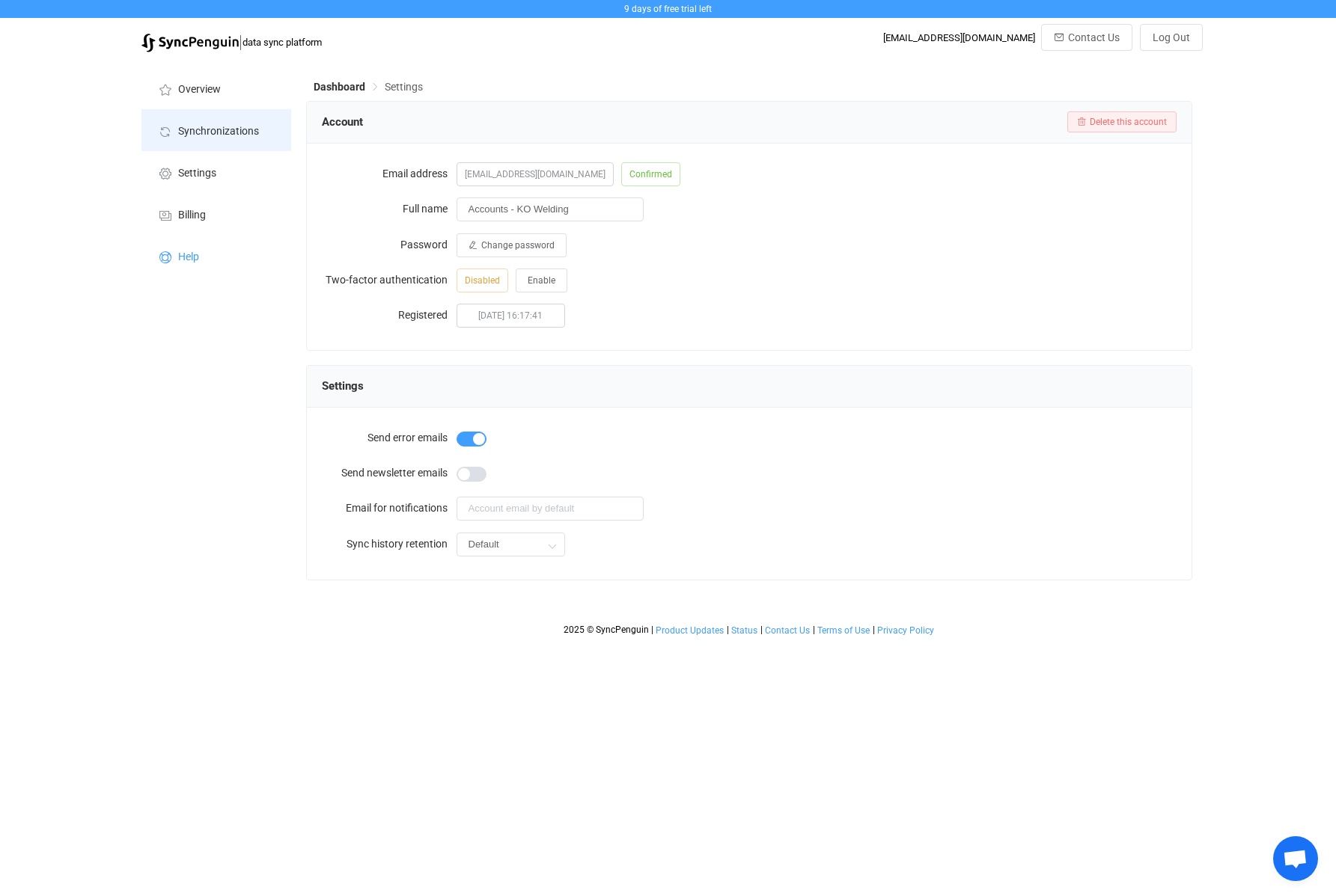
click at [230, 133] on span "Synchronizations" at bounding box center [218, 132] width 81 height 12
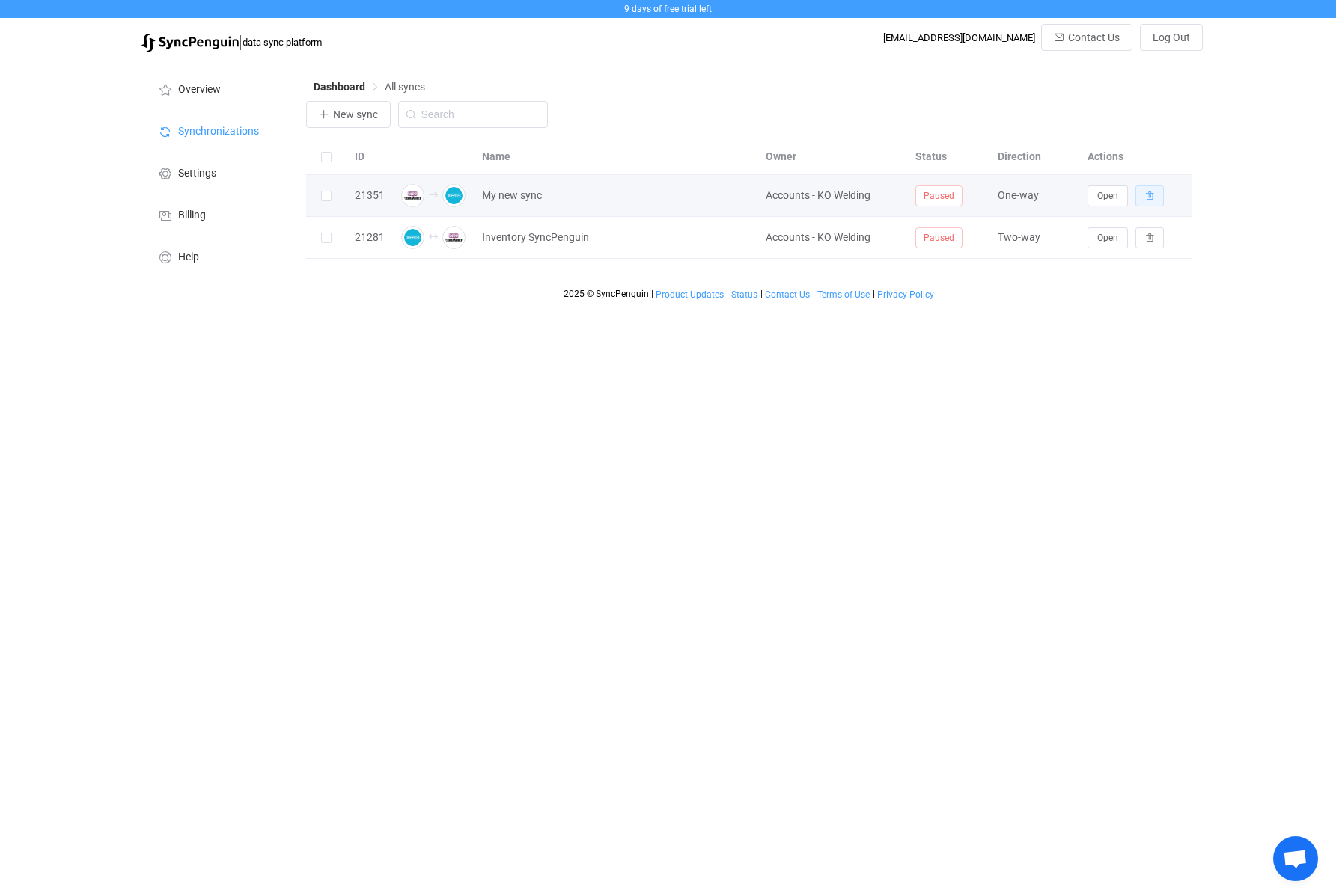
click at [1009, 200] on icon "button" at bounding box center [1149, 196] width 9 height 9
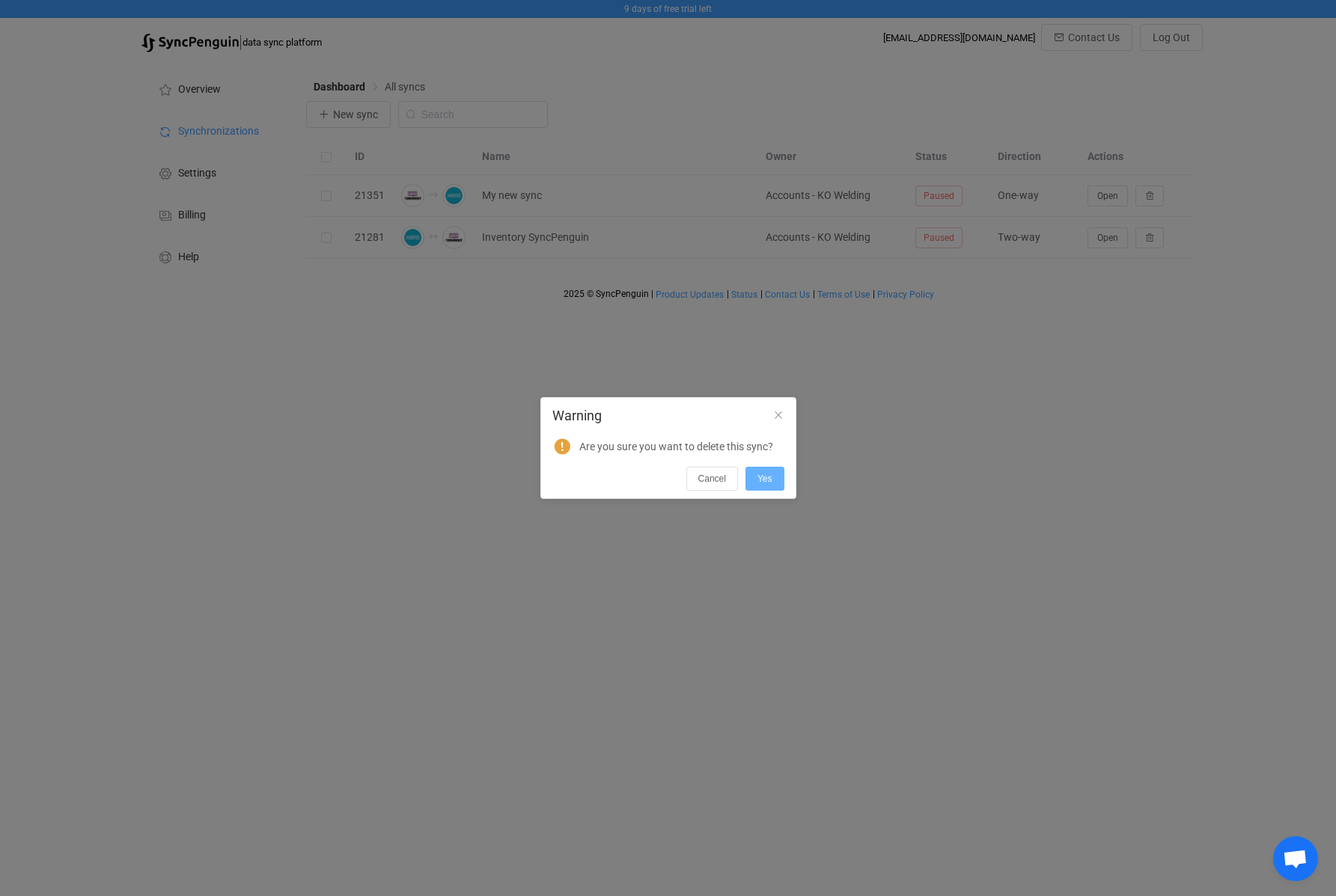
click at [759, 488] on button "Yes" at bounding box center [764, 479] width 39 height 24
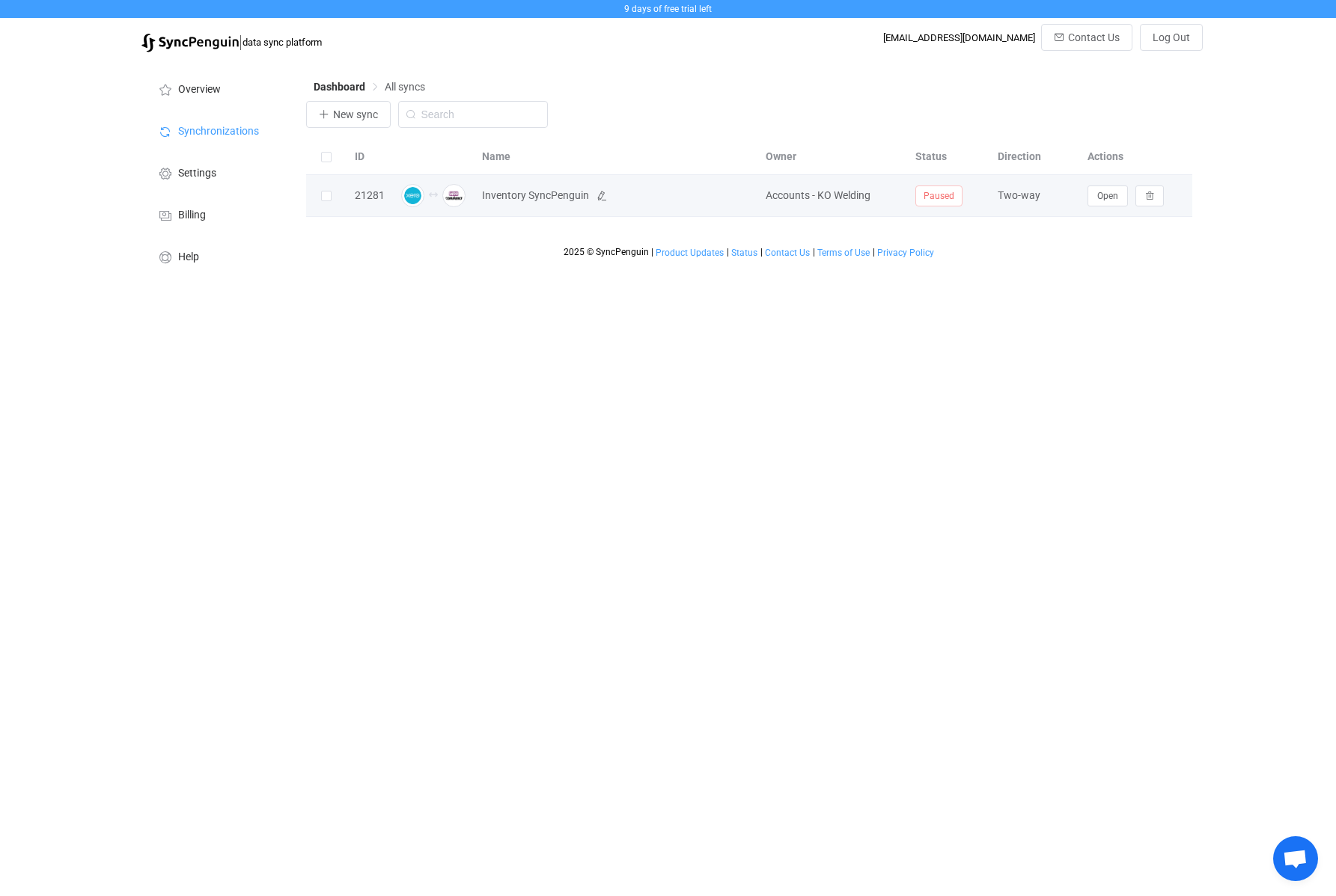
click at [508, 194] on span "Inventory SyncPenguin" at bounding box center [536, 195] width 107 height 18
click at [522, 203] on span "Inventory SyncPenguin" at bounding box center [536, 195] width 107 height 18
click at [1009, 201] on span "Open" at bounding box center [1107, 196] width 21 height 11
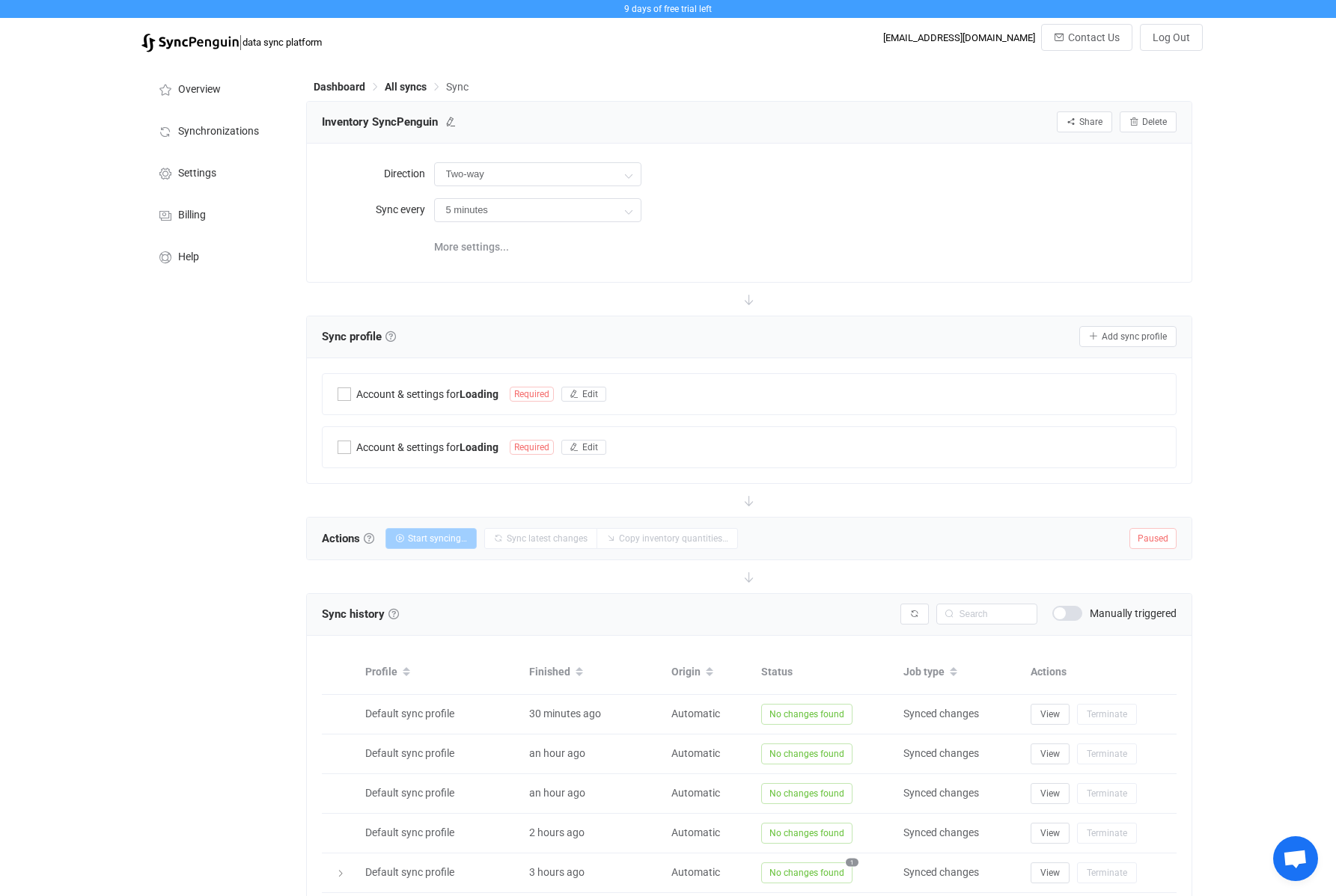
type input "30 minutes"
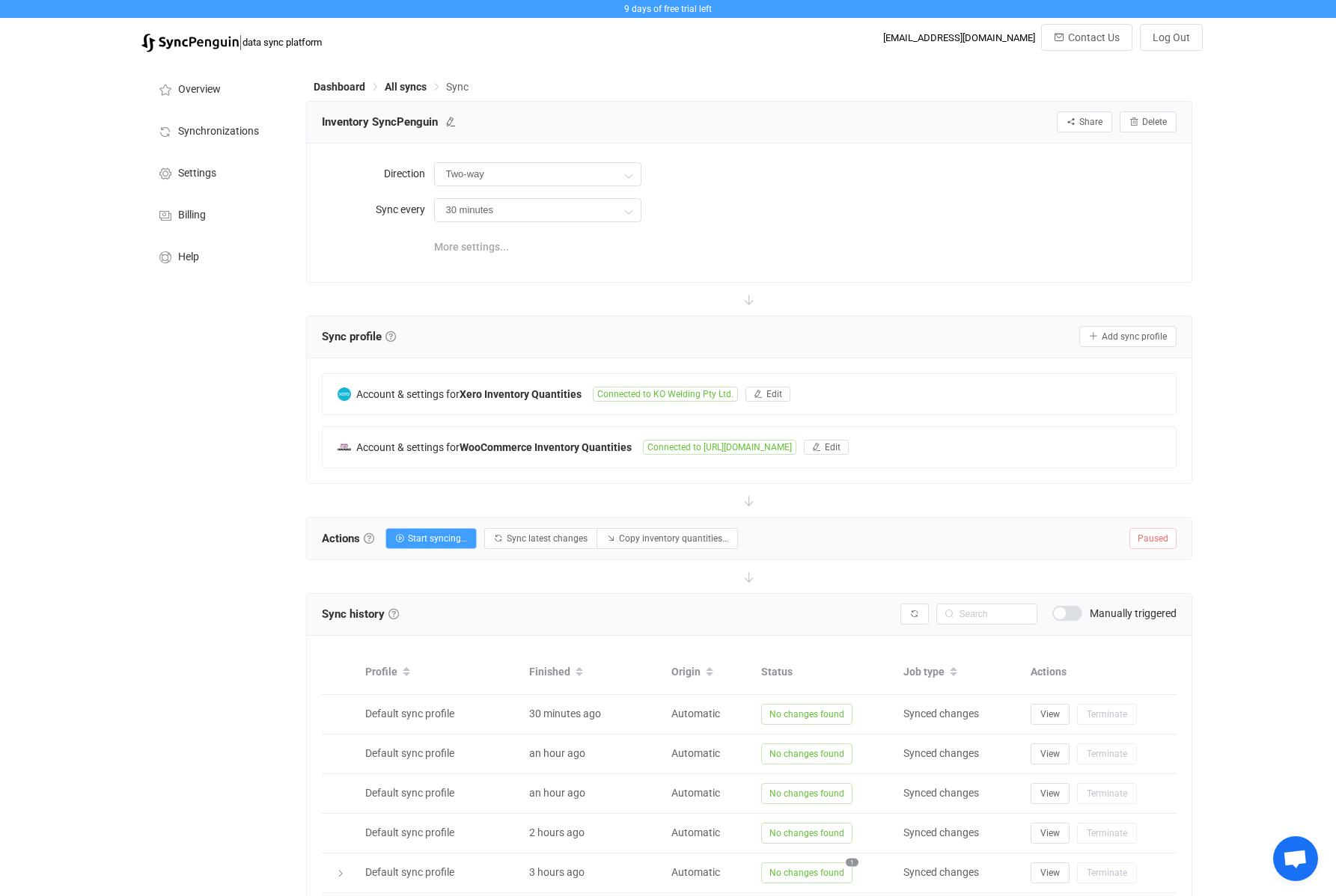
click at [486, 243] on span "More settings..." at bounding box center [471, 247] width 75 height 30
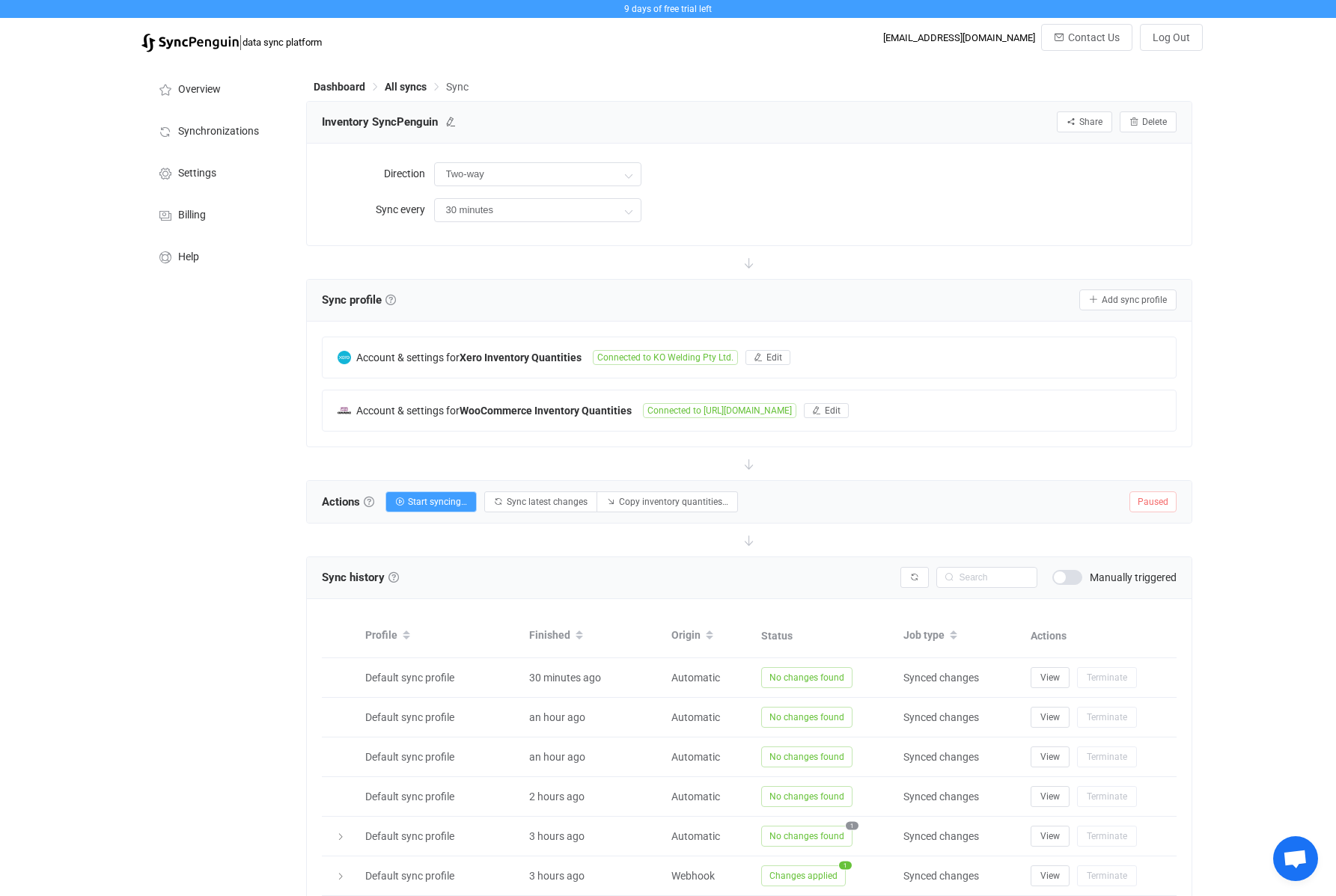
click at [749, 267] on icon at bounding box center [749, 262] width 33 height 33
drag, startPoint x: 758, startPoint y: 249, endPoint x: 819, endPoint y: 243, distance: 61.3
click at [759, 249] on icon at bounding box center [749, 262] width 33 height 33
click at [449, 123] on icon at bounding box center [451, 122] width 11 height 11
click at [949, 199] on div "30 minutes 10 minutes 15 minutes 30 minutes 1 hour 2 hours 4 hours 8 hours 12 h…" at bounding box center [805, 209] width 743 height 31
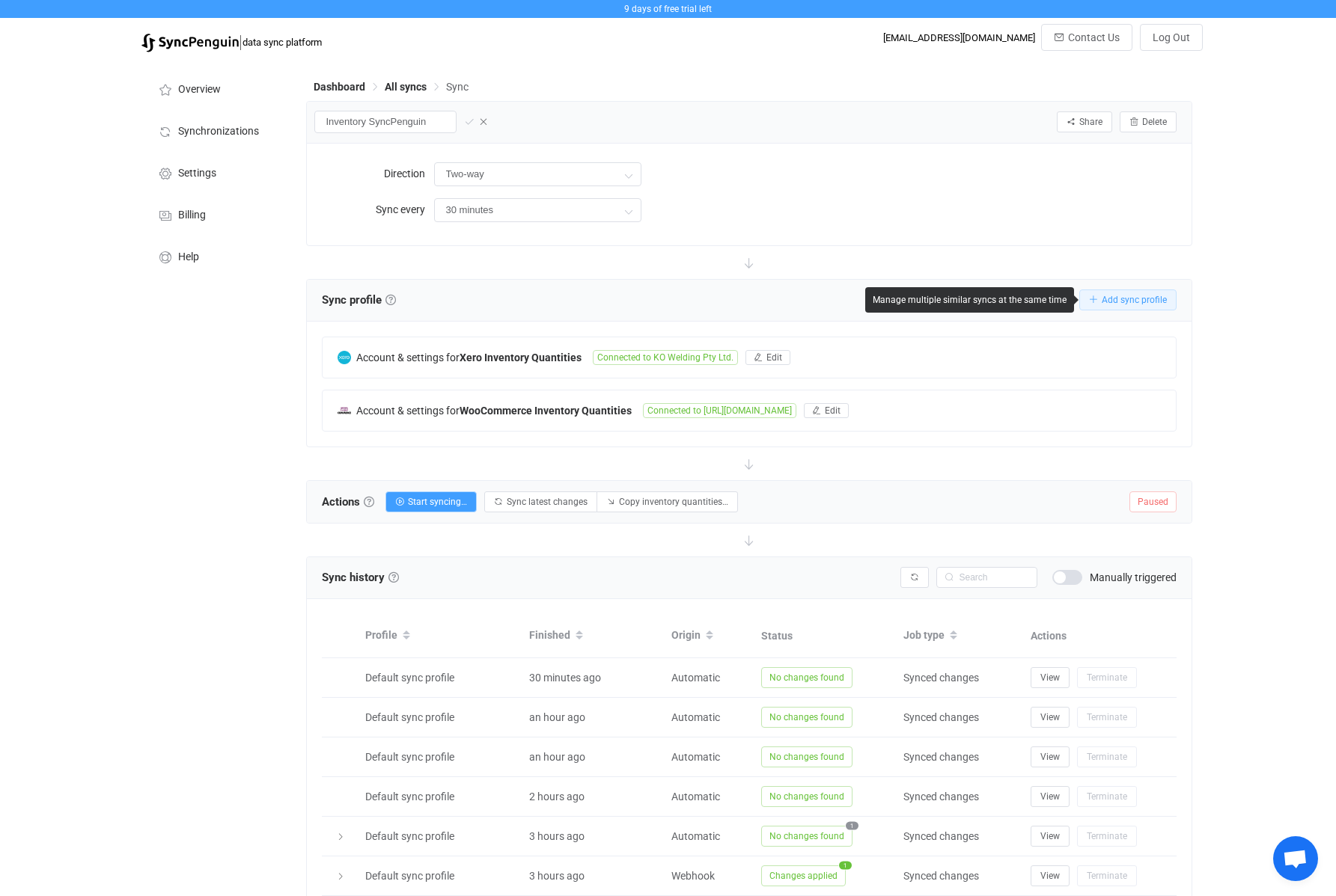
click at [1009, 290] on button "Add sync profile" at bounding box center [1127, 300] width 98 height 21
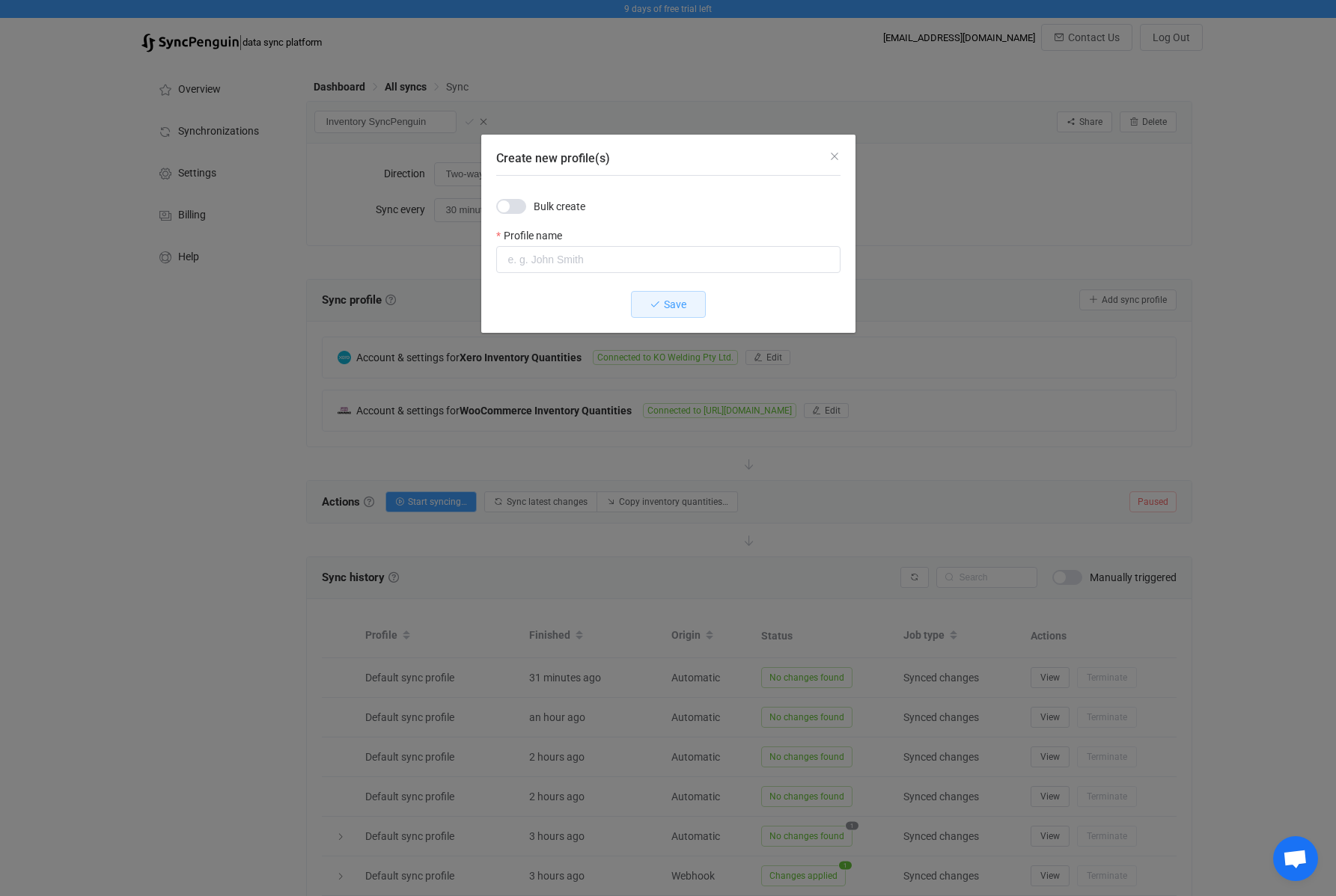
click at [511, 204] on span "Create new profile(s)" at bounding box center [512, 207] width 30 height 15
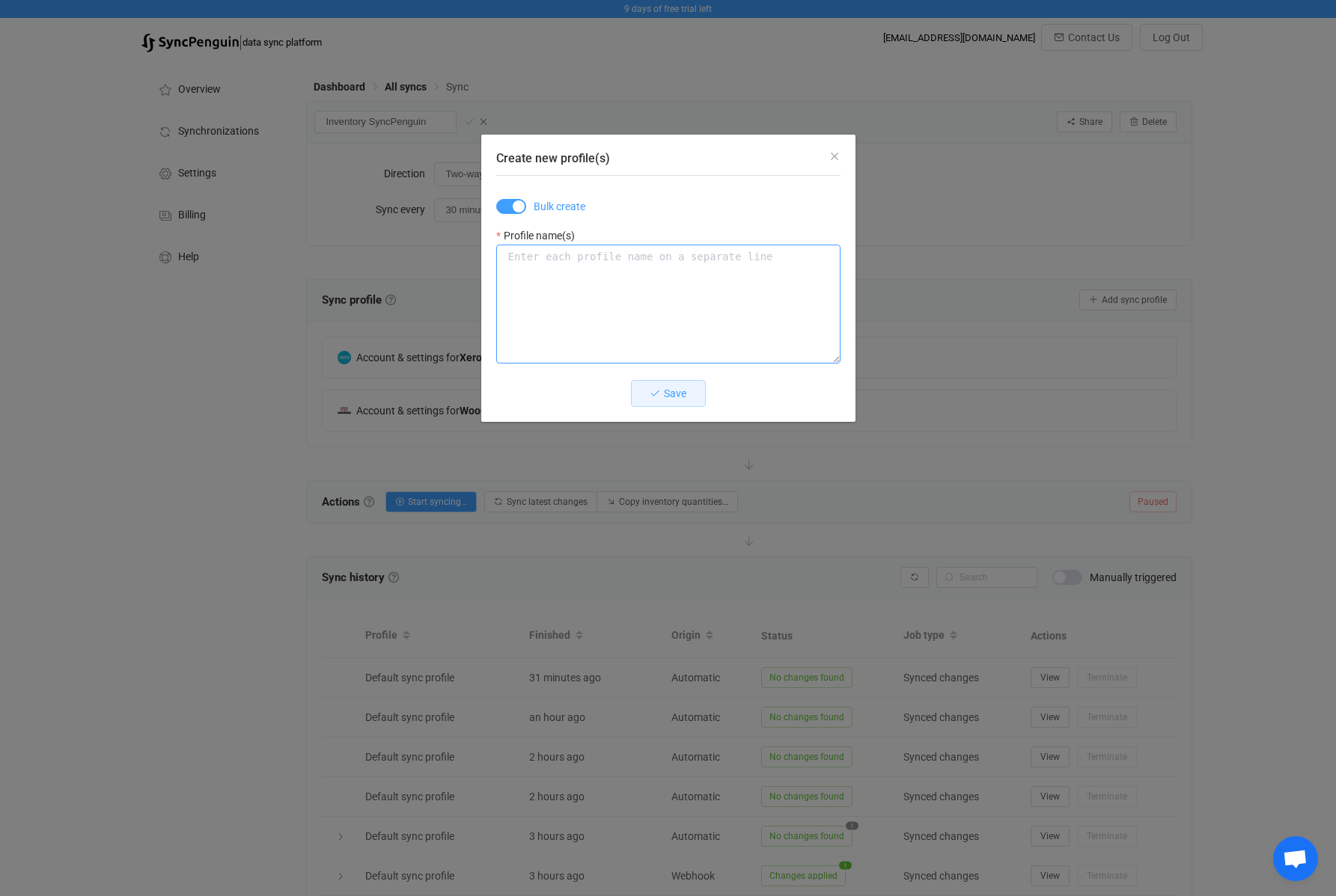
click at [730, 294] on textarea "Create new profile(s)" at bounding box center [668, 304] width 345 height 119
type textarea "test"
click at [683, 381] on button "Save" at bounding box center [668, 394] width 75 height 27
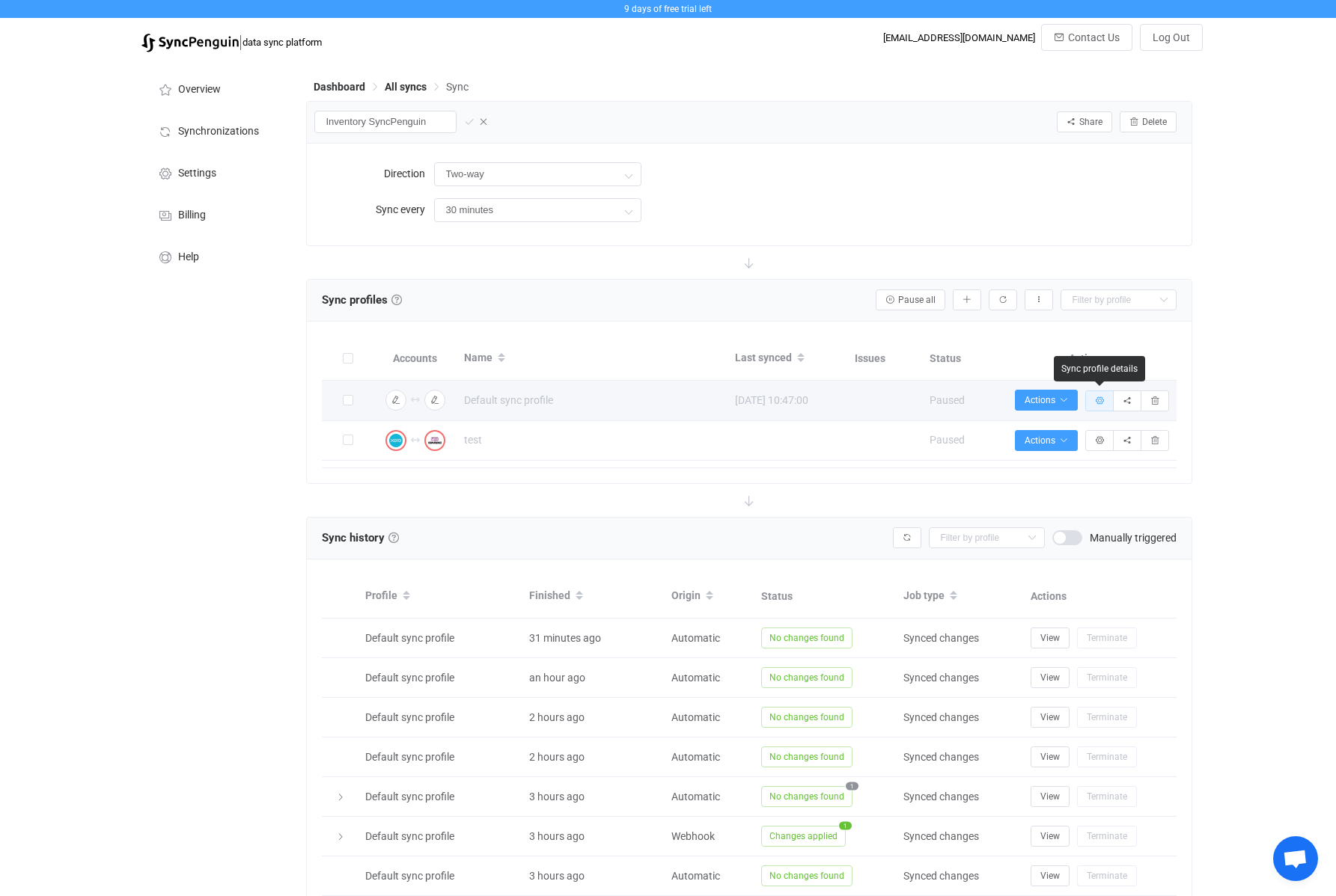
click at [1009, 399] on icon "button" at bounding box center [1099, 400] width 9 height 9
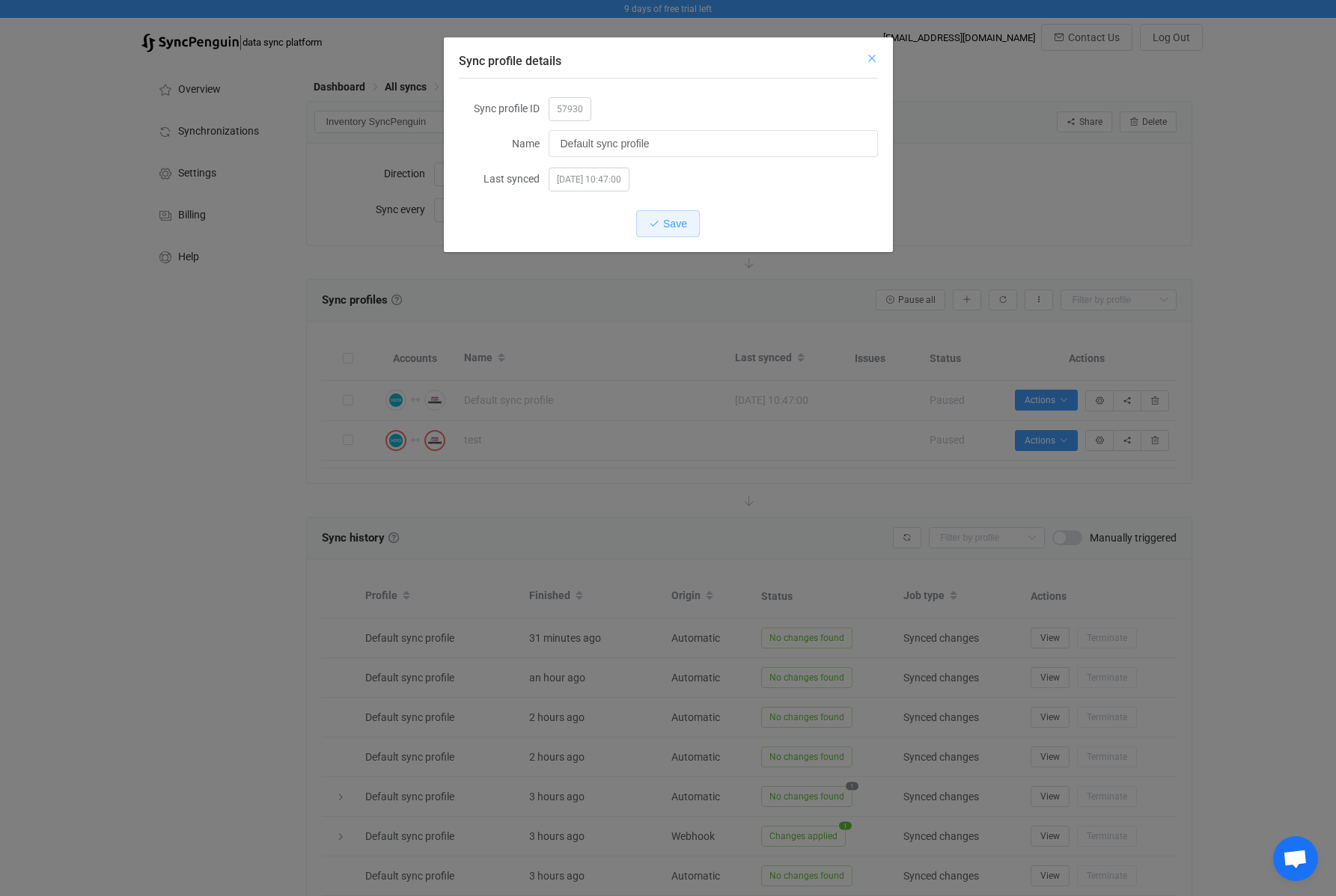
click at [871, 61] on icon "Close" at bounding box center [872, 58] width 12 height 12
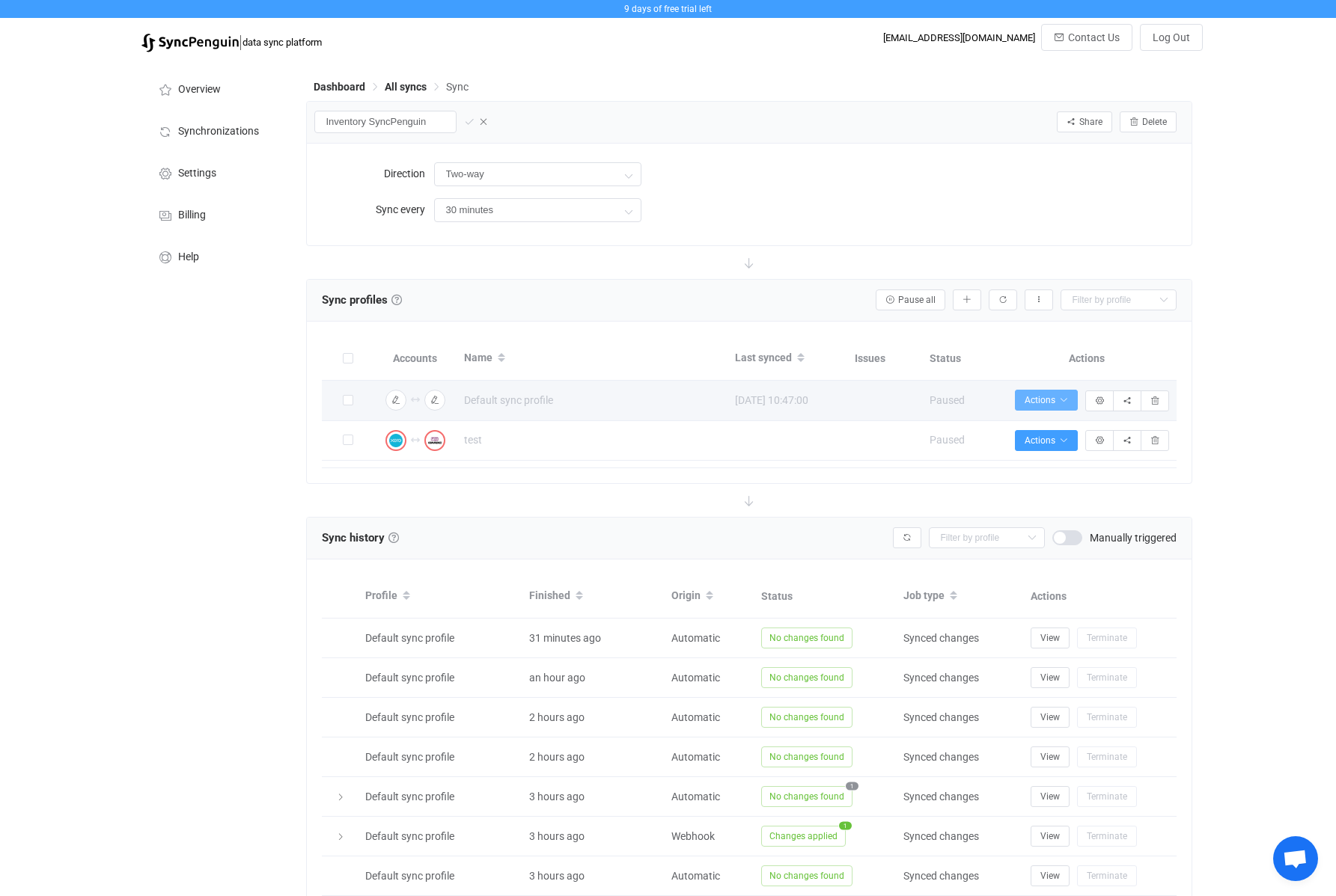
click at [1009, 402] on span "Actions" at bounding box center [1046, 400] width 43 height 11
click at [1009, 399] on span "Actions" at bounding box center [1046, 400] width 43 height 11
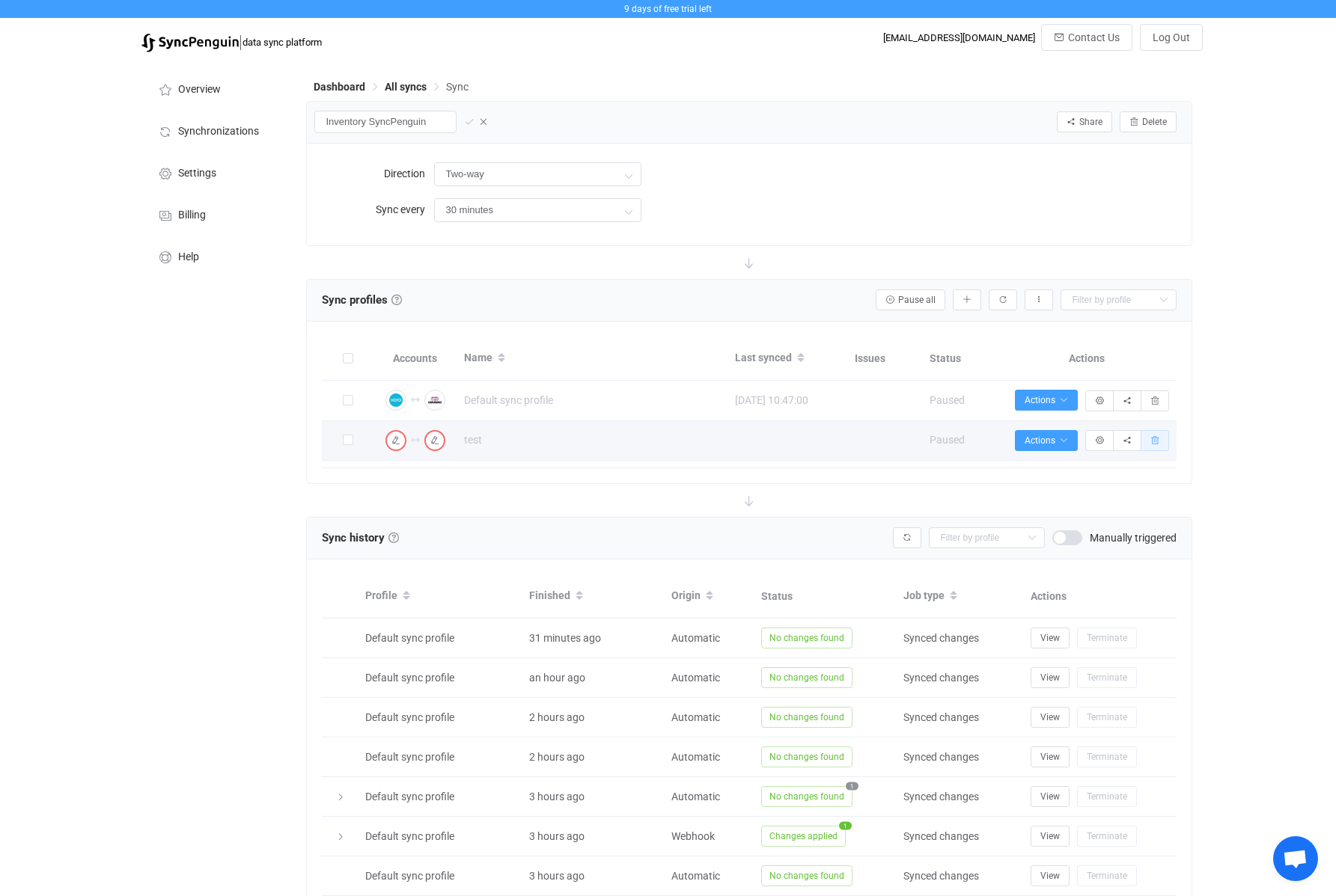
click at [1009, 447] on button "button" at bounding box center [1155, 440] width 28 height 21
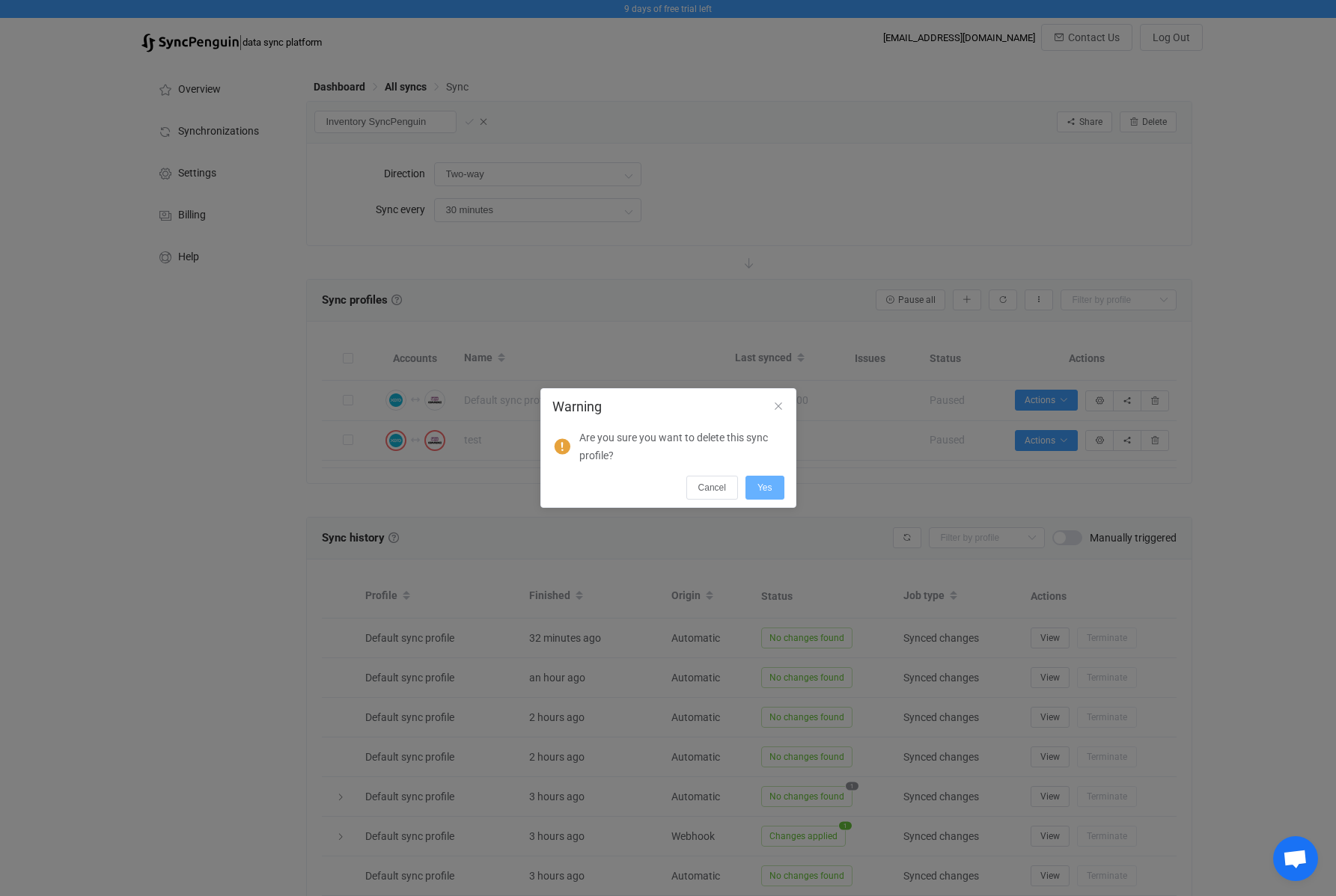
click at [765, 494] on button "Yes" at bounding box center [764, 487] width 39 height 24
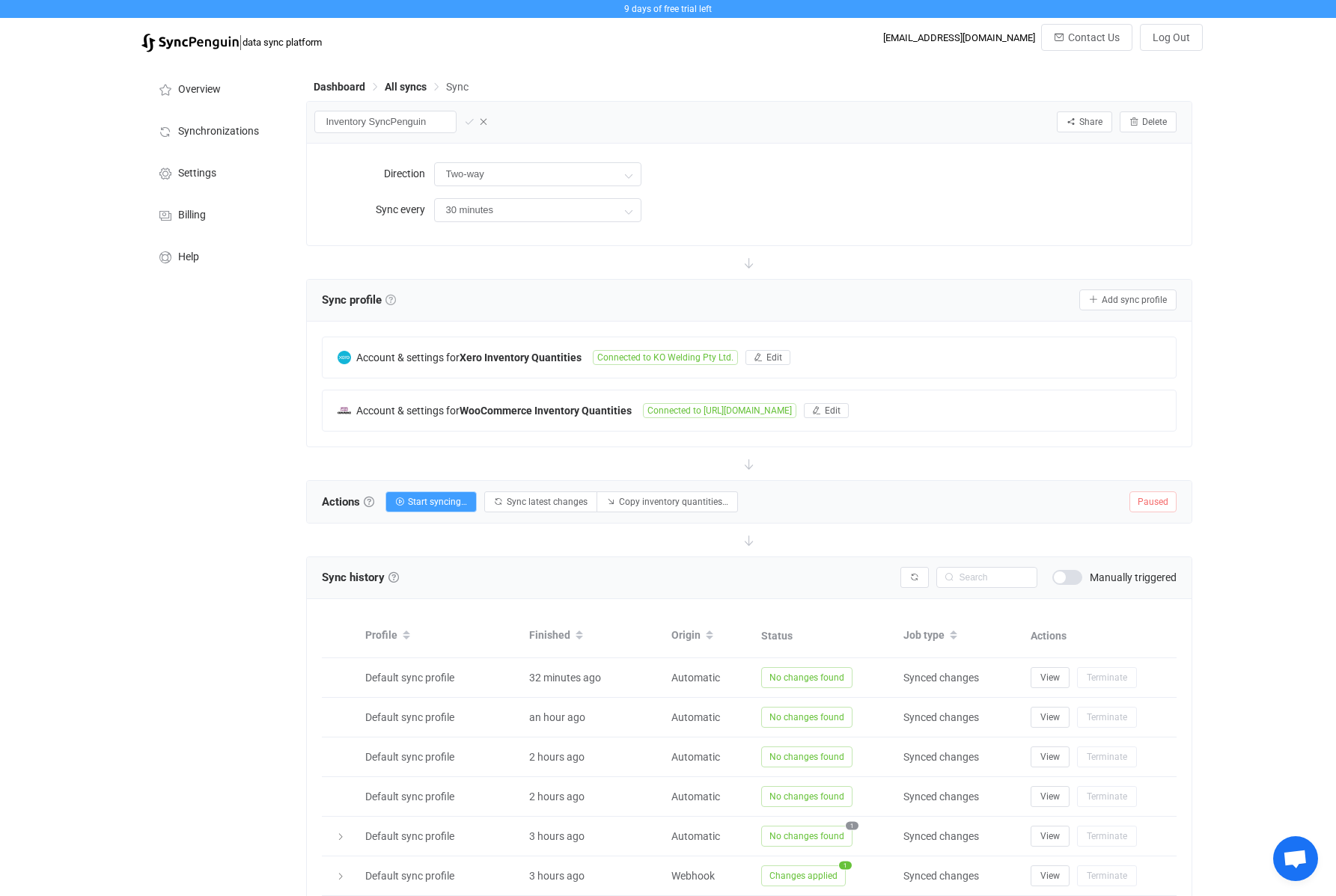
click at [394, 301] on link at bounding box center [391, 300] width 11 height 11
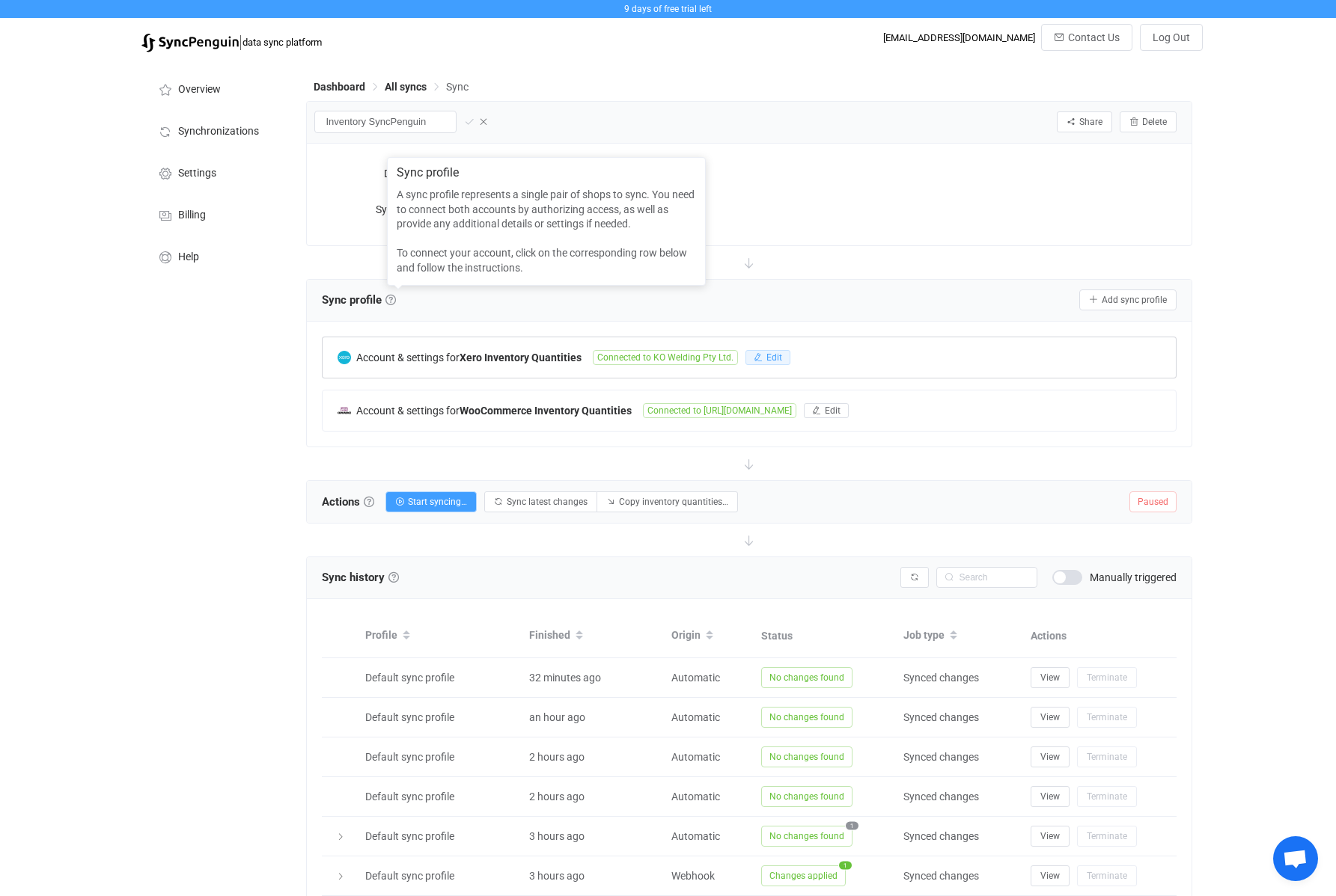
click at [766, 360] on span "Edit" at bounding box center [774, 357] width 16 height 11
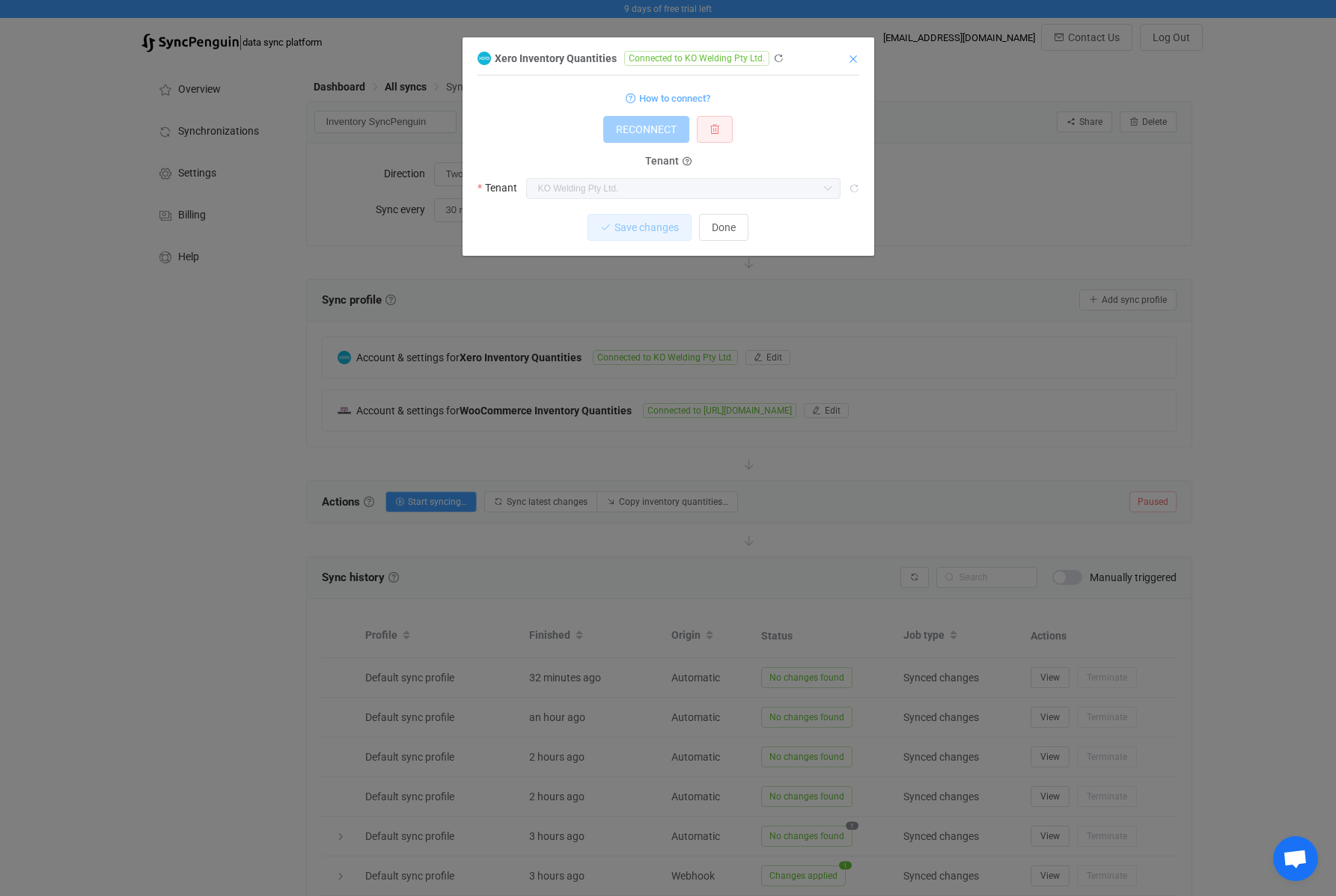
click at [850, 59] on icon "Close" at bounding box center [853, 59] width 12 height 12
